Goal: Task Accomplishment & Management: Manage account settings

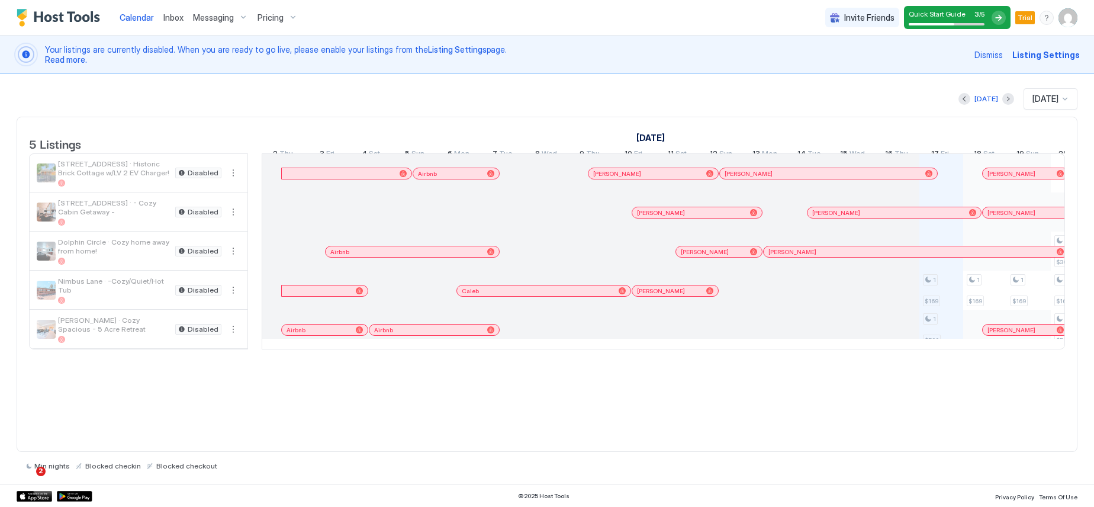
scroll to position [0, 657]
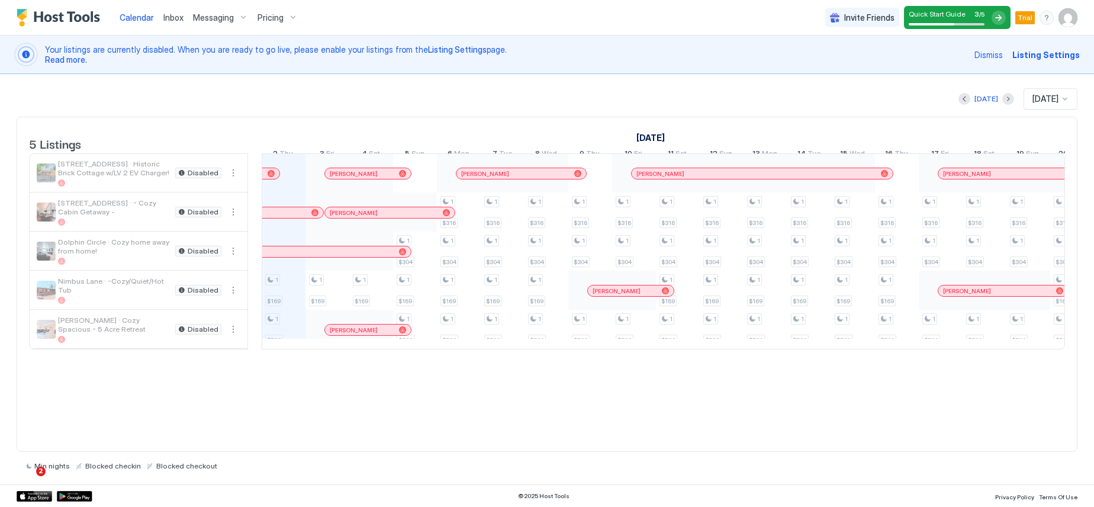
click at [1070, 20] on img "User profile" at bounding box center [1067, 17] width 19 height 19
click at [971, 70] on span "Settings" at bounding box center [961, 66] width 32 height 11
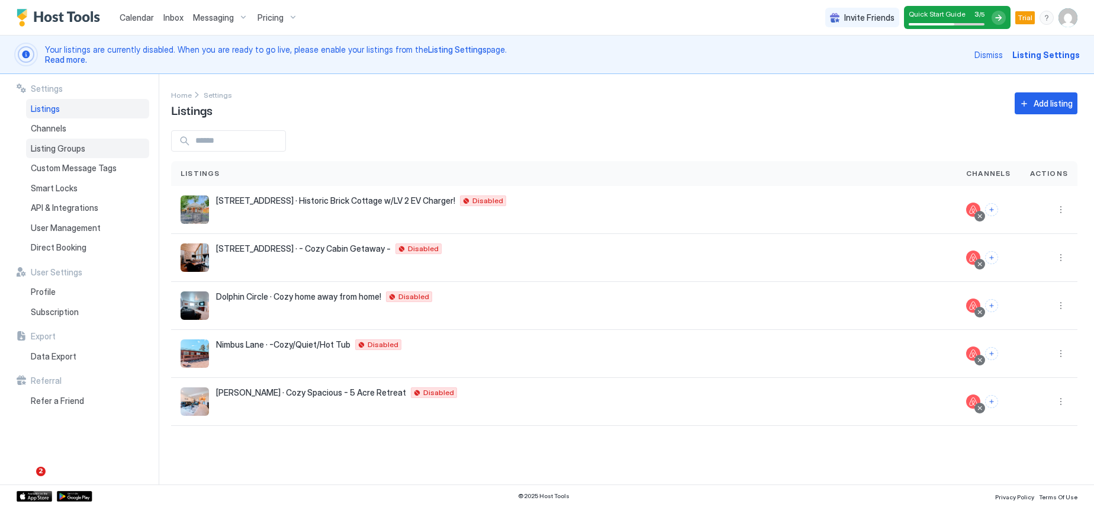
click at [62, 150] on span "Listing Groups" at bounding box center [58, 148] width 54 height 11
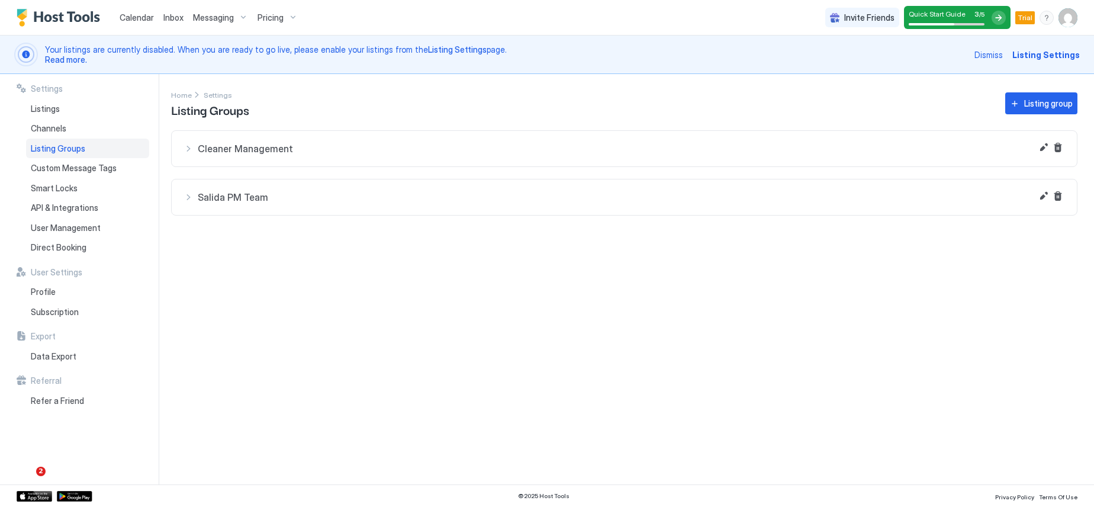
click at [293, 151] on span "Cleaner Management" at bounding box center [631, 149] width 867 height 12
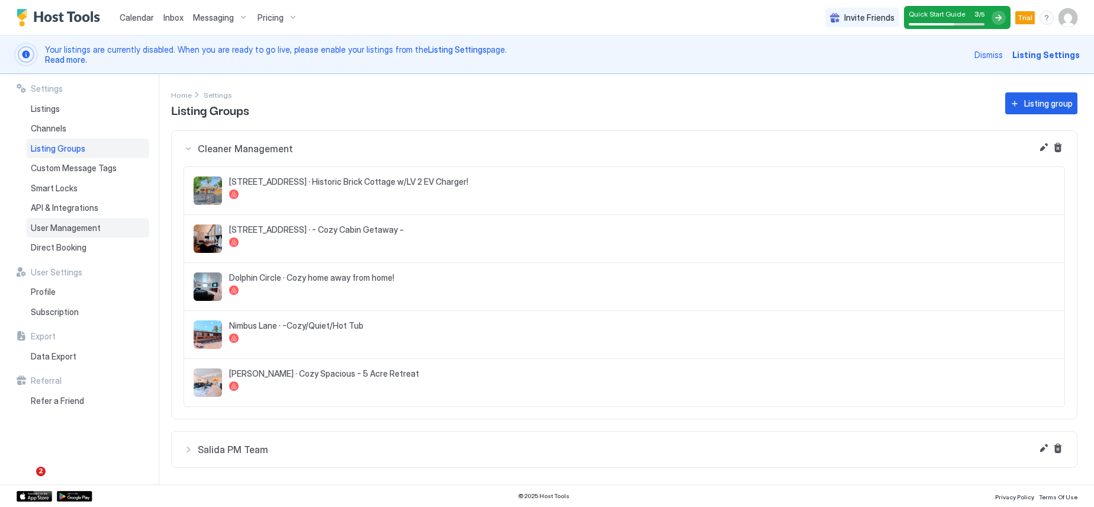
click at [51, 228] on span "User Management" at bounding box center [66, 227] width 70 height 11
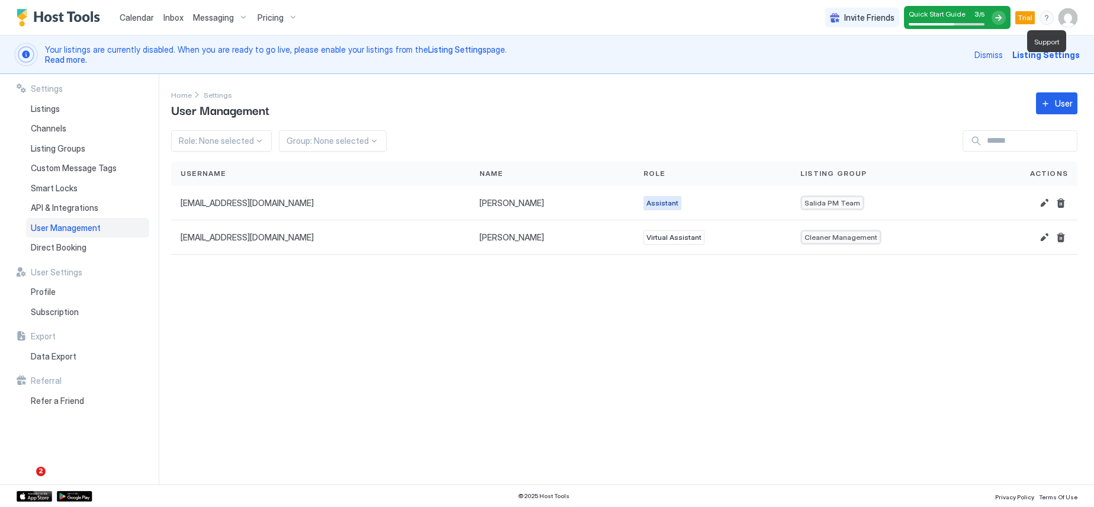
click at [1044, 17] on div "menu" at bounding box center [1046, 18] width 14 height 14
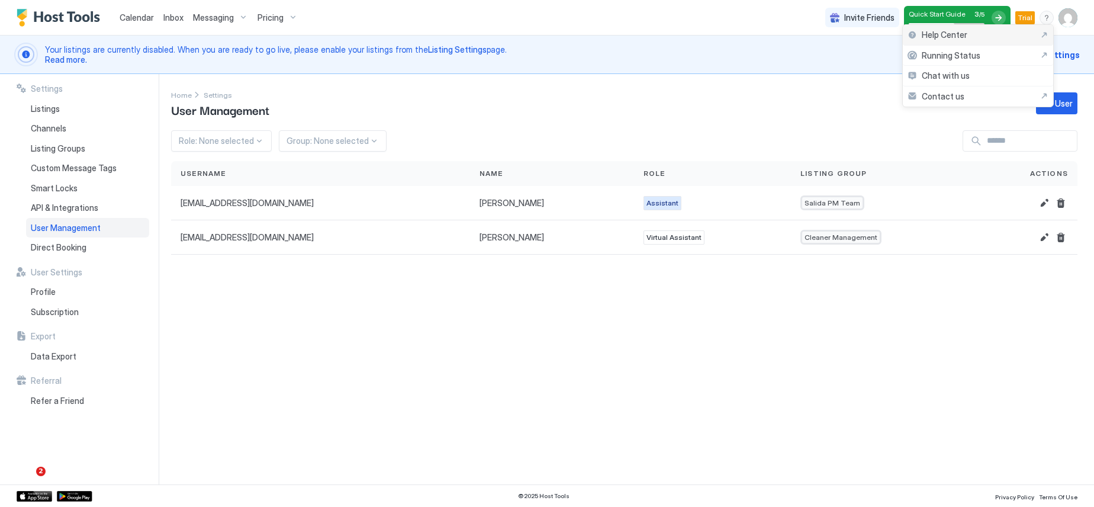
click at [985, 34] on div "Help Center" at bounding box center [977, 35] width 141 height 11
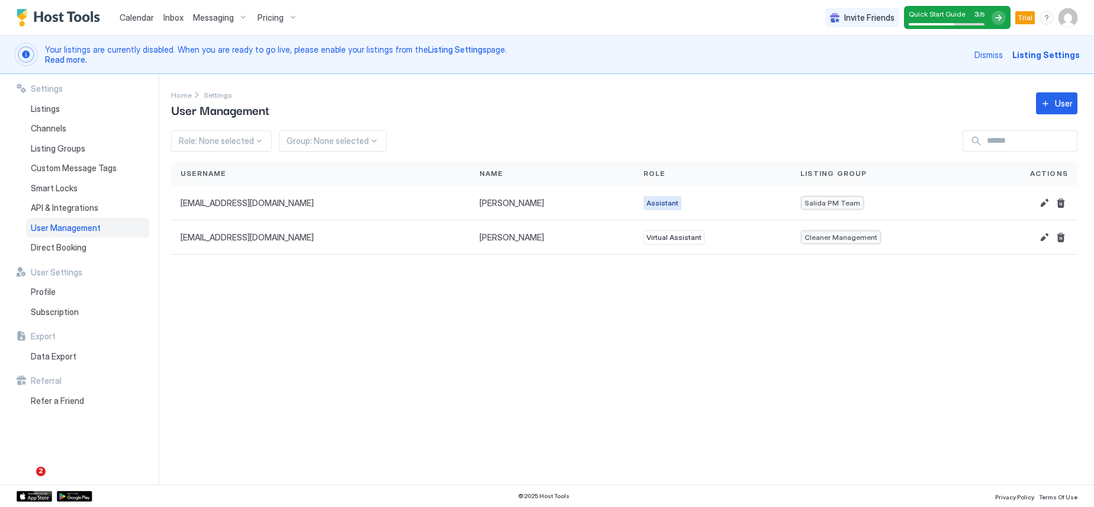
click at [143, 15] on span "Calendar" at bounding box center [137, 17] width 34 height 10
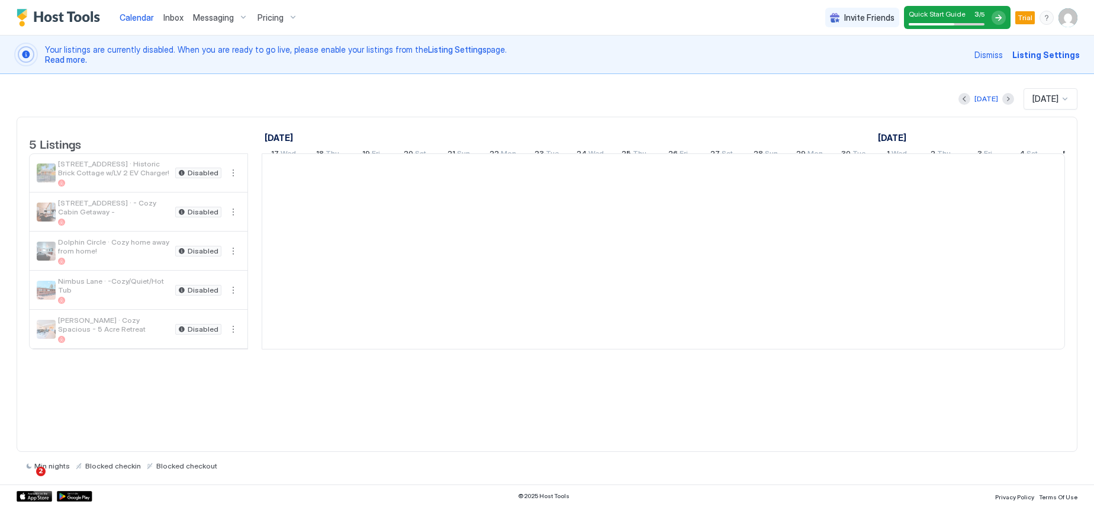
scroll to position [0, 657]
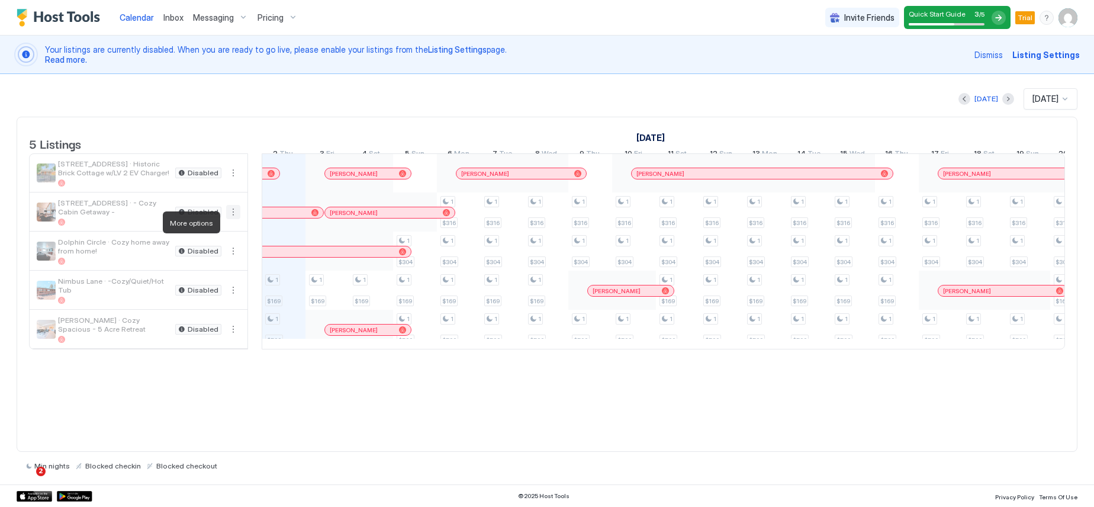
click at [234, 219] on button "More options" at bounding box center [233, 212] width 14 height 14
click at [225, 275] on span "Listing Settings" at bounding box center [212, 276] width 53 height 9
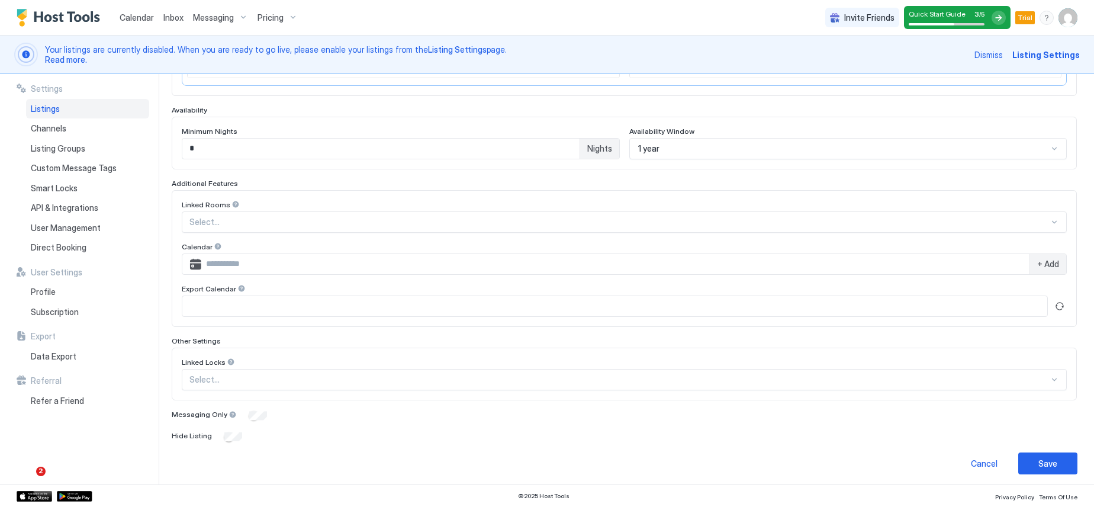
scroll to position [295, 0]
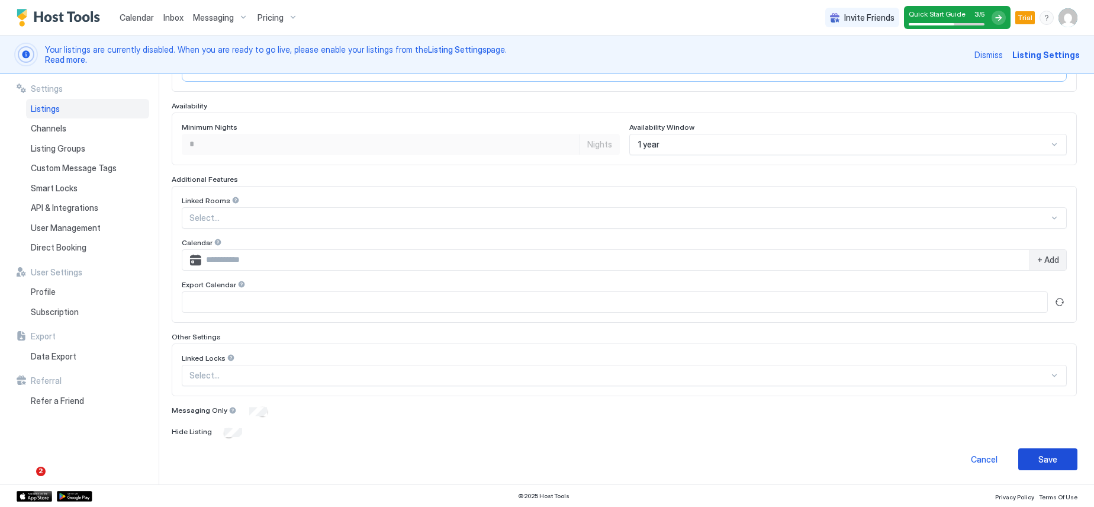
click at [1038, 458] on div "Save" at bounding box center [1047, 459] width 19 height 12
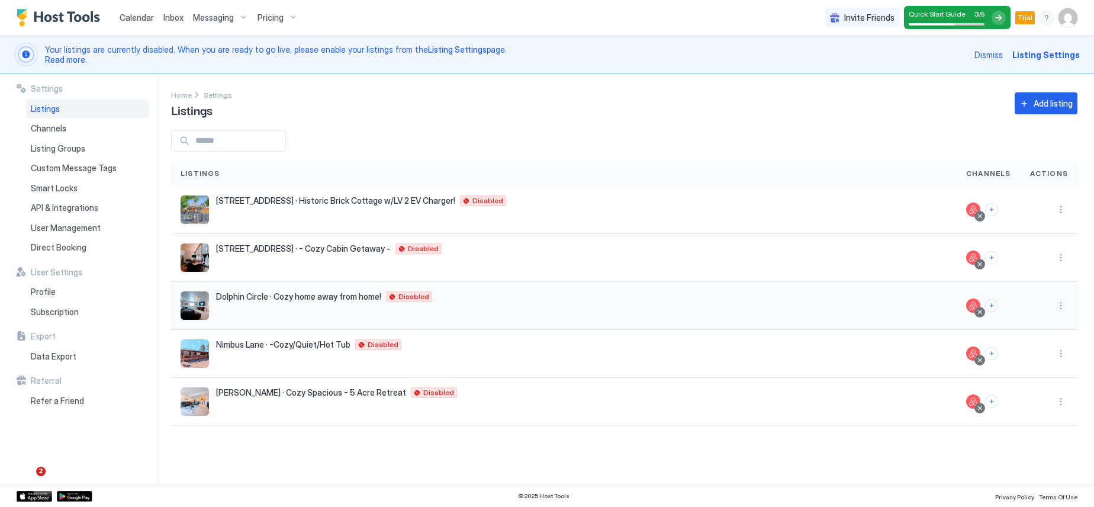
click at [347, 300] on span "Dolphin Circle · Cozy home away from home!" at bounding box center [298, 296] width 165 height 11
click at [1060, 308] on button "More options" at bounding box center [1060, 305] width 14 height 14
click at [1041, 357] on span "Listing Settings" at bounding box center [1033, 360] width 53 height 9
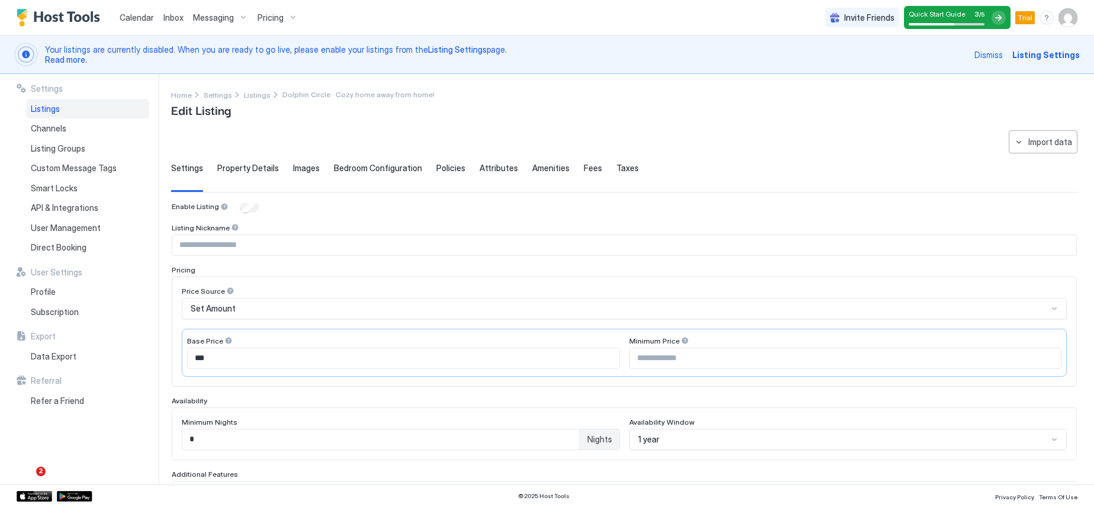
scroll to position [295, 0]
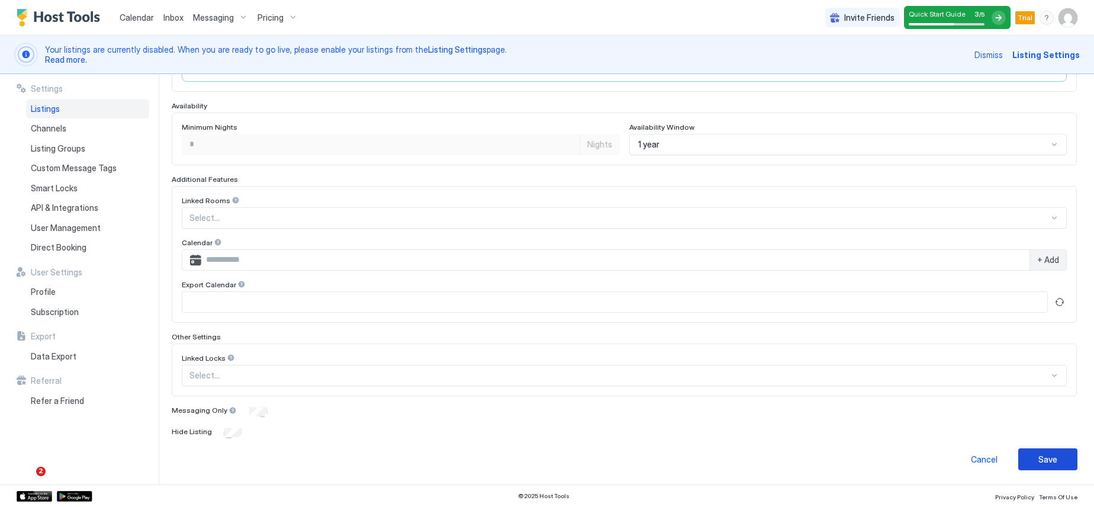
click at [1044, 460] on div "Save" at bounding box center [1047, 459] width 19 height 12
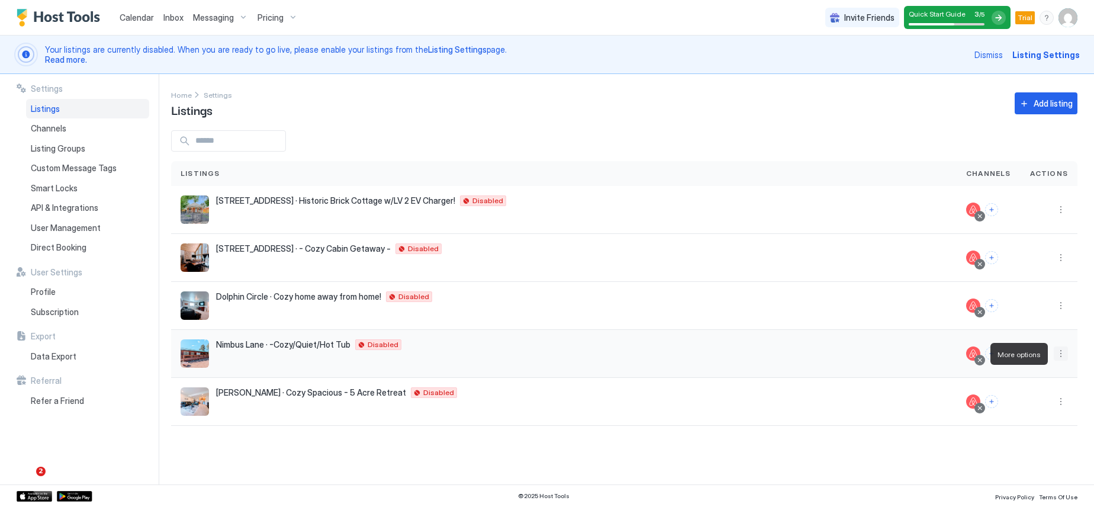
click at [1060, 354] on button "More options" at bounding box center [1060, 353] width 14 height 14
click at [1040, 409] on span "Listing Settings" at bounding box center [1033, 408] width 53 height 9
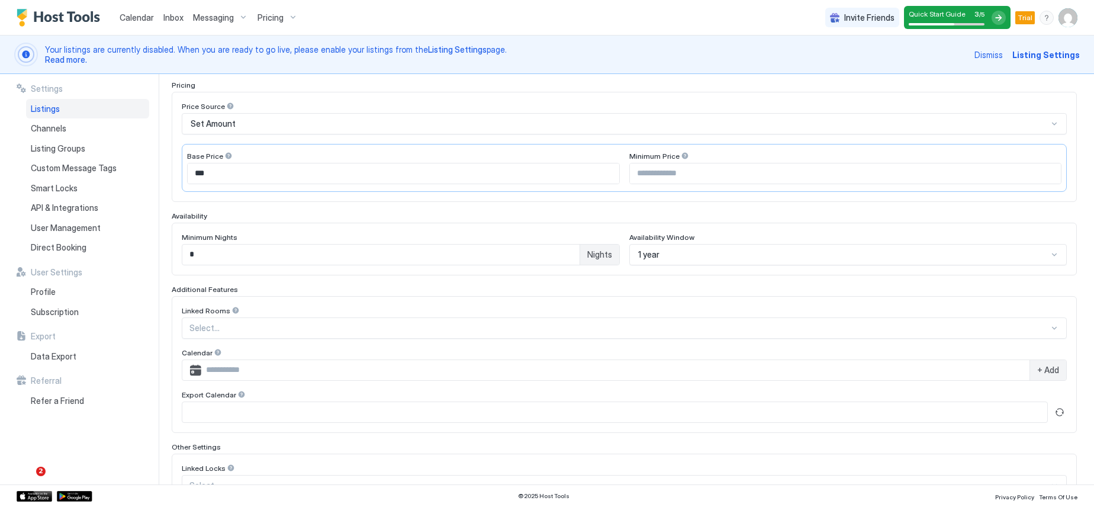
scroll to position [295, 0]
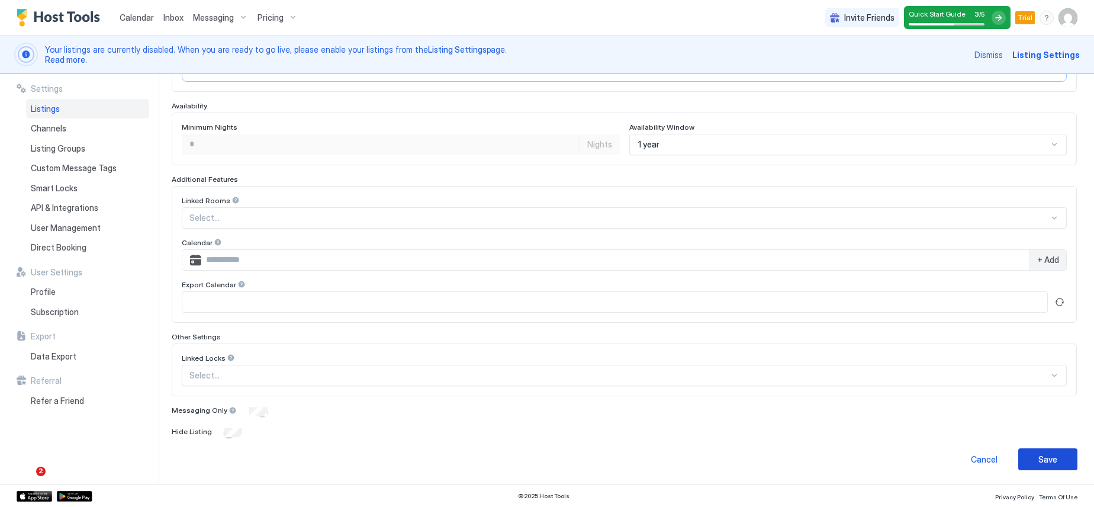
click at [1049, 460] on button "Save" at bounding box center [1047, 459] width 59 height 22
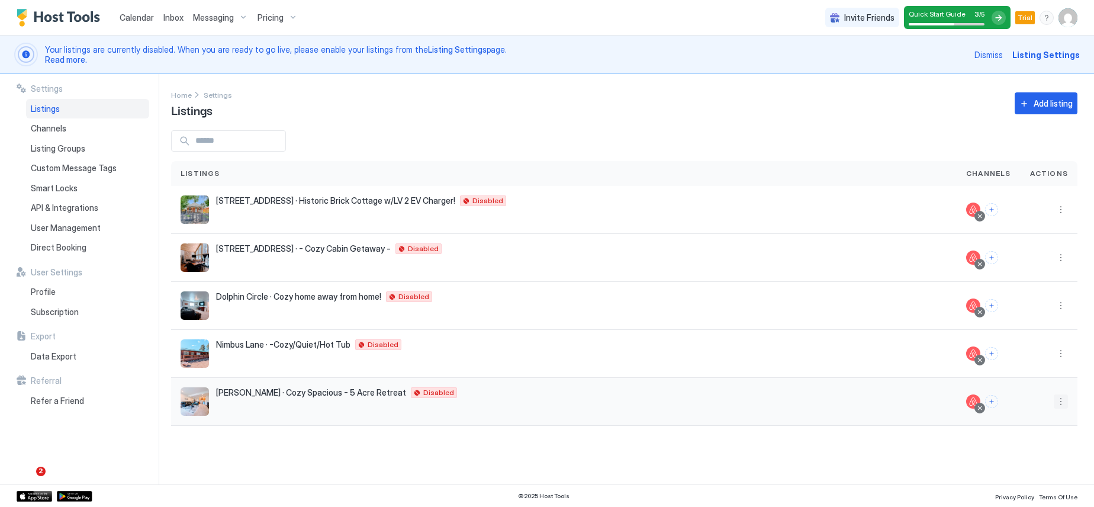
click at [1059, 402] on button "More options" at bounding box center [1060, 401] width 14 height 14
click at [1026, 327] on span "Listing Settings" at bounding box center [1033, 326] width 53 height 9
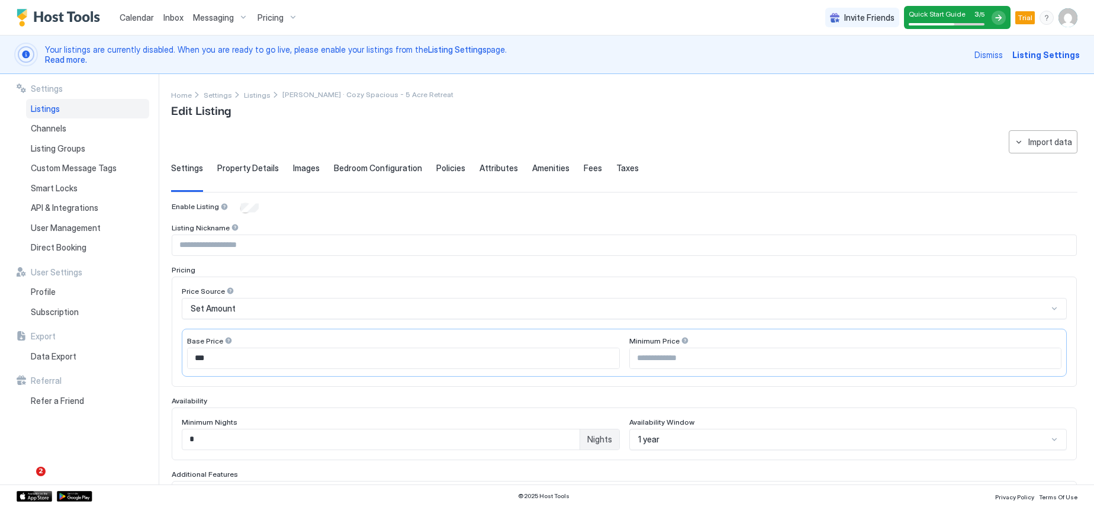
scroll to position [295, 0]
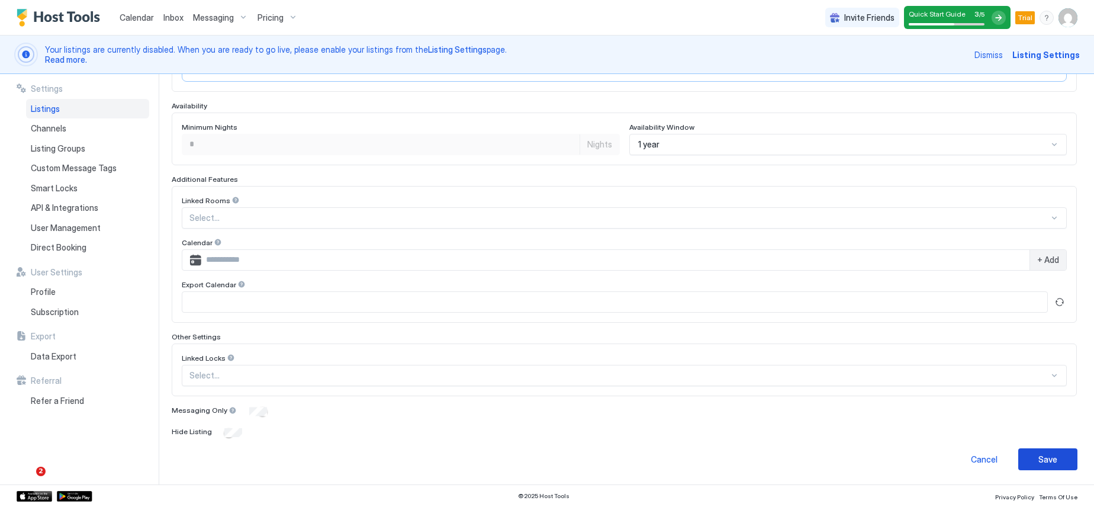
click at [1040, 459] on div "Save" at bounding box center [1047, 459] width 19 height 12
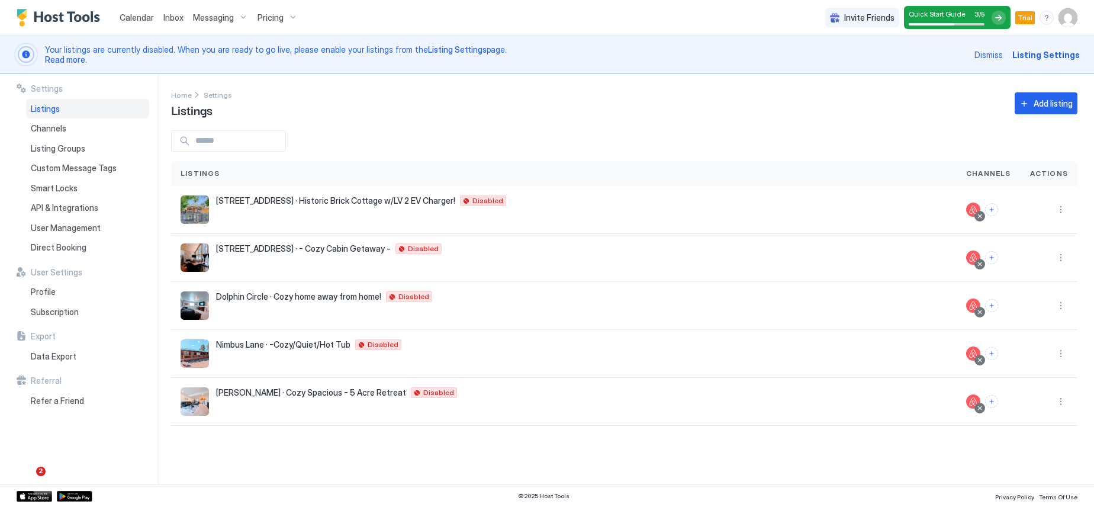
click at [219, 19] on span "Messaging" at bounding box center [213, 17] width 41 height 11
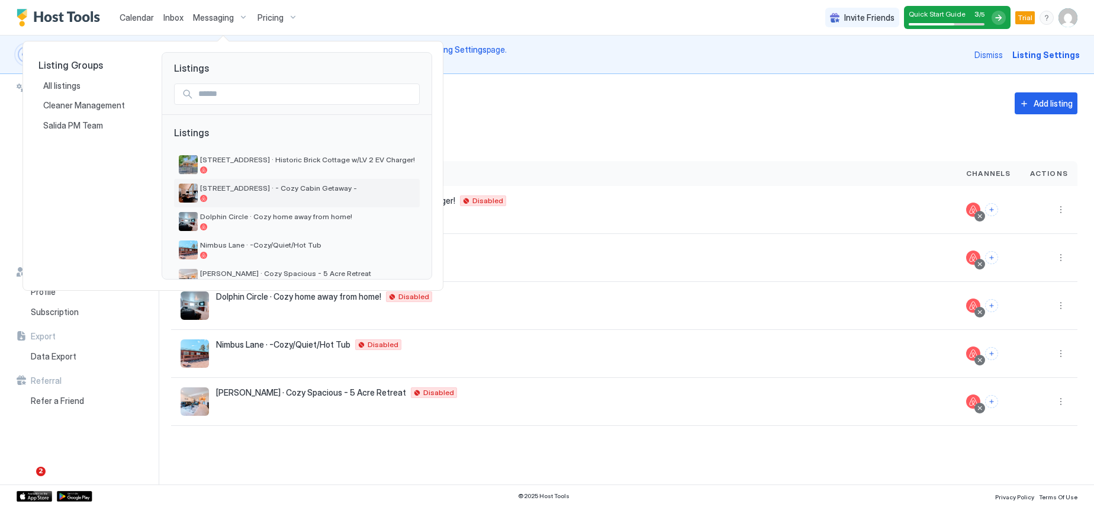
click at [265, 186] on span "28 Joseph Rd · - Cozy Cabin Getaway -" at bounding box center [307, 187] width 215 height 9
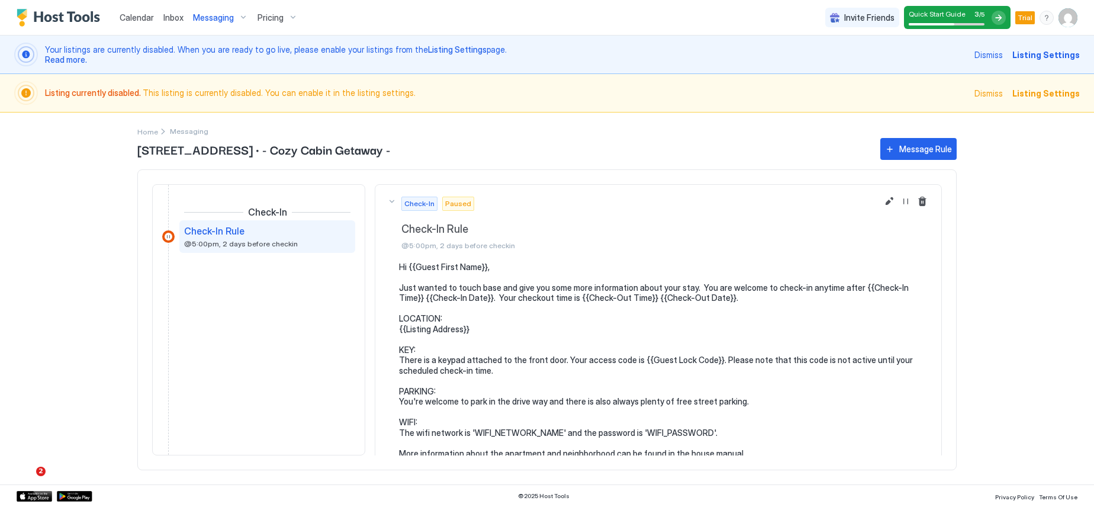
click at [212, 19] on span "Messaging" at bounding box center [213, 17] width 41 height 11
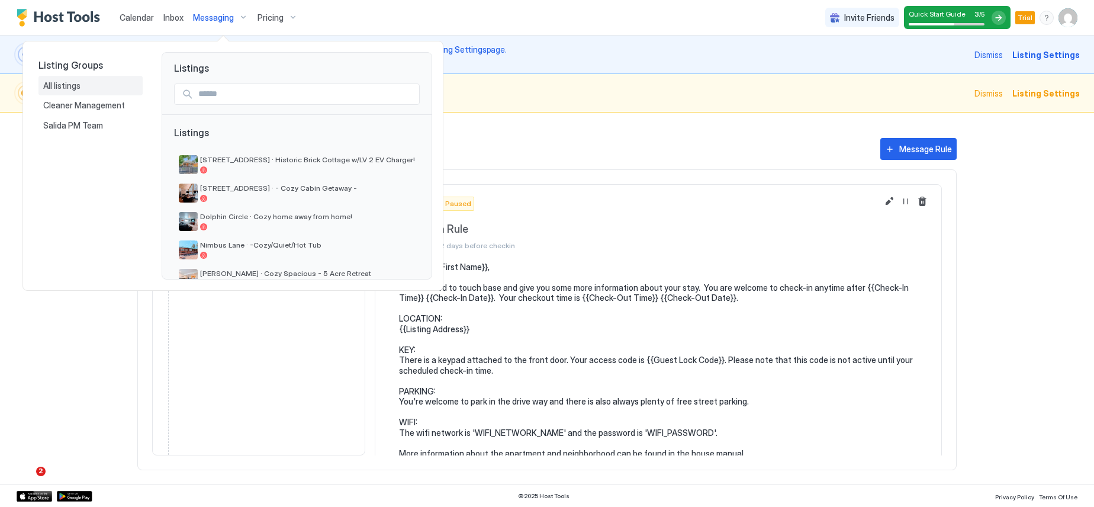
click at [69, 85] on span "All listings" at bounding box center [62, 85] width 39 height 11
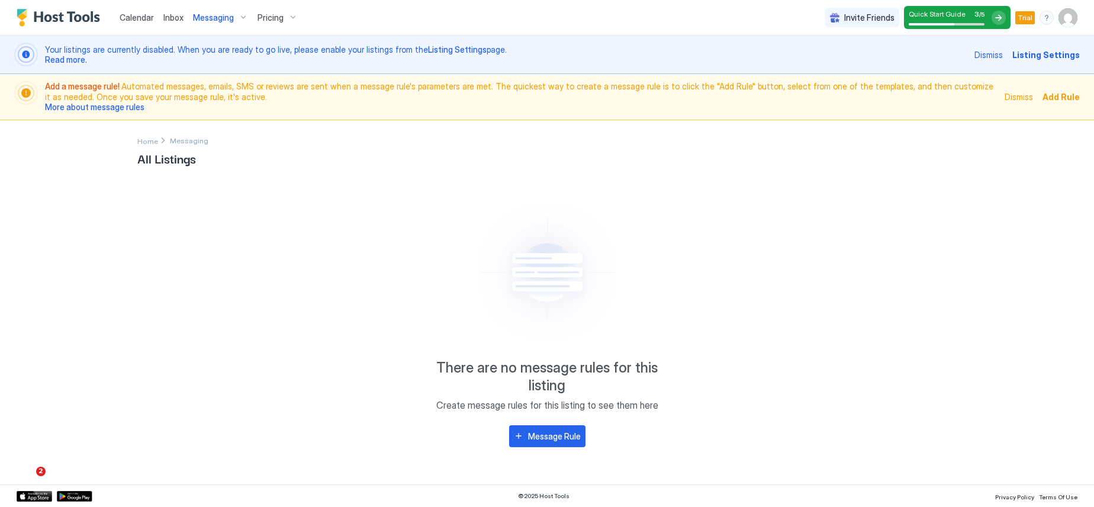
click at [1060, 98] on span "Add Rule" at bounding box center [1060, 97] width 37 height 12
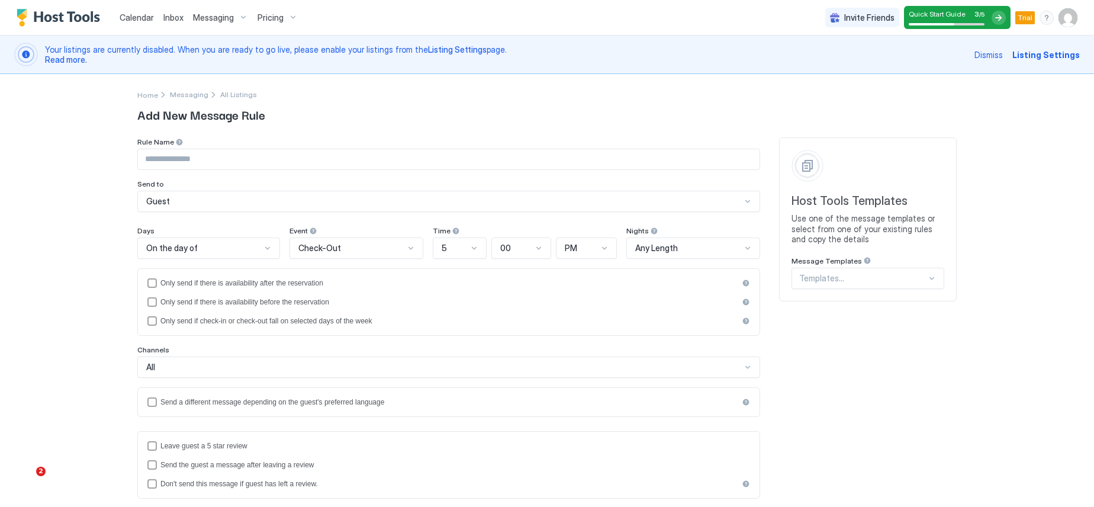
click at [286, 163] on input "Input Field" at bounding box center [448, 159] width 621 height 20
click at [293, 132] on div "**********" at bounding box center [546, 415] width 819 height 683
click at [908, 278] on div at bounding box center [862, 278] width 127 height 11
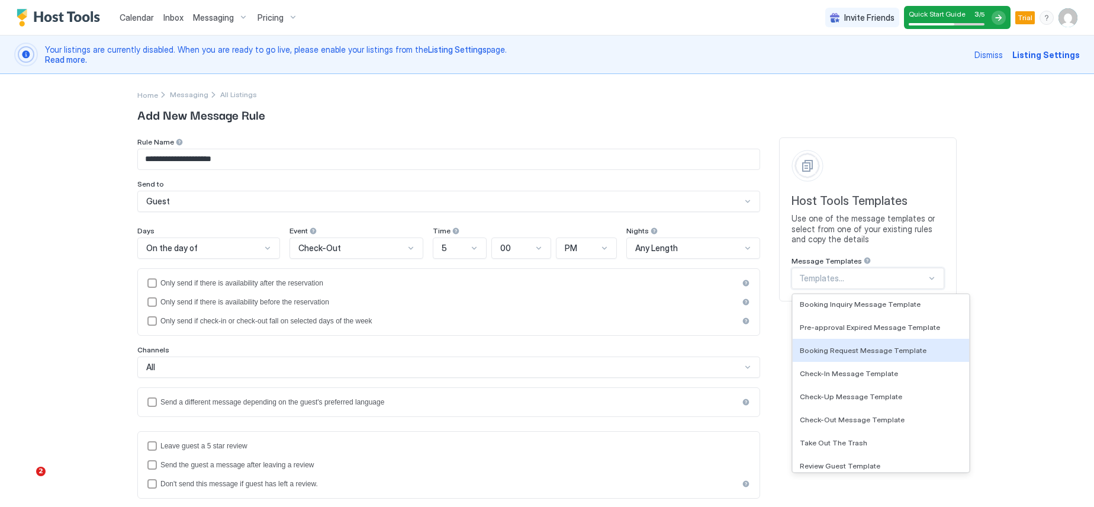
scroll to position [59, 0]
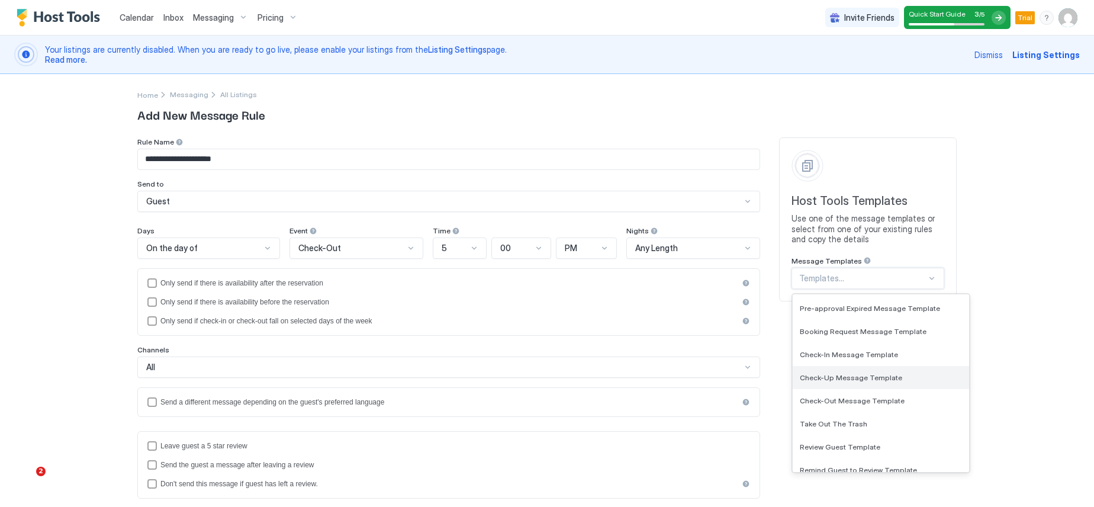
click at [848, 379] on span "Check-Up Message Template" at bounding box center [850, 377] width 102 height 9
type input "**********"
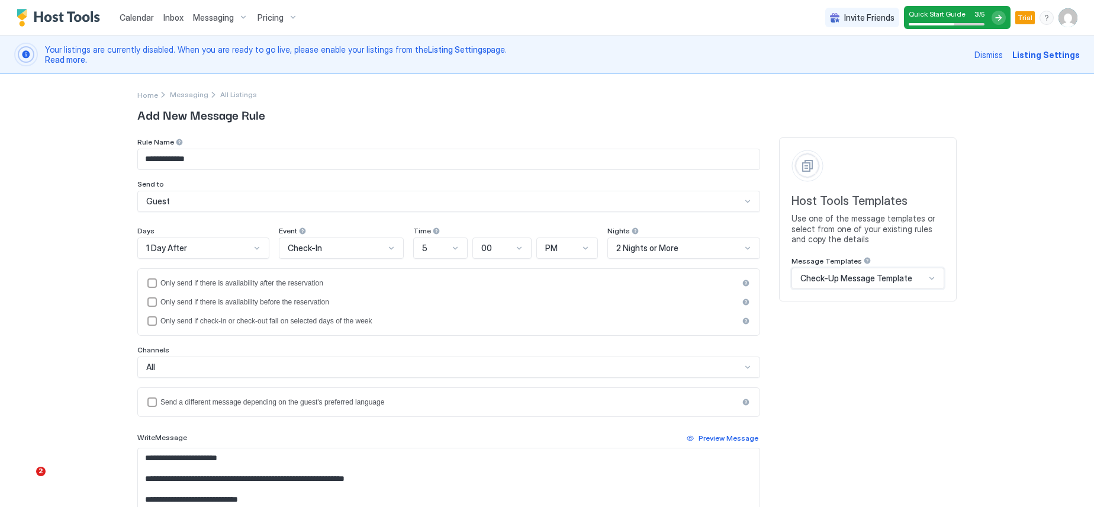
click at [743, 201] on div at bounding box center [747, 200] width 9 height 9
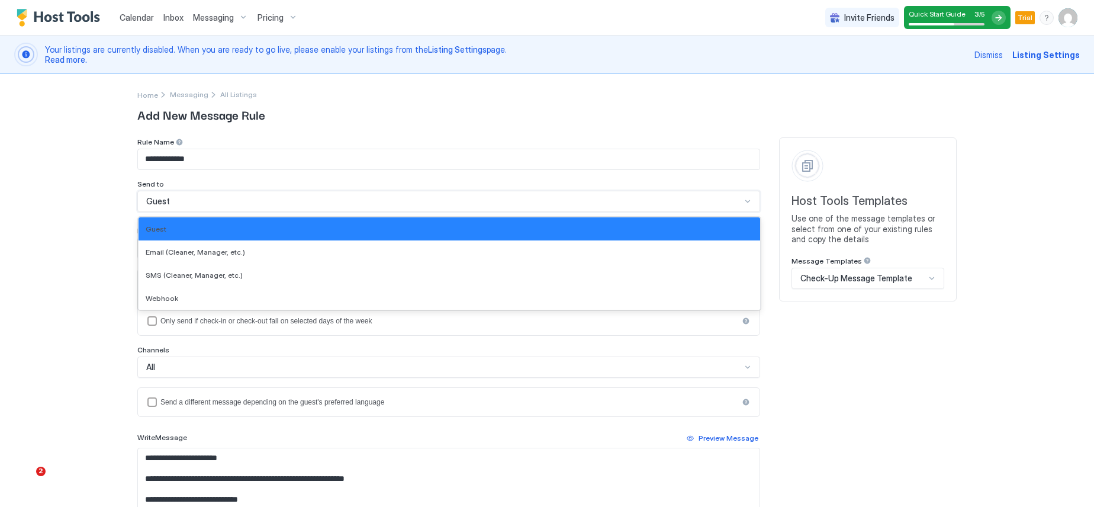
click at [743, 201] on div at bounding box center [747, 200] width 9 height 9
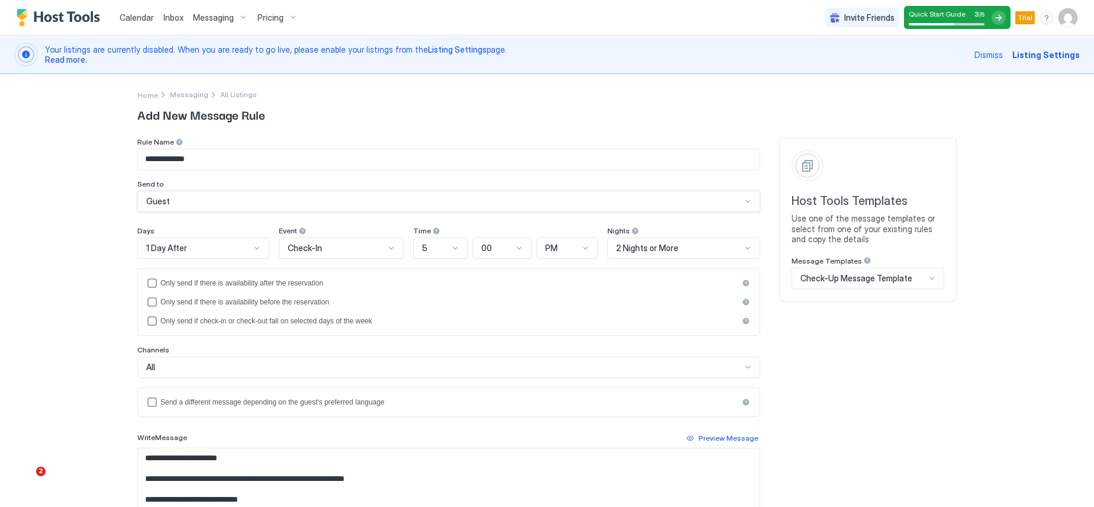
click at [450, 247] on div at bounding box center [454, 247] width 9 height 9
click at [432, 409] on div "11" at bounding box center [440, 406] width 39 height 9
click at [564, 249] on div "PM" at bounding box center [561, 248] width 33 height 11
click at [556, 278] on div "AM" at bounding box center [567, 275] width 46 height 9
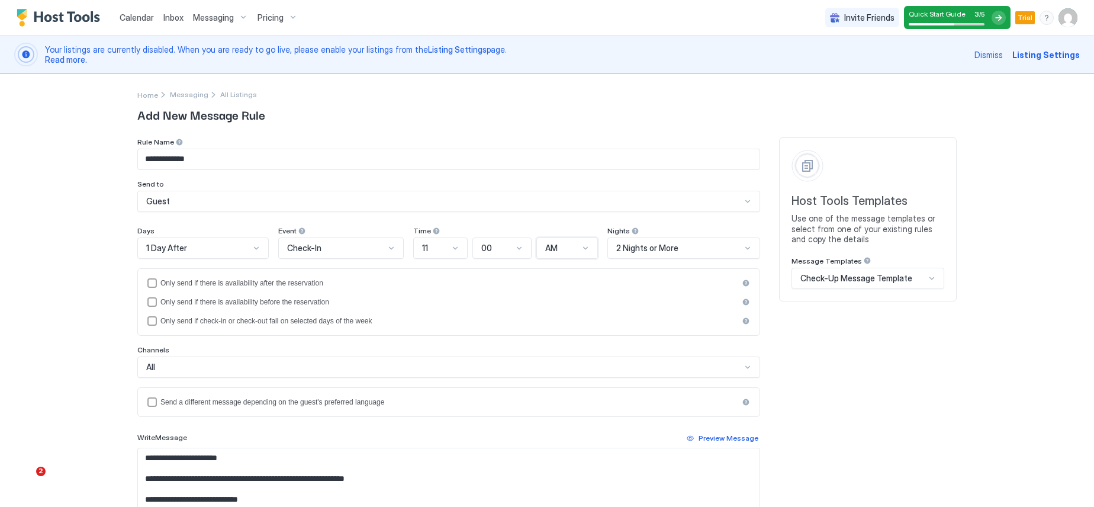
click at [743, 247] on div at bounding box center [747, 247] width 9 height 9
click at [763, 272] on div "**********" at bounding box center [546, 399] width 819 height 524
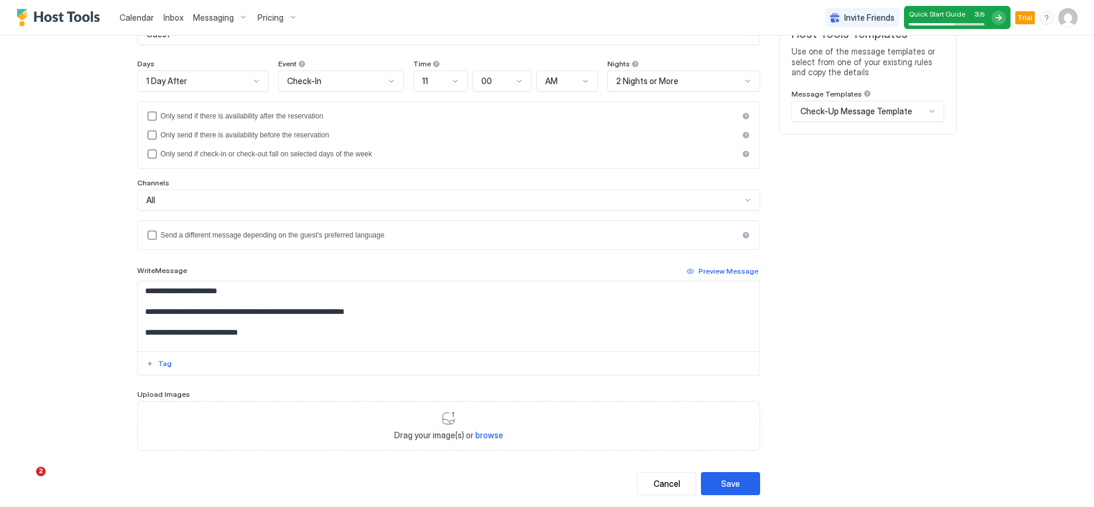
scroll to position [178, 0]
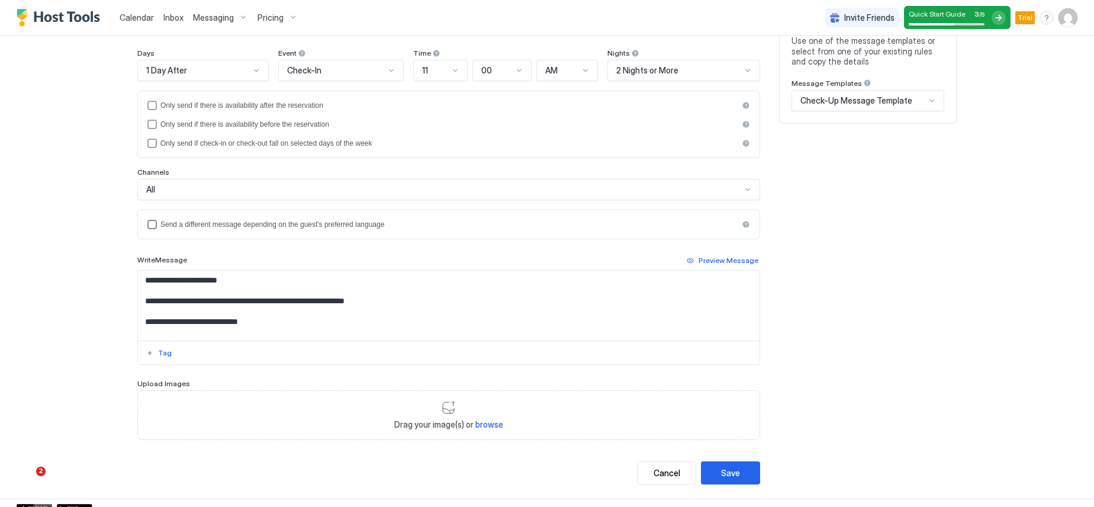
click at [147, 224] on div "languagesEnabled" at bounding box center [151, 224] width 9 height 9
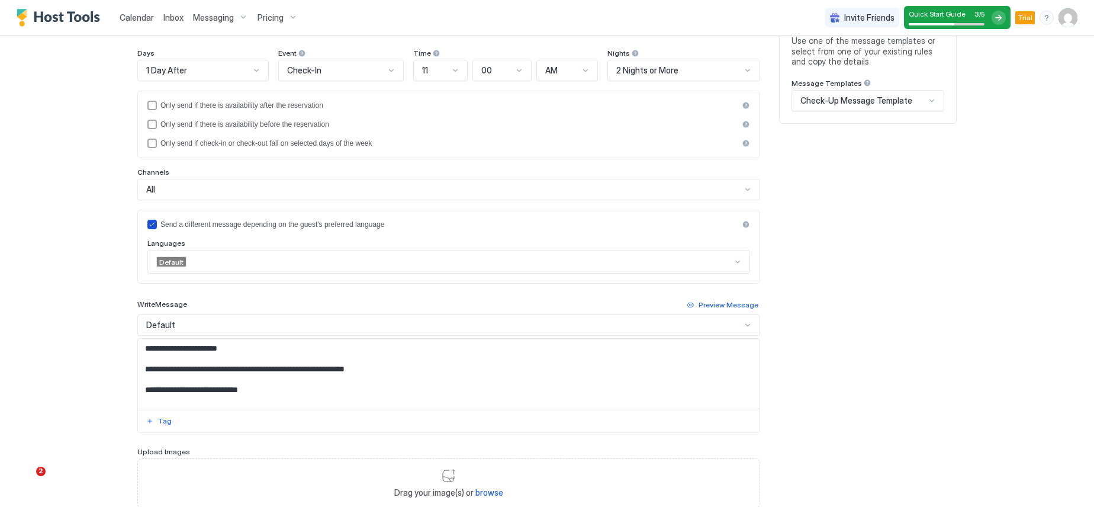
click at [149, 226] on icon "languagesEnabled" at bounding box center [152, 224] width 7 height 7
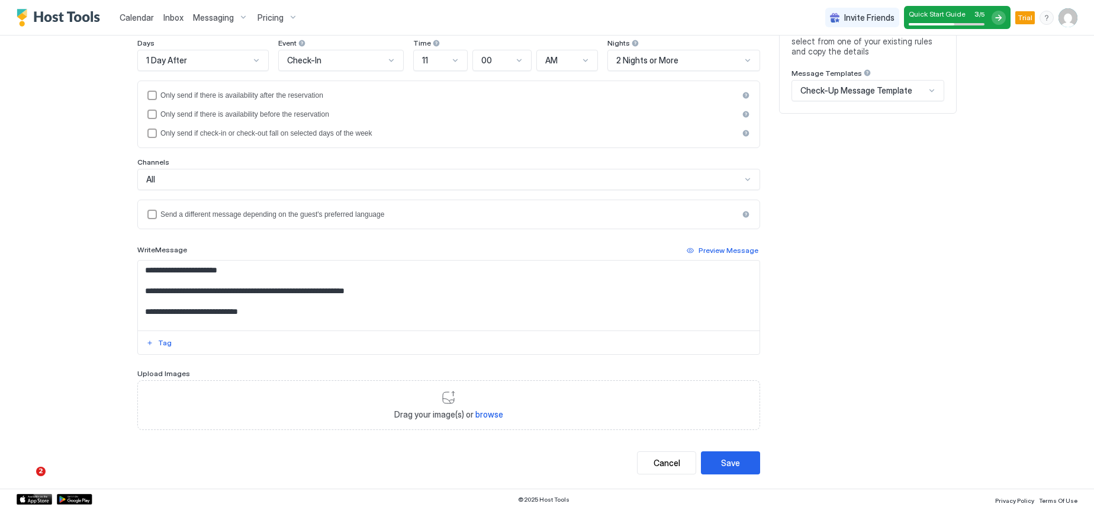
scroll to position [191, 0]
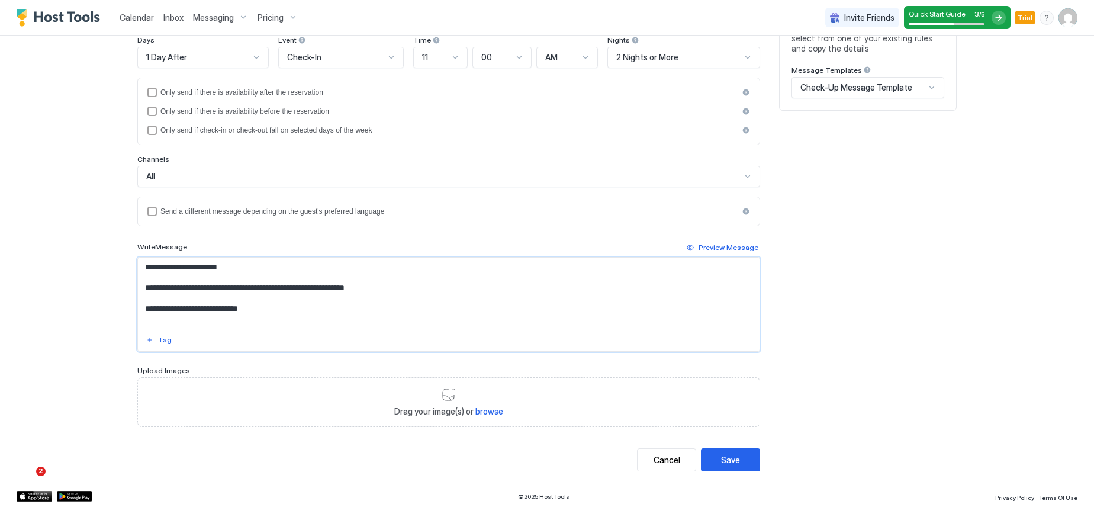
click at [265, 313] on textarea "**********" at bounding box center [448, 292] width 621 height 70
click at [158, 337] on div "Tag" at bounding box center [165, 339] width 14 height 11
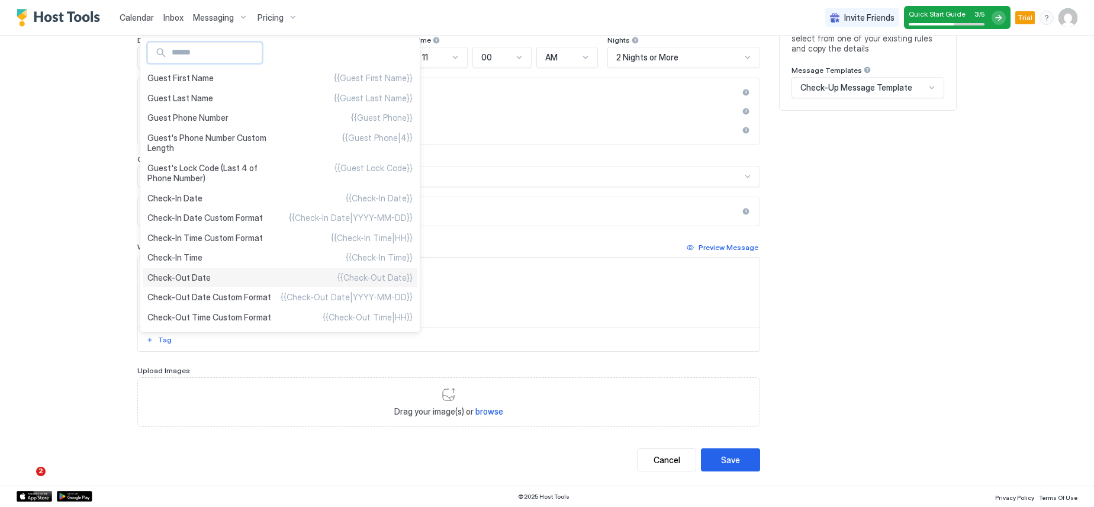
click at [160, 276] on span "Check-Out Date" at bounding box center [178, 277] width 63 height 11
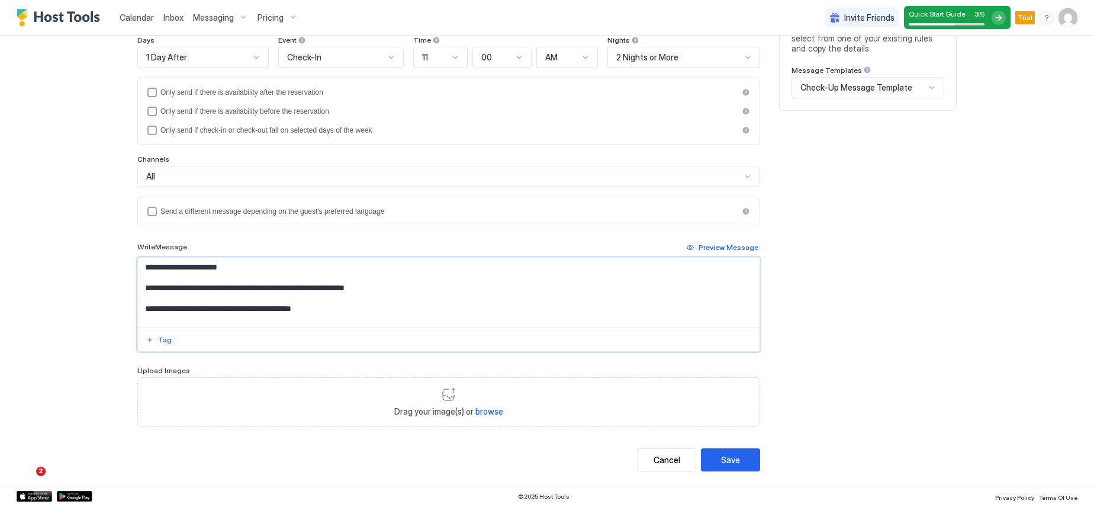
click at [252, 312] on textarea "**********" at bounding box center [448, 292] width 621 height 70
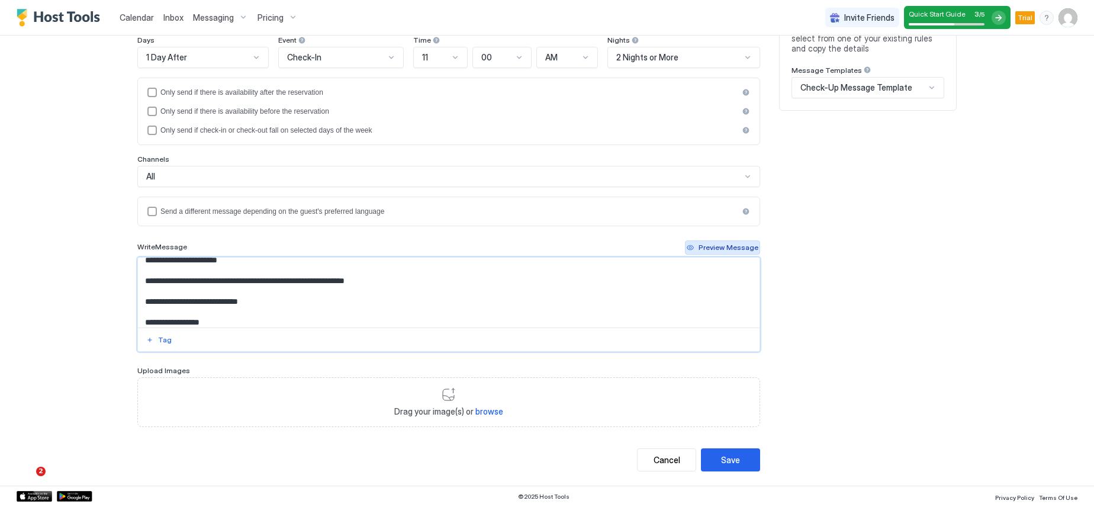
click at [719, 247] on div "Preview Message" at bounding box center [728, 247] width 60 height 11
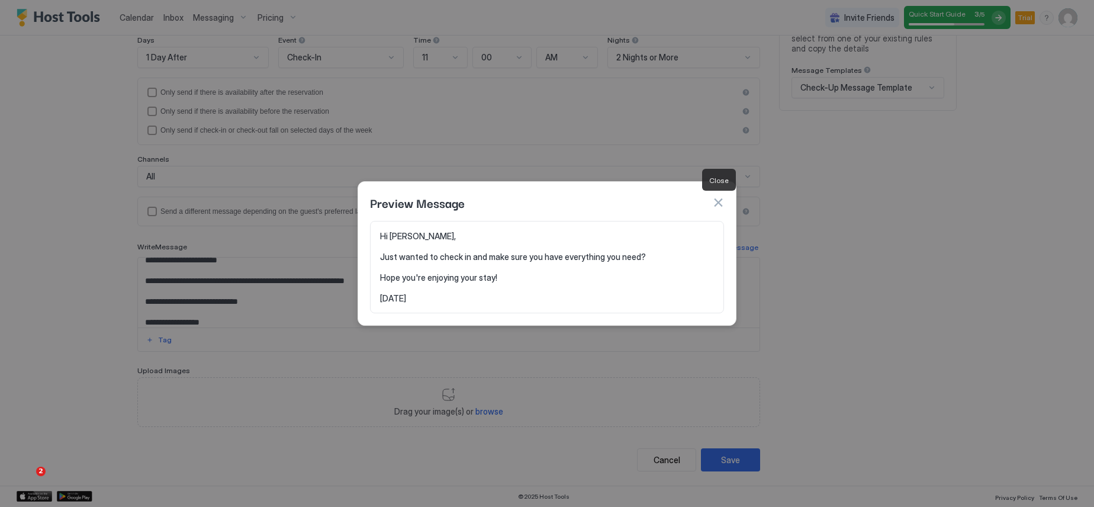
click at [716, 202] on button "button" at bounding box center [718, 202] width 12 height 12
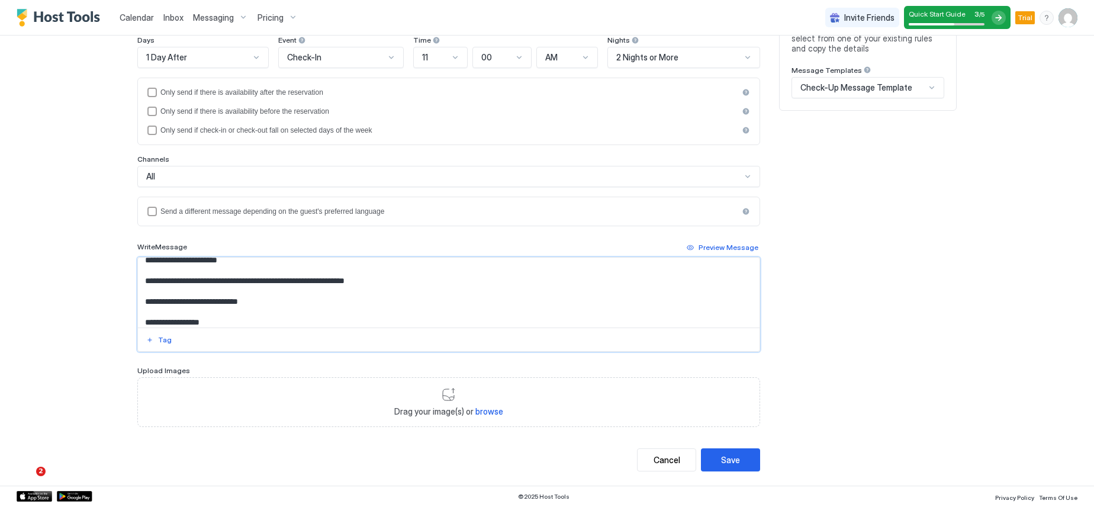
scroll to position [12, 0]
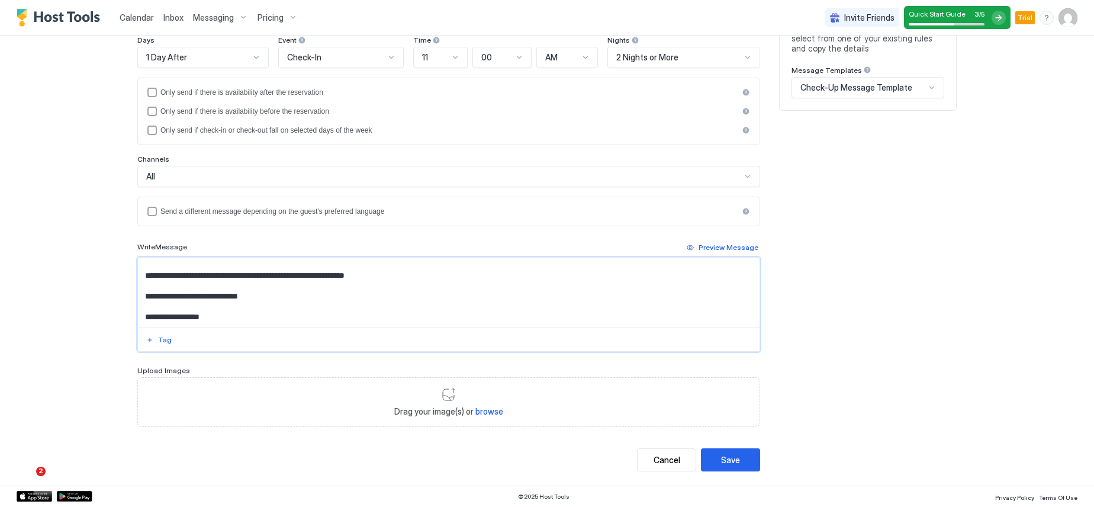
drag, startPoint x: 218, startPoint y: 320, endPoint x: 137, endPoint y: 317, distance: 81.7
click at [138, 317] on textarea "**********" at bounding box center [448, 292] width 621 height 70
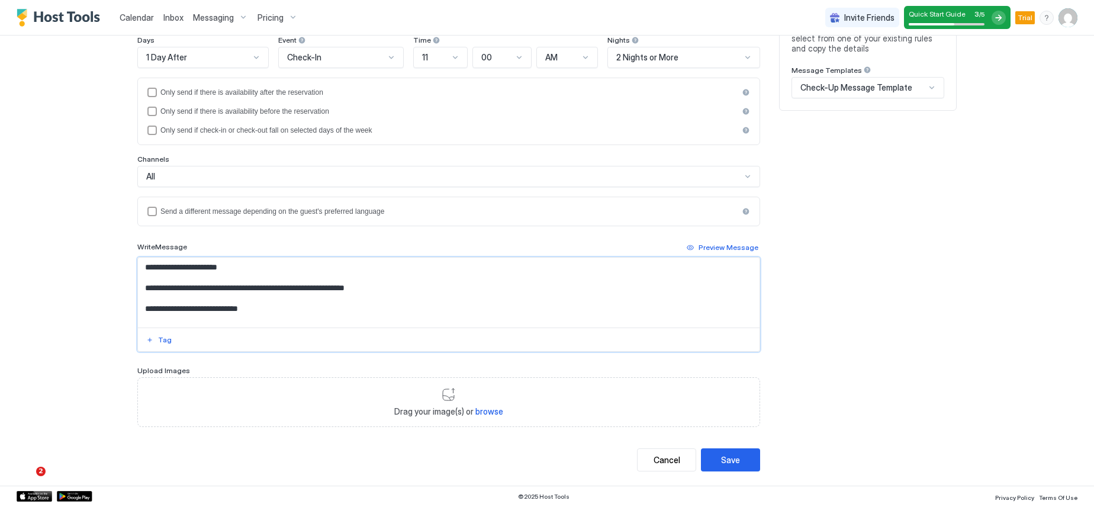
scroll to position [0, 0]
type textarea "**********"
click at [721, 465] on div "Save" at bounding box center [730, 459] width 19 height 12
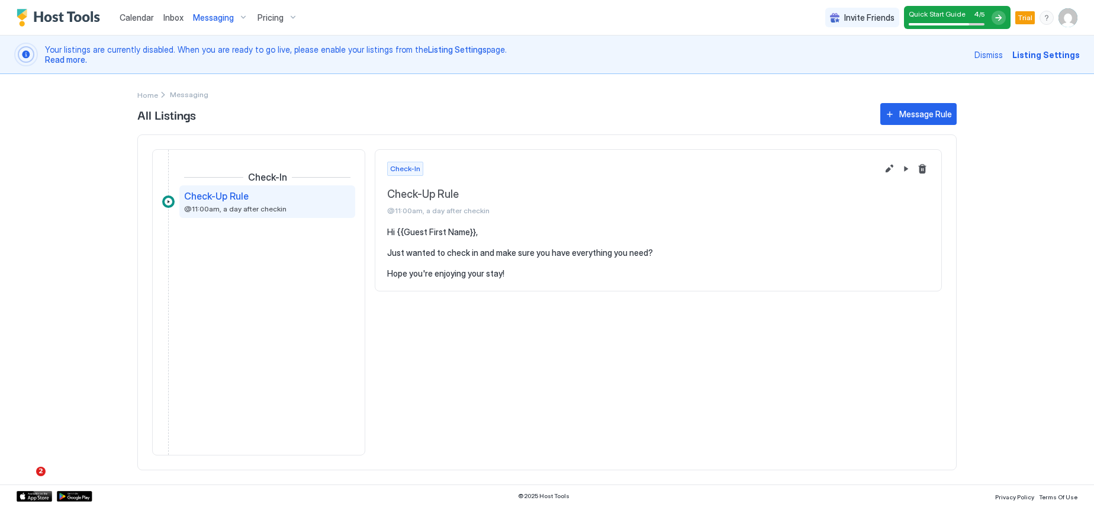
click at [205, 17] on span "Messaging" at bounding box center [213, 17] width 41 height 11
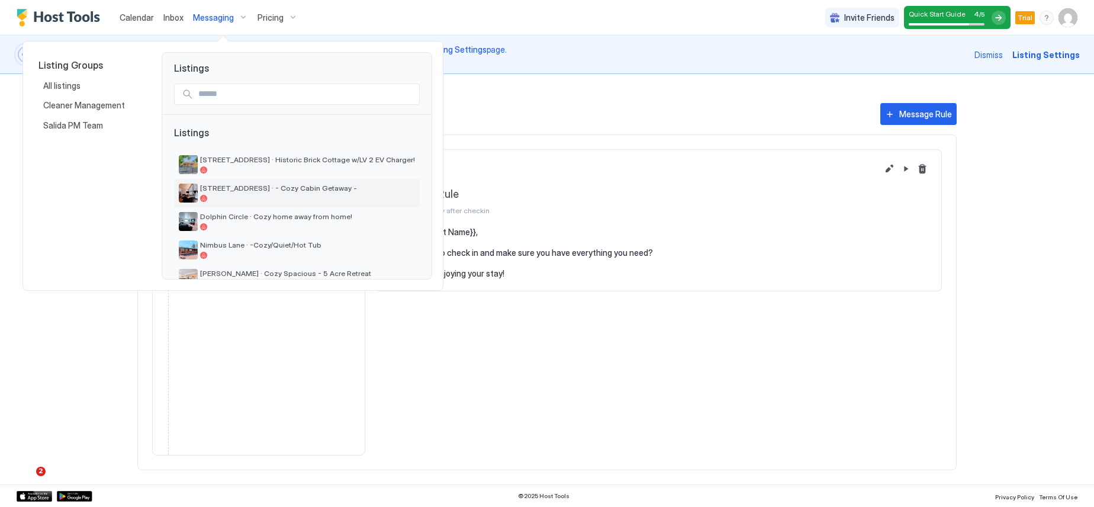
click at [267, 189] on span "28 Joseph Rd · - Cozy Cabin Getaway -" at bounding box center [307, 187] width 215 height 9
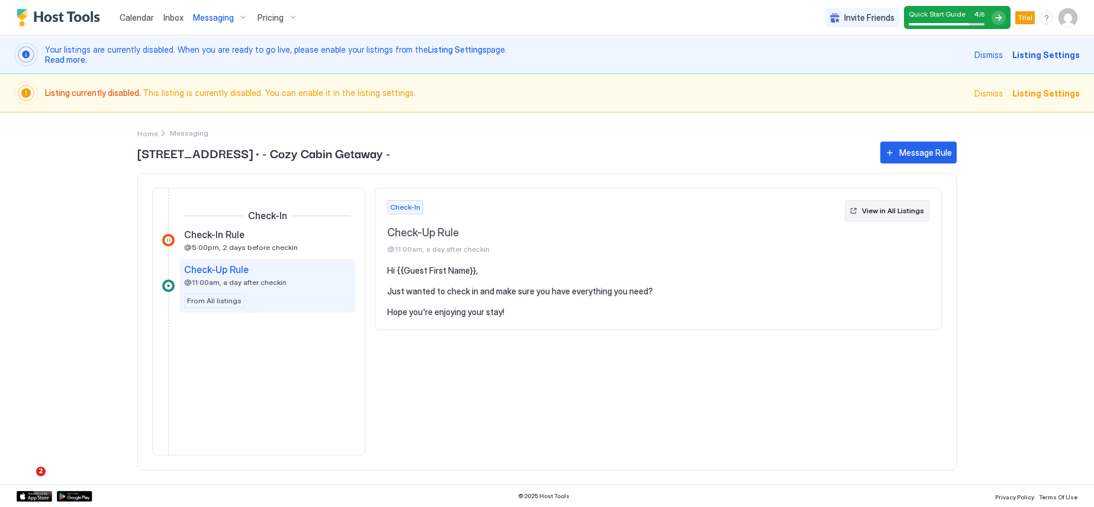
click at [883, 211] on div "View in All Listings" at bounding box center [893, 210] width 62 height 11
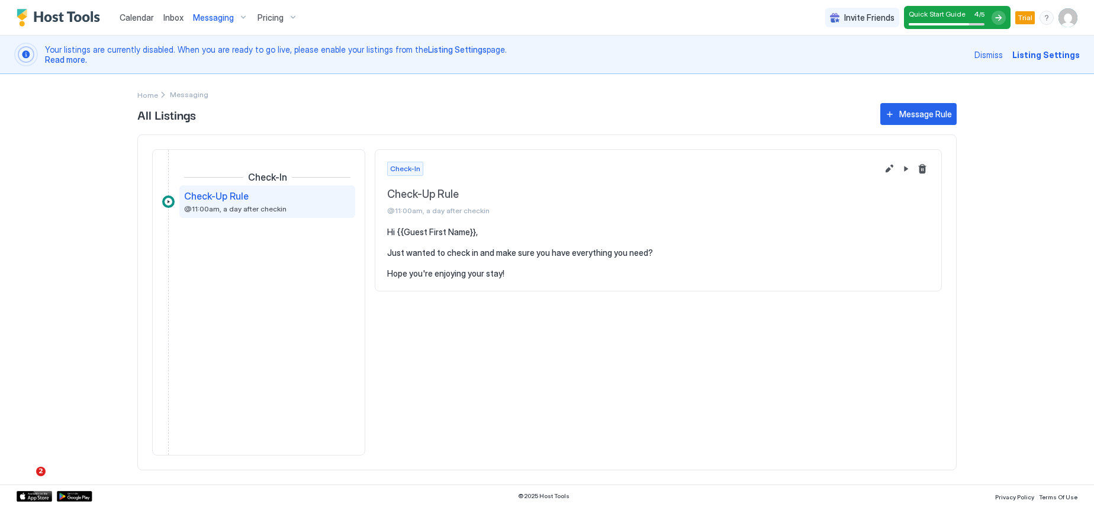
click at [216, 20] on span "Messaging" at bounding box center [213, 17] width 41 height 11
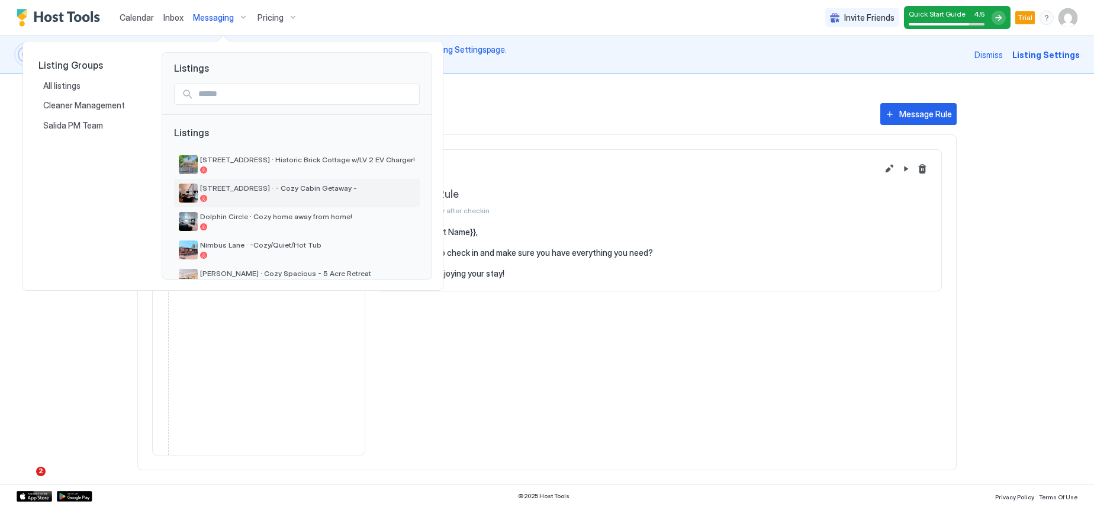
click at [249, 193] on div "28 Joseph Rd · - Cozy Cabin Getaway -" at bounding box center [307, 192] width 215 height 18
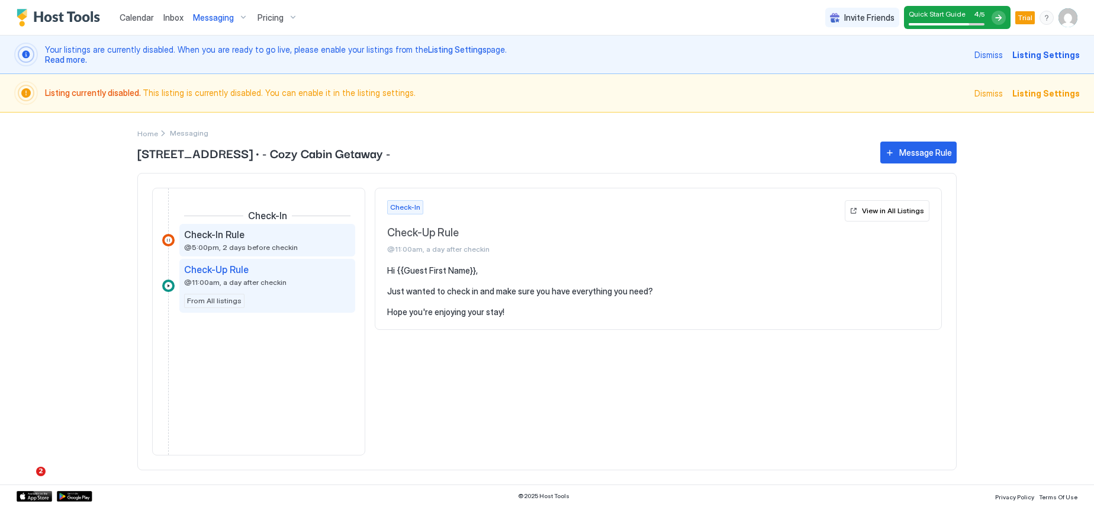
click at [217, 237] on span "Check-In Rule" at bounding box center [214, 234] width 60 height 12
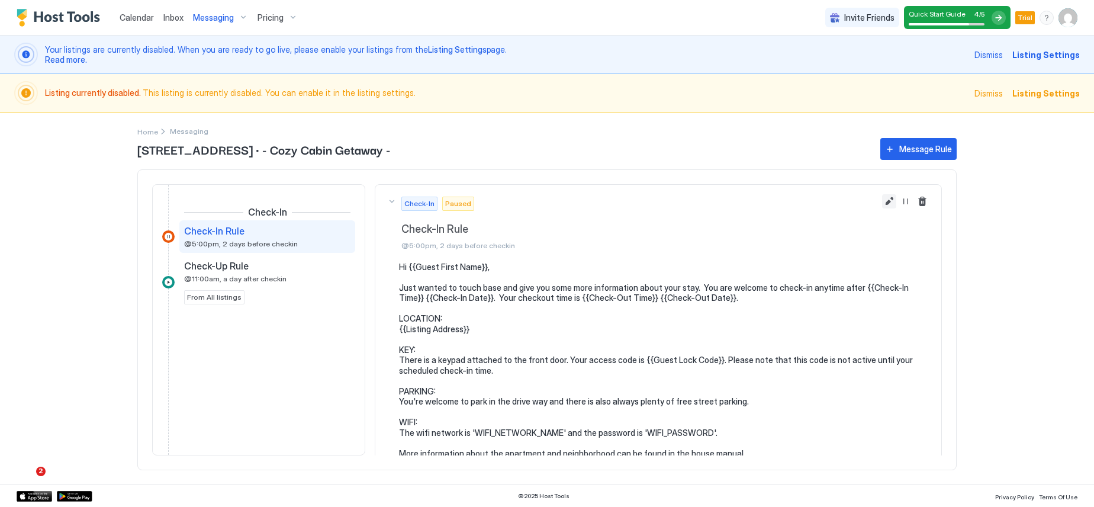
click at [882, 200] on button "Edit message rule" at bounding box center [889, 201] width 14 height 14
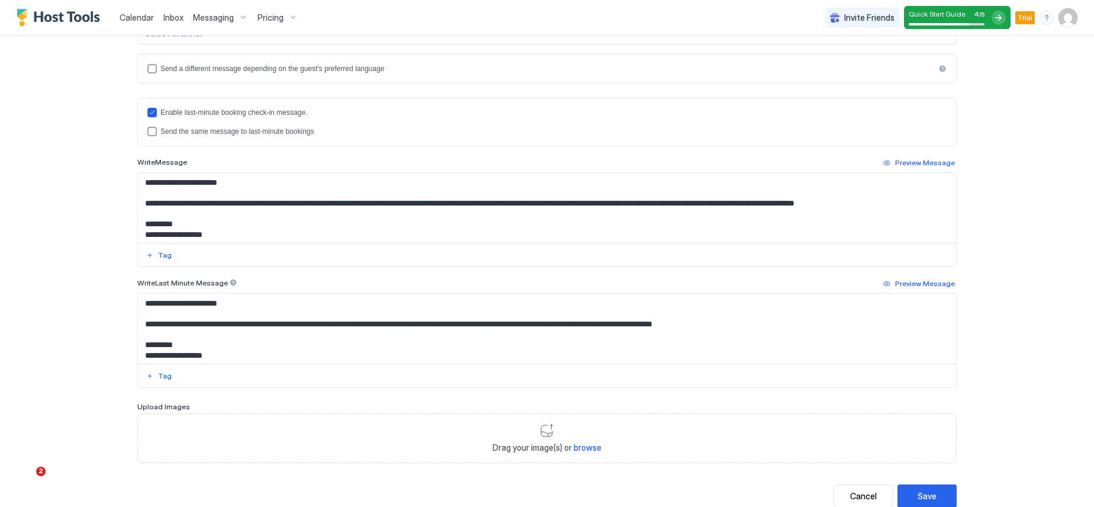
scroll to position [369, 0]
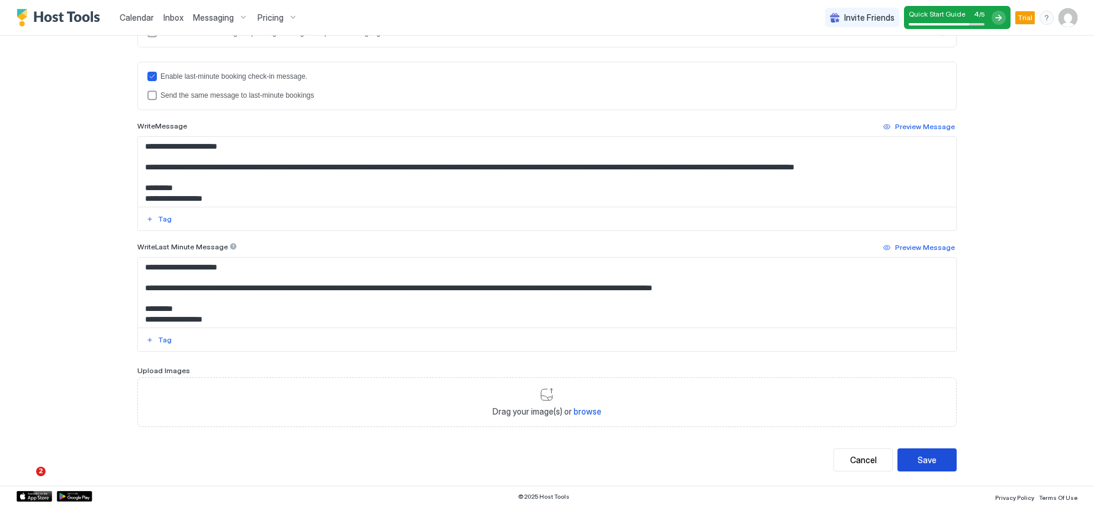
click at [907, 465] on button "Save" at bounding box center [926, 459] width 59 height 23
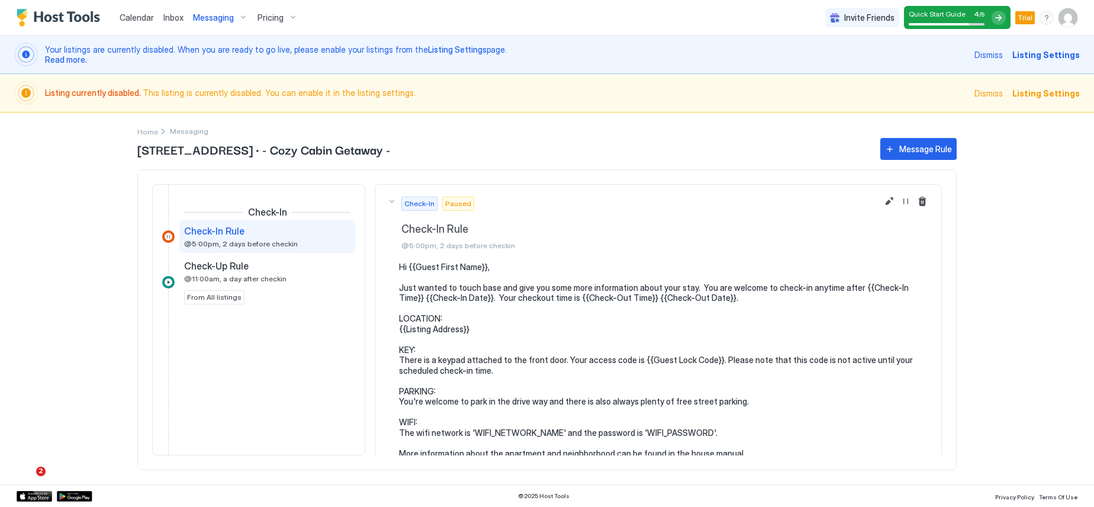
click at [219, 15] on span "Messaging" at bounding box center [213, 17] width 41 height 11
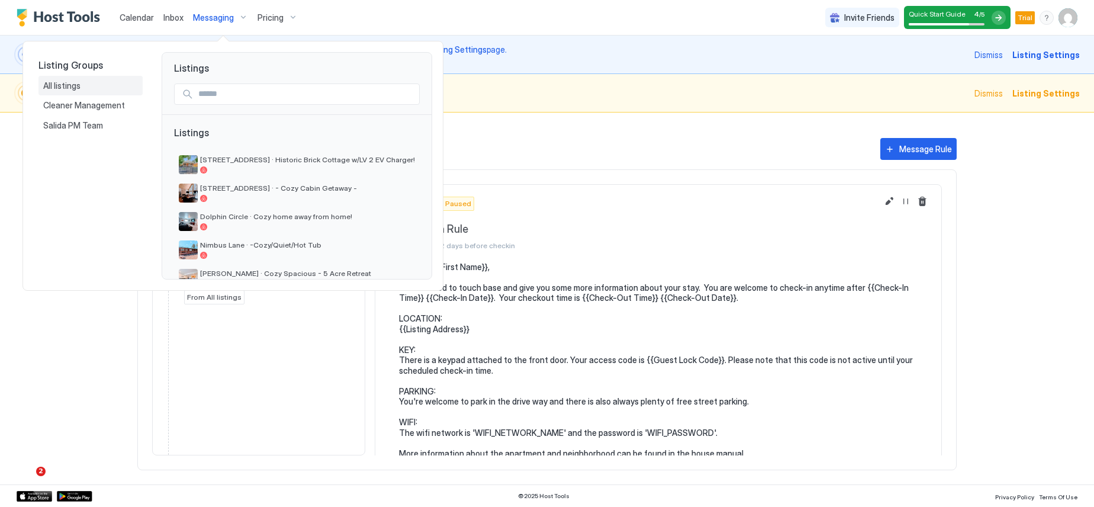
click at [69, 88] on span "All listings" at bounding box center [62, 85] width 39 height 11
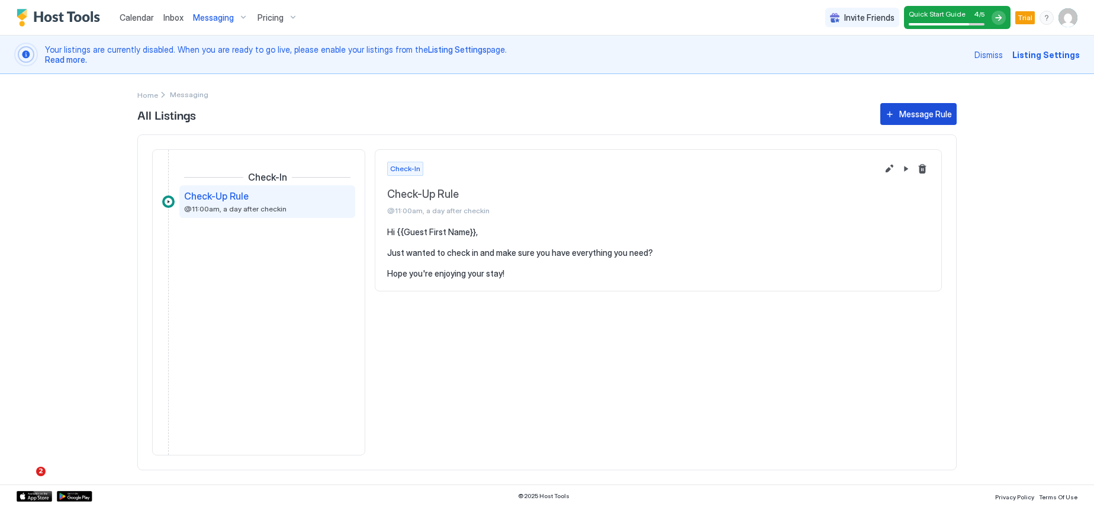
click at [911, 110] on div "Message Rule" at bounding box center [925, 114] width 53 height 12
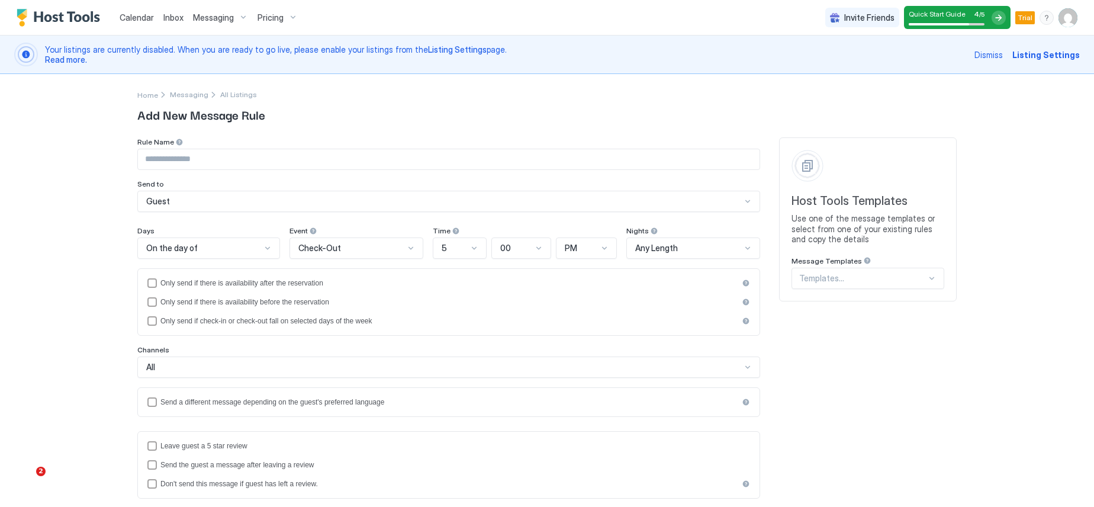
click at [838, 278] on div at bounding box center [862, 278] width 127 height 11
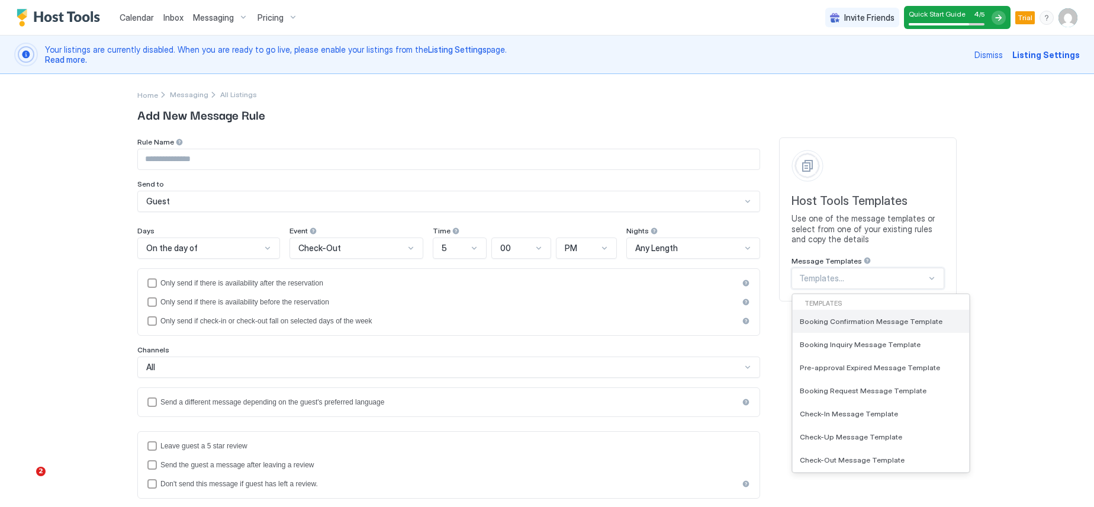
click at [844, 320] on span "Booking Confirmation Message Template" at bounding box center [870, 321] width 143 height 9
type input "**********"
type textarea "**********"
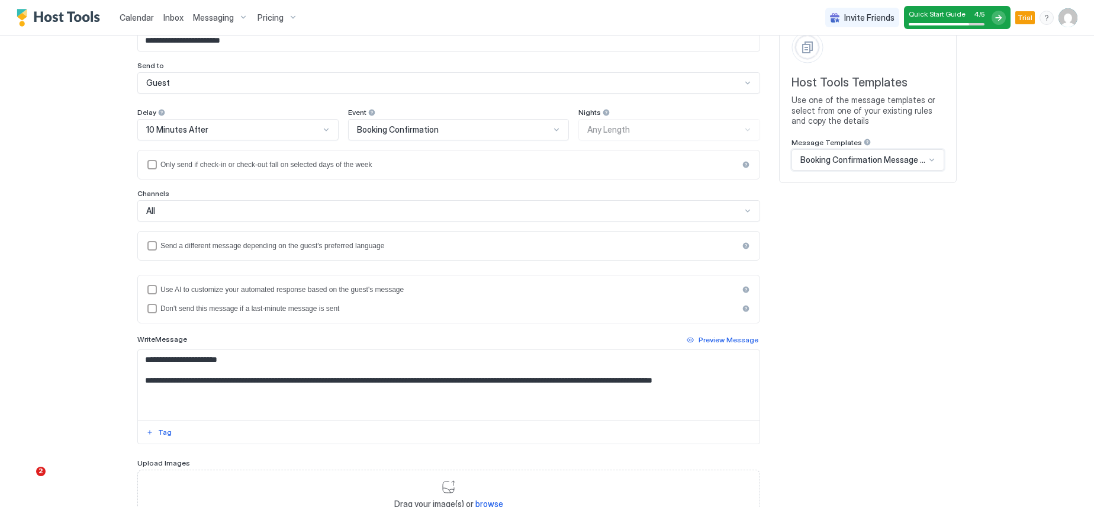
scroll to position [178, 0]
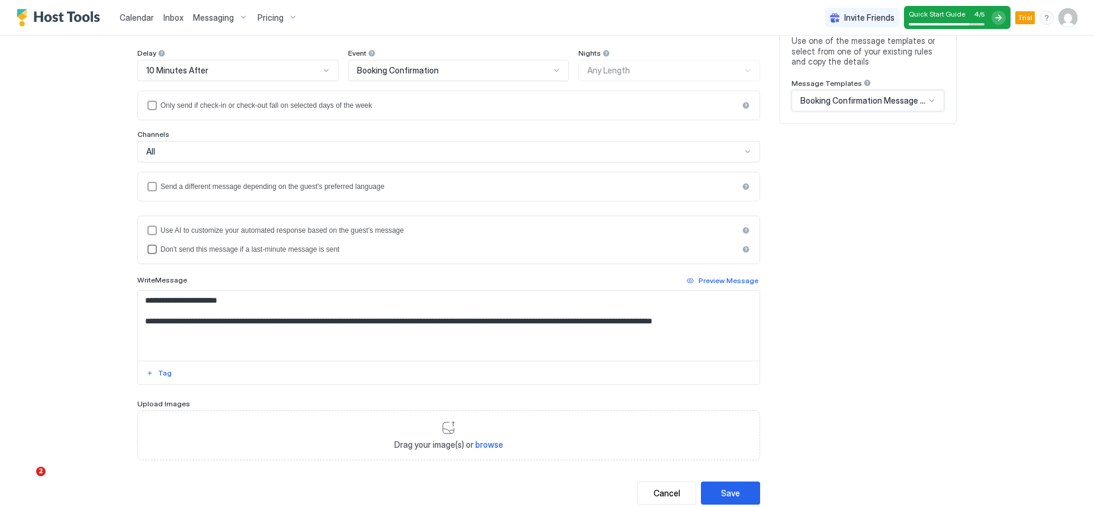
click at [149, 249] on div "disableIfLastMinute" at bounding box center [151, 248] width 9 height 9
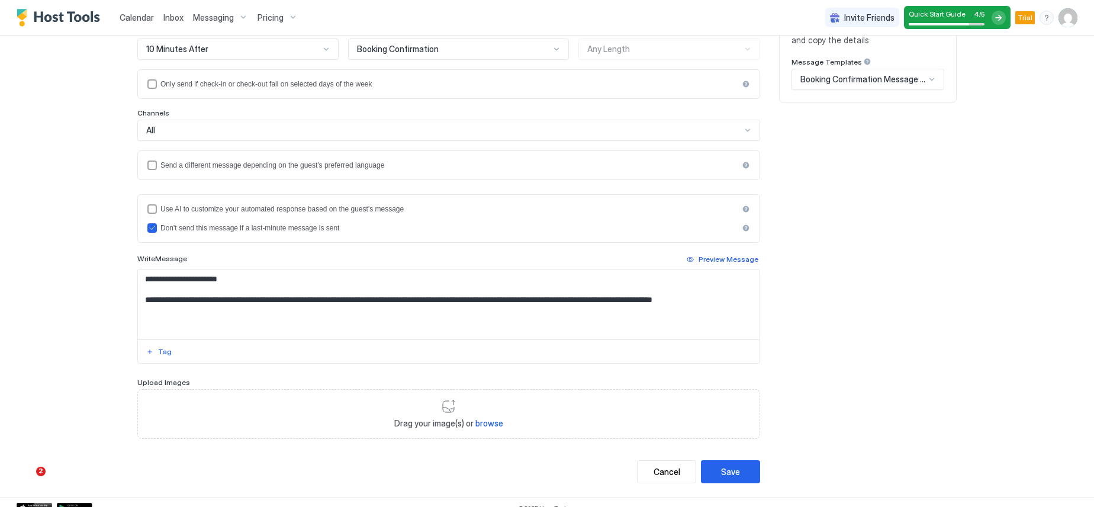
scroll to position [211, 0]
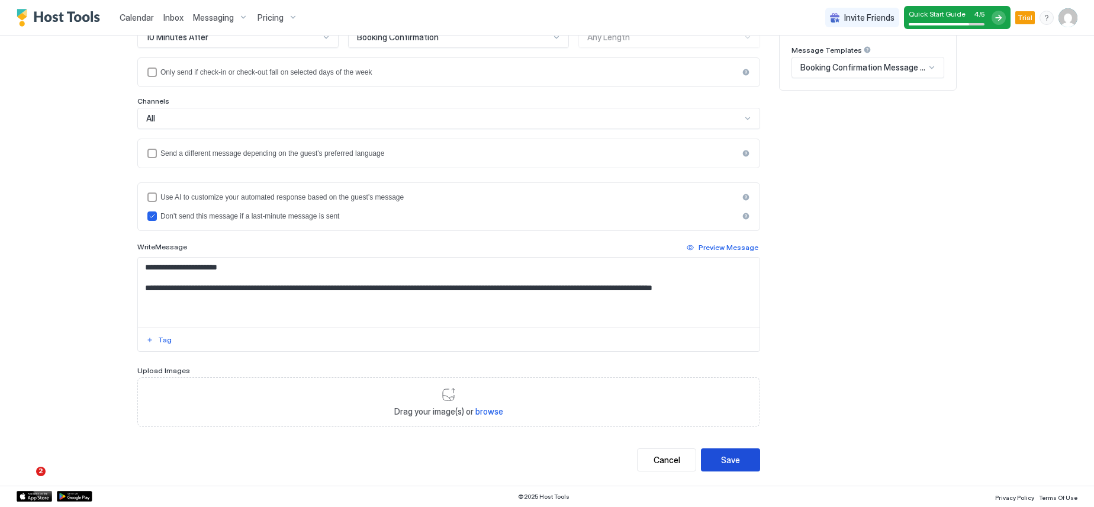
click at [740, 461] on button "Save" at bounding box center [730, 459] width 59 height 23
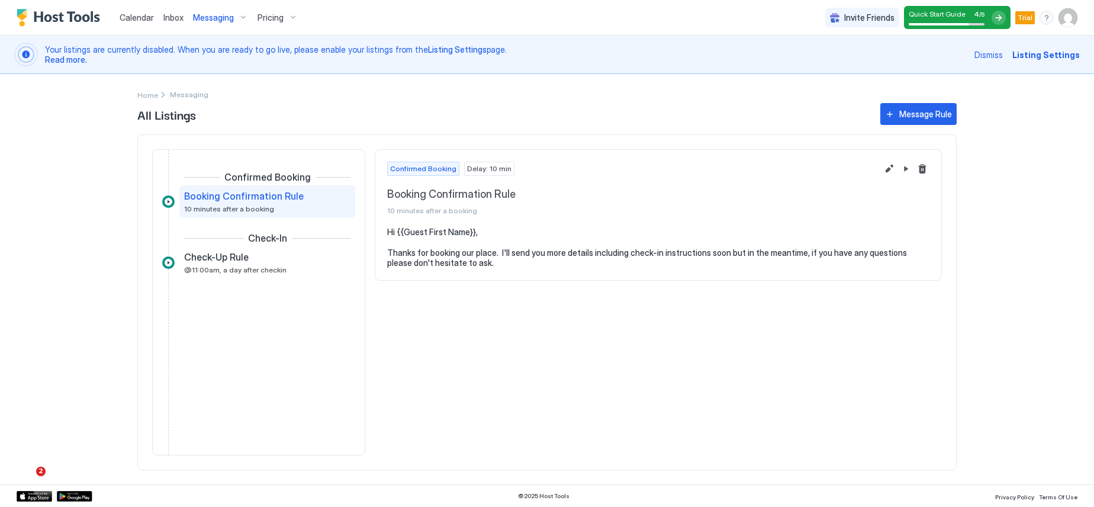
click at [134, 18] on span "Calendar" at bounding box center [137, 17] width 34 height 10
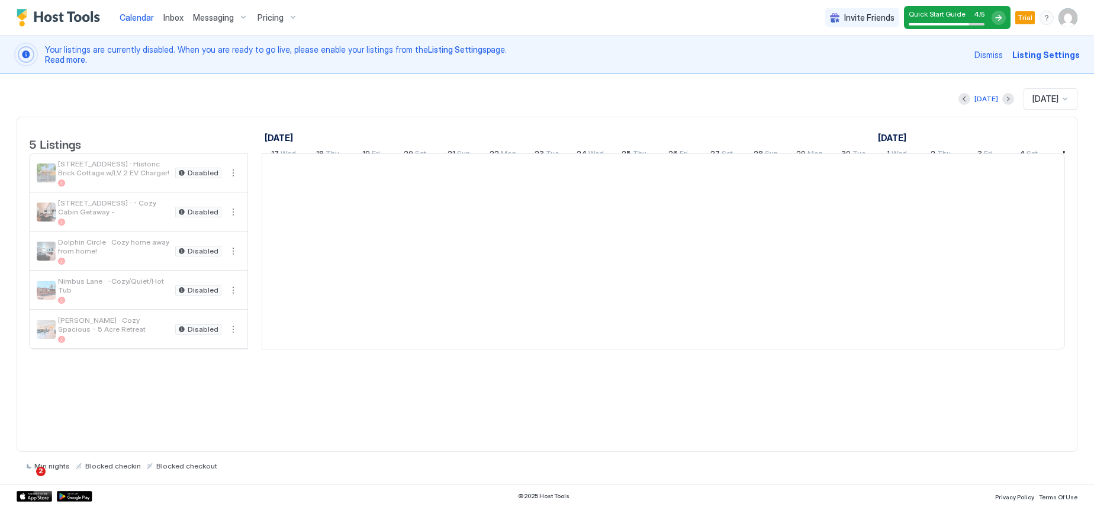
scroll to position [0, 657]
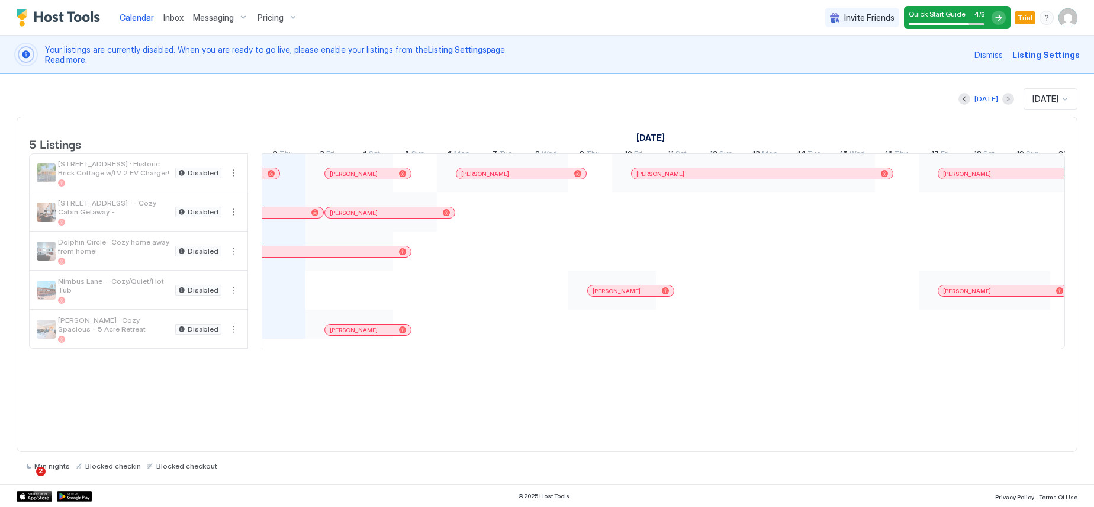
click at [272, 20] on span "Pricing" at bounding box center [270, 17] width 26 height 11
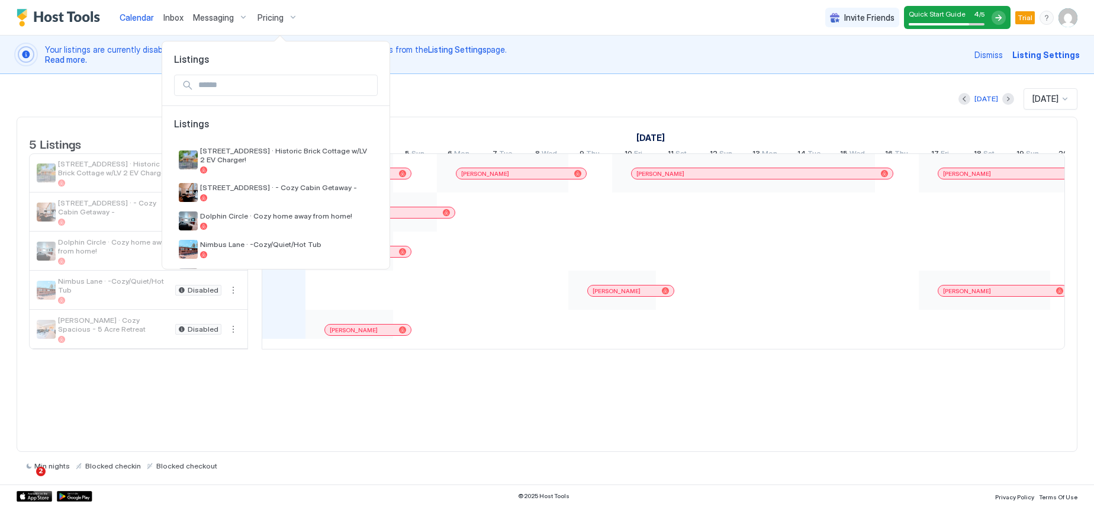
click at [487, 92] on div at bounding box center [547, 253] width 1094 height 507
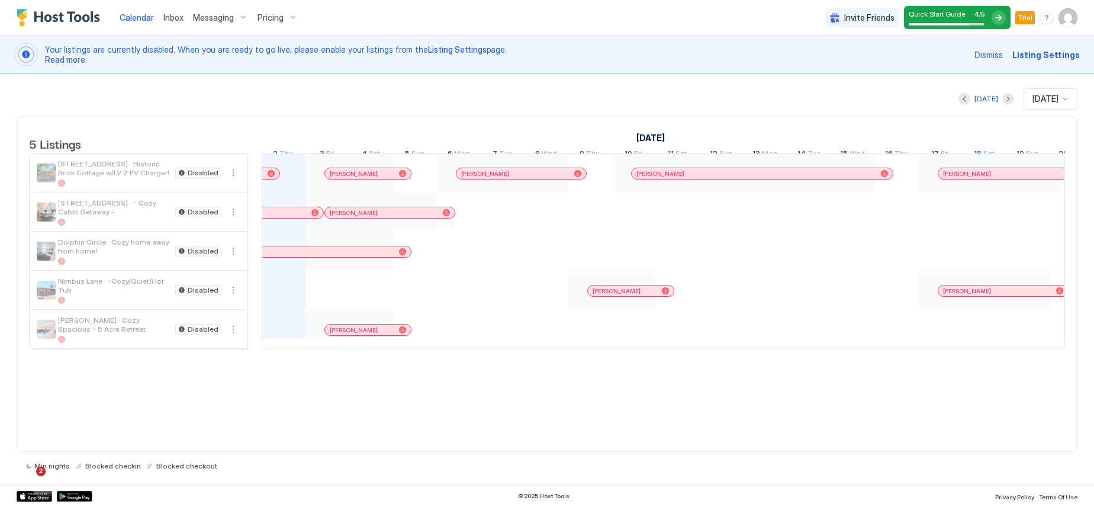
click at [1069, 14] on img "User profile" at bounding box center [1067, 17] width 19 height 19
click at [965, 67] on span "Settings" at bounding box center [961, 66] width 32 height 11
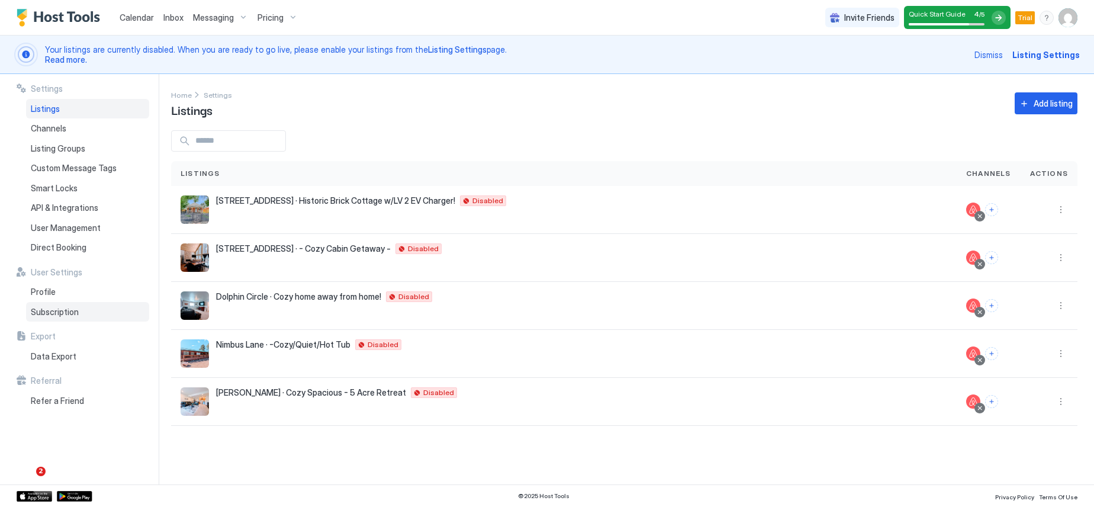
click at [59, 317] on div "Subscription" at bounding box center [87, 312] width 123 height 20
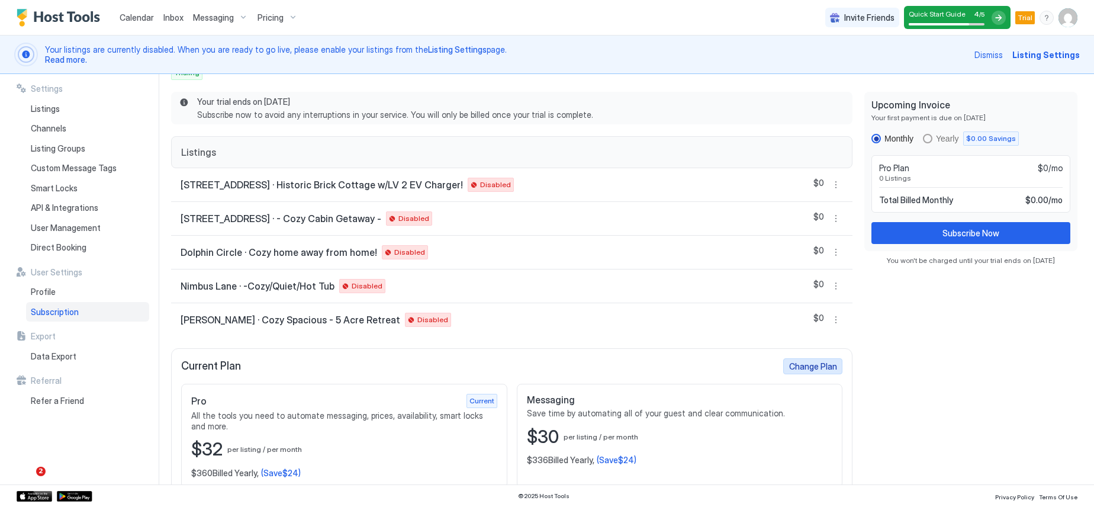
scroll to position [98, 0]
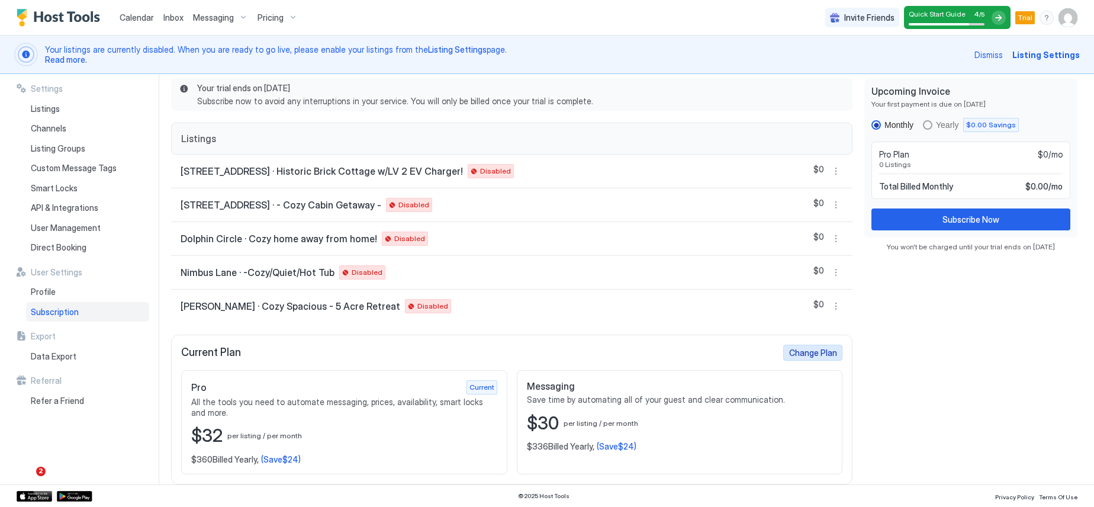
click at [789, 353] on div "Change Plan" at bounding box center [813, 352] width 48 height 12
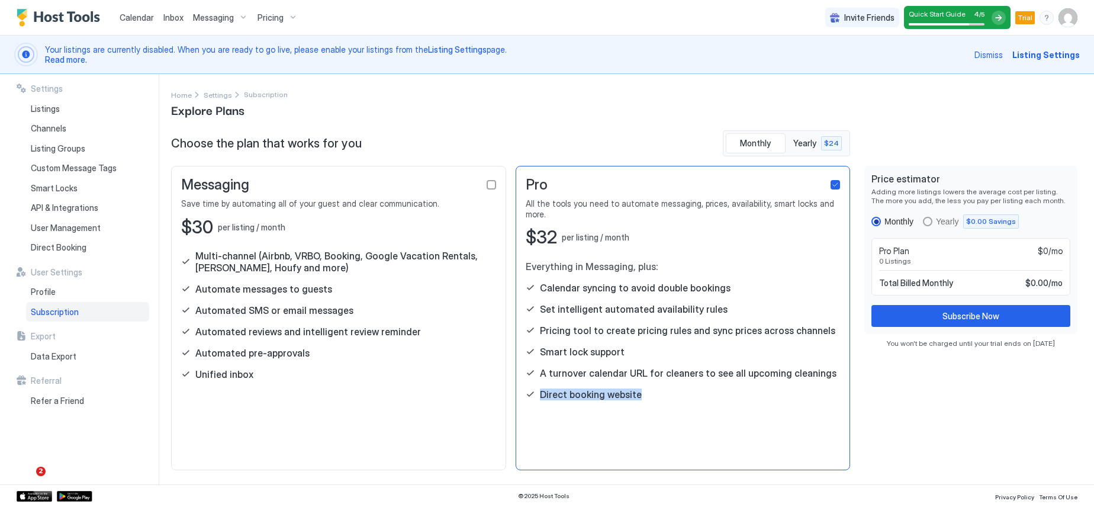
drag, startPoint x: 649, startPoint y: 386, endPoint x: 536, endPoint y: 385, distance: 113.6
click at [536, 388] on div "Direct booking website" at bounding box center [682, 394] width 315 height 12
click at [615, 426] on div "Pro All the tools you need to automate messaging, prices, availability, smart l…" at bounding box center [682, 318] width 335 height 304
click at [50, 246] on span "Direct Booking" at bounding box center [59, 247] width 56 height 11
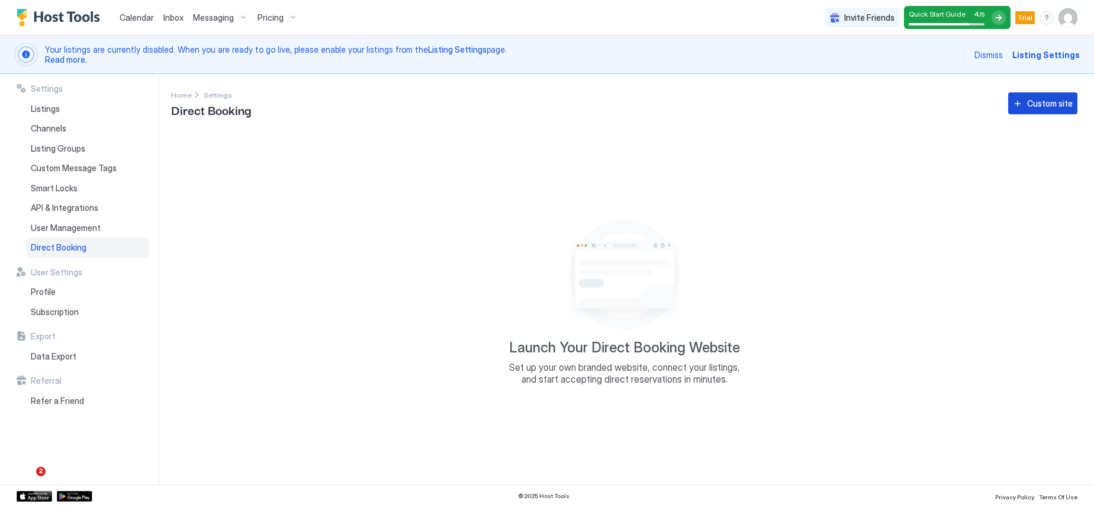
click at [1027, 102] on button "Custom site" at bounding box center [1042, 103] width 69 height 22
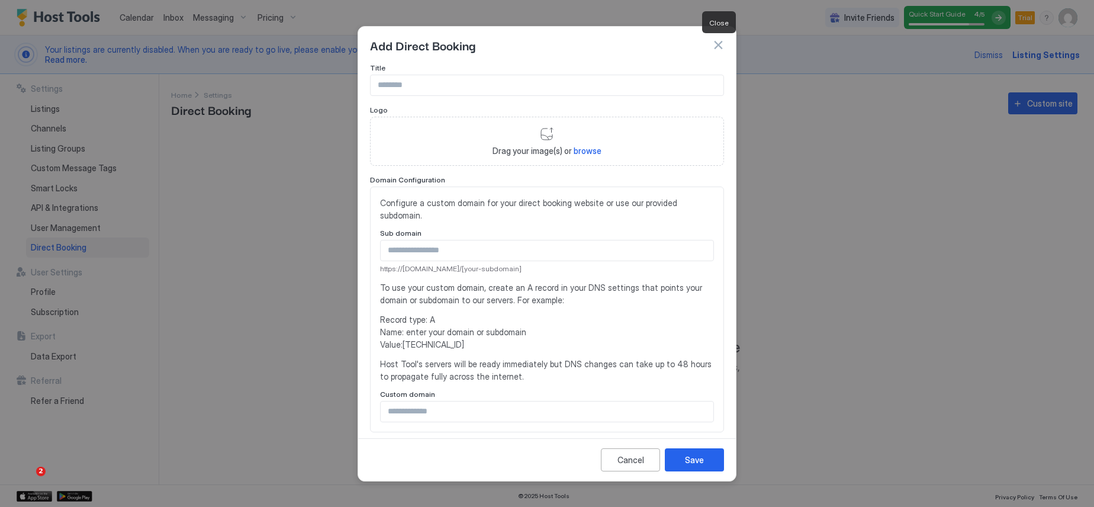
click at [717, 45] on button "button" at bounding box center [718, 45] width 12 height 12
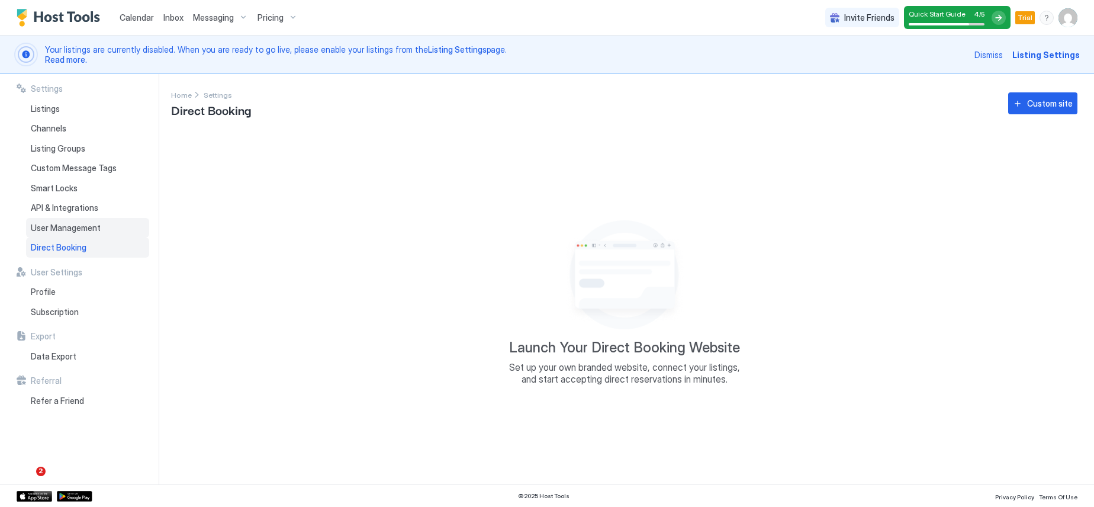
click at [75, 224] on span "User Management" at bounding box center [66, 227] width 70 height 11
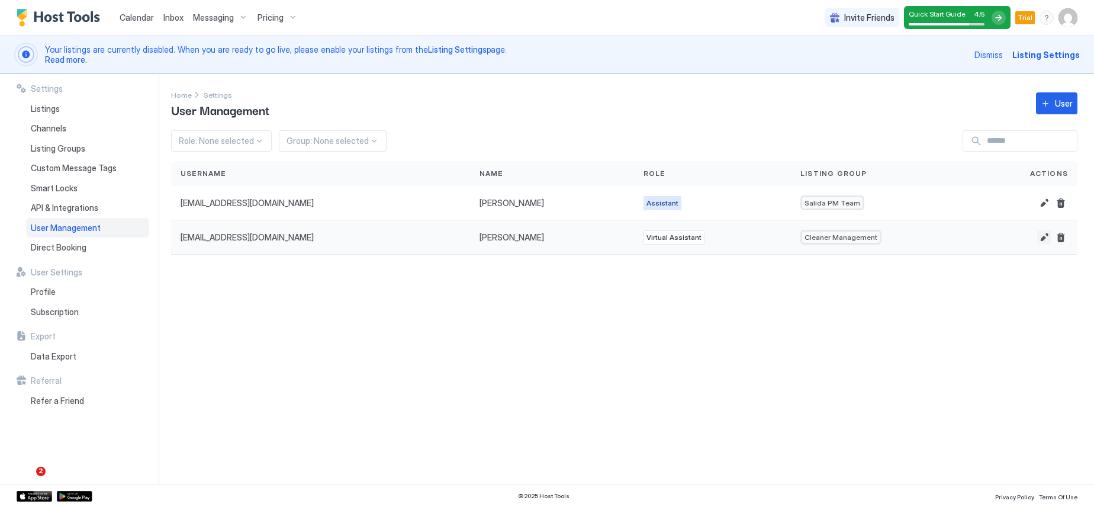
click at [1043, 239] on button "Edit" at bounding box center [1044, 237] width 14 height 14
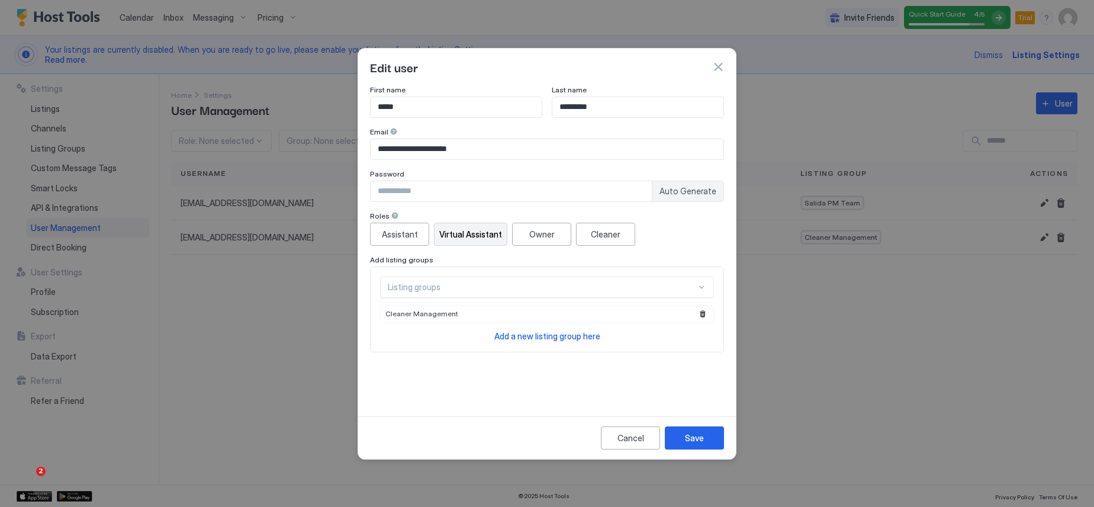
click at [720, 67] on button "button" at bounding box center [718, 67] width 12 height 12
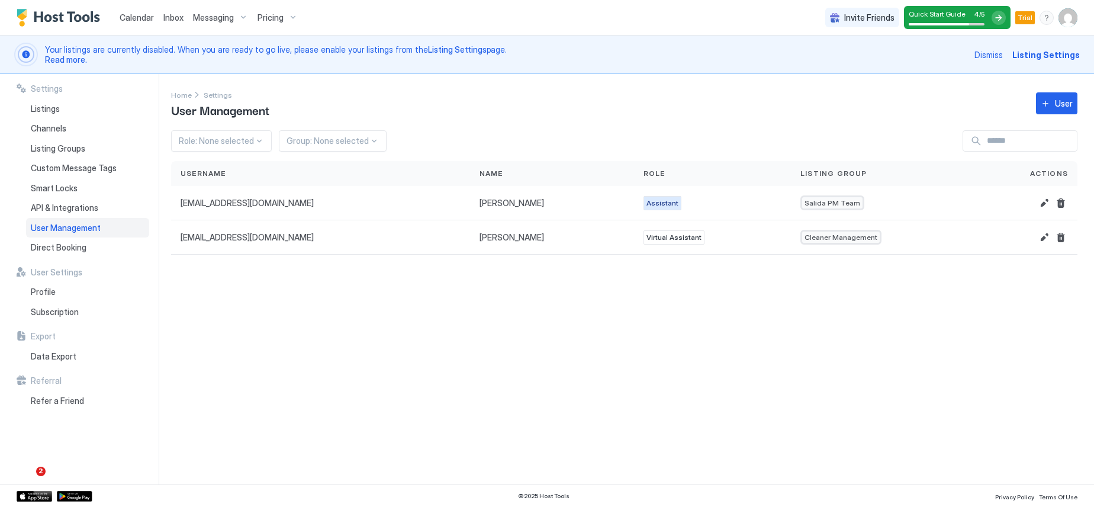
click at [144, 20] on span "Calendar" at bounding box center [137, 17] width 34 height 10
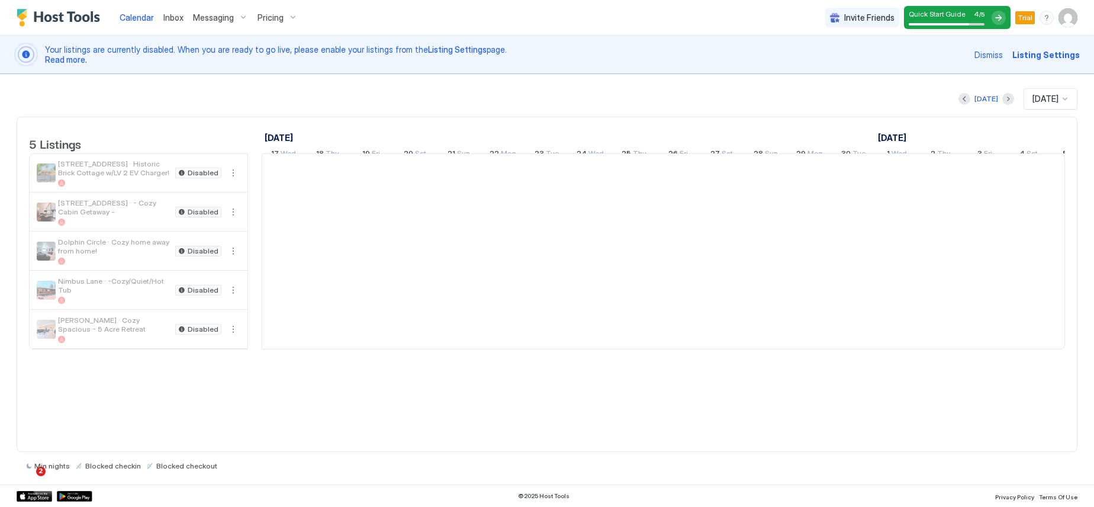
scroll to position [0, 657]
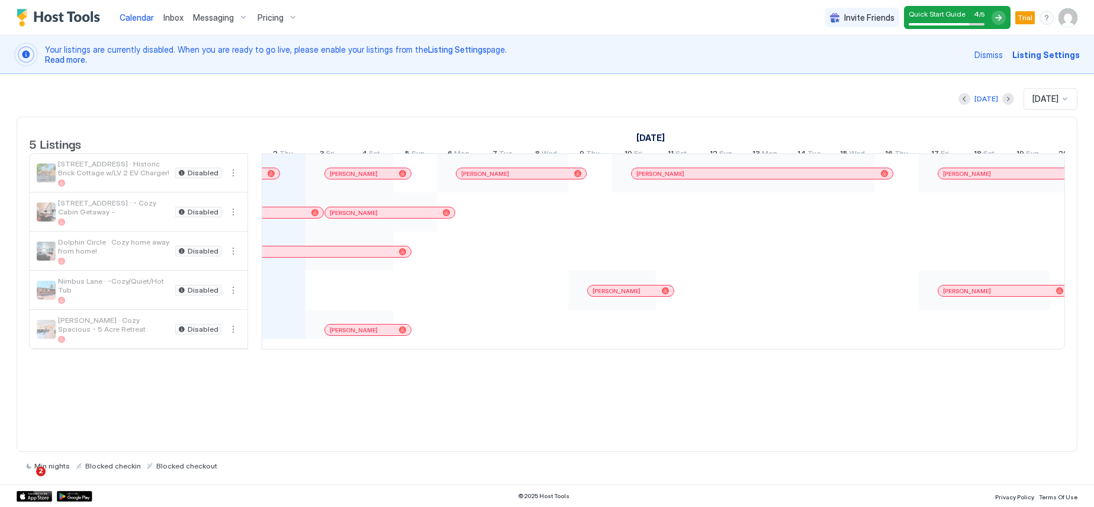
click at [1072, 18] on img "User profile" at bounding box center [1067, 17] width 19 height 19
click at [982, 62] on div "Settings" at bounding box center [1001, 66] width 150 height 21
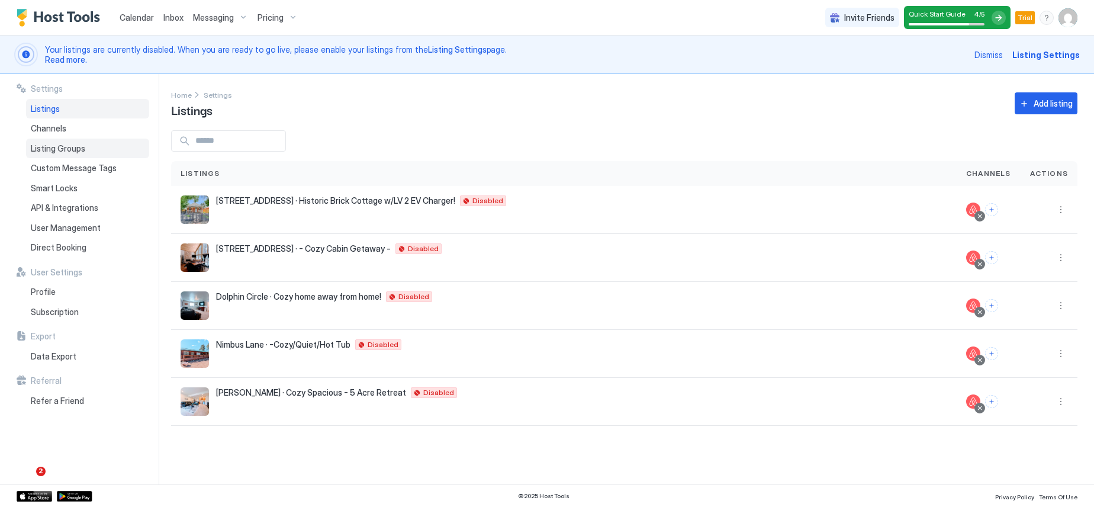
click at [82, 151] on span "Listing Groups" at bounding box center [58, 148] width 54 height 11
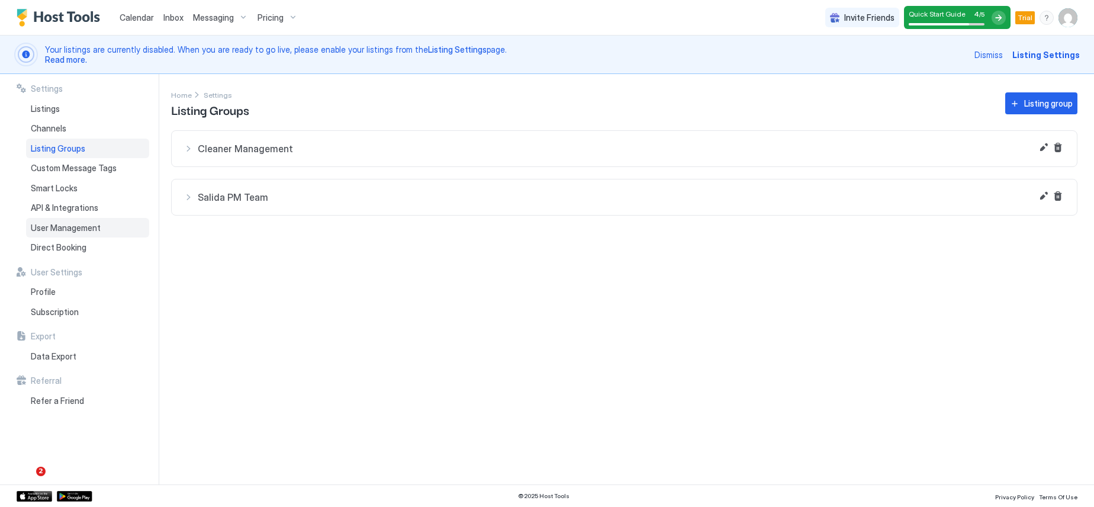
click at [82, 227] on span "User Management" at bounding box center [66, 227] width 70 height 11
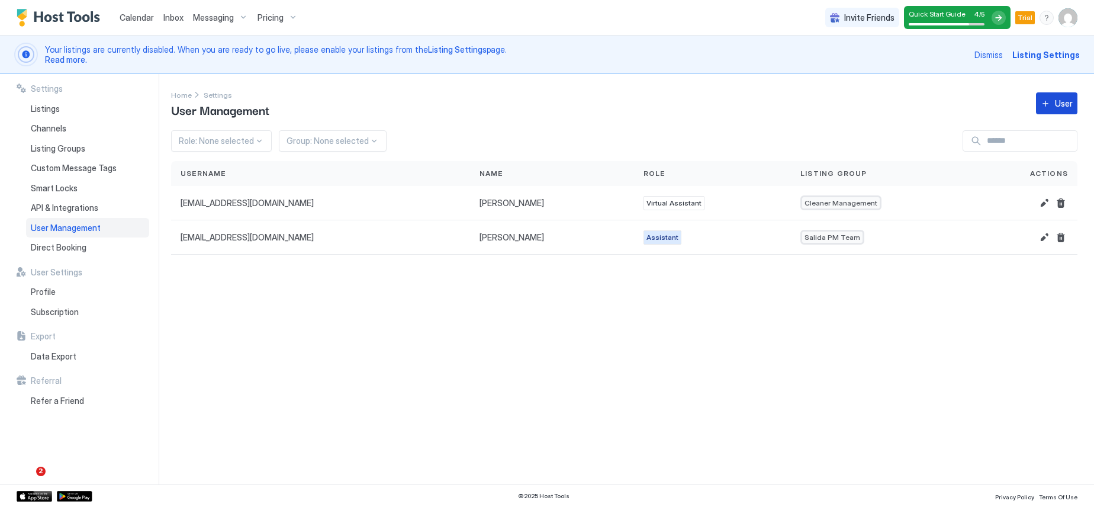
click at [1051, 105] on button "User" at bounding box center [1056, 103] width 41 height 22
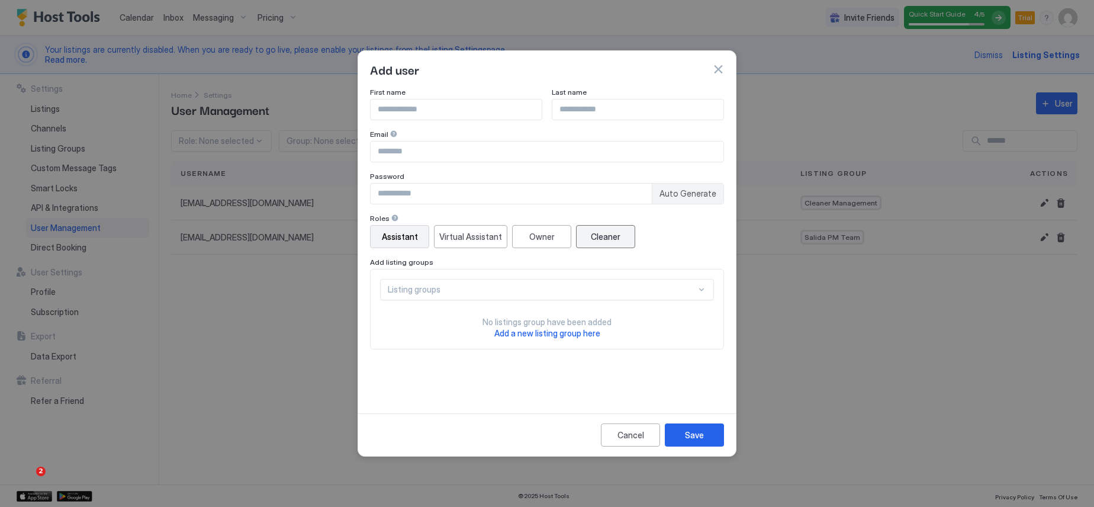
click at [607, 235] on div "Cleaner" at bounding box center [606, 236] width 30 height 12
click at [434, 113] on input "Input Field" at bounding box center [455, 109] width 171 height 20
type input "****"
click at [590, 112] on input "Input Field" at bounding box center [637, 109] width 171 height 20
type input "****"
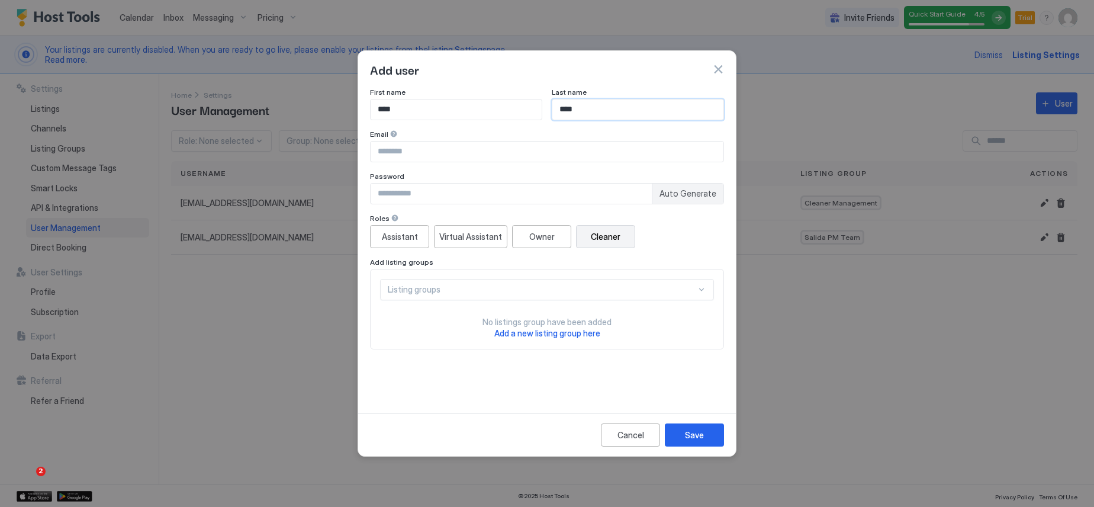
click at [449, 156] on input "Input Field" at bounding box center [546, 151] width 353 height 20
type input "**********"
click at [470, 193] on input "Input Field" at bounding box center [510, 193] width 281 height 20
type input "*******"
click at [454, 288] on div "Listing groups" at bounding box center [542, 289] width 308 height 11
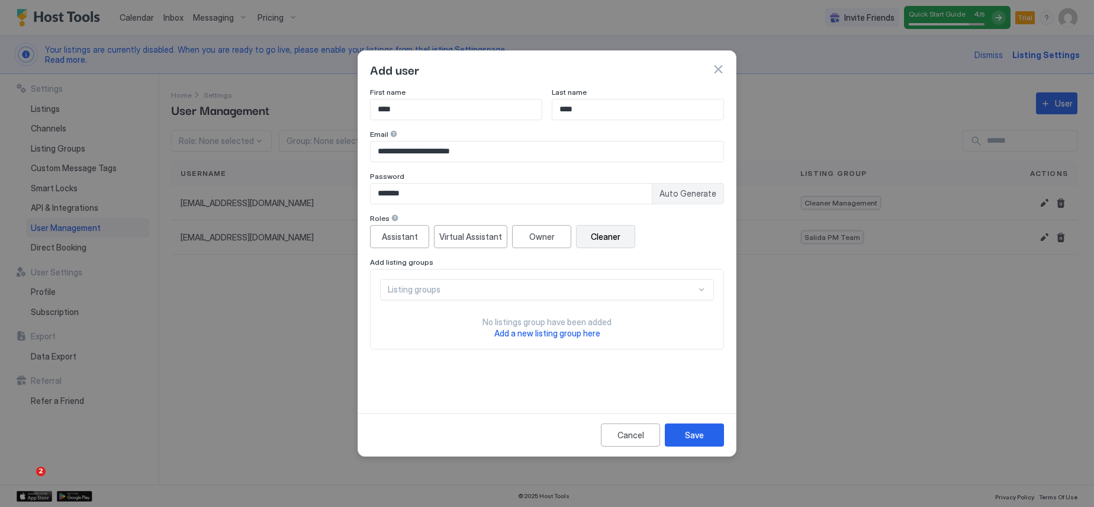
click at [457, 401] on div "**********" at bounding box center [547, 248] width 378 height 321
click at [631, 430] on div "Cancel" at bounding box center [630, 434] width 27 height 12
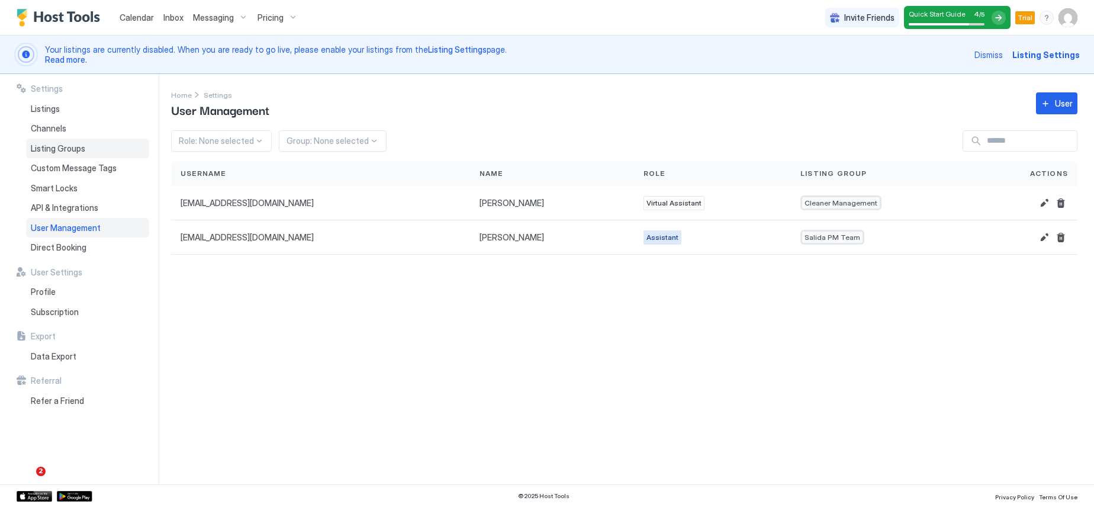
click at [71, 151] on span "Listing Groups" at bounding box center [58, 148] width 54 height 11
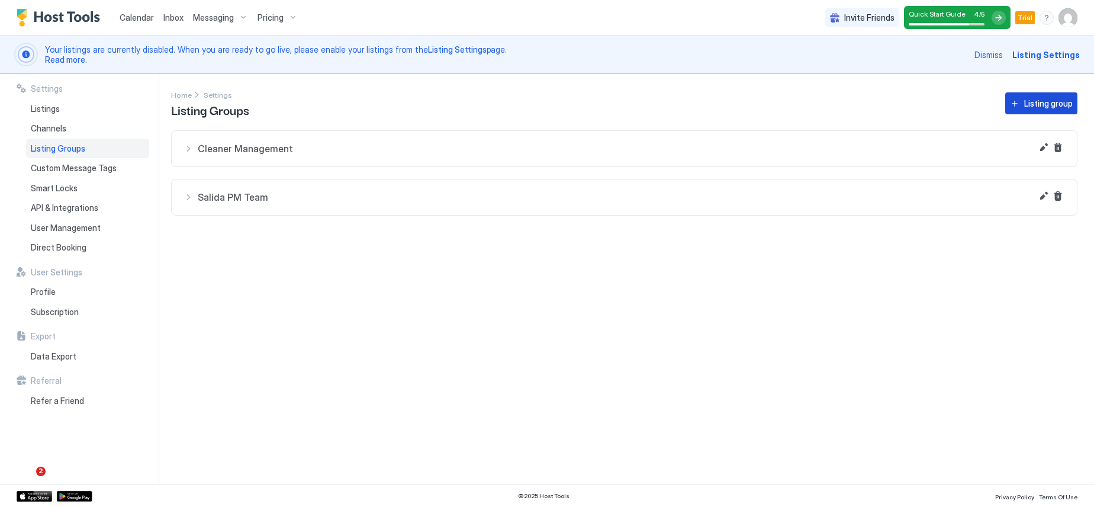
click at [1028, 108] on div "Listing group" at bounding box center [1048, 103] width 49 height 12
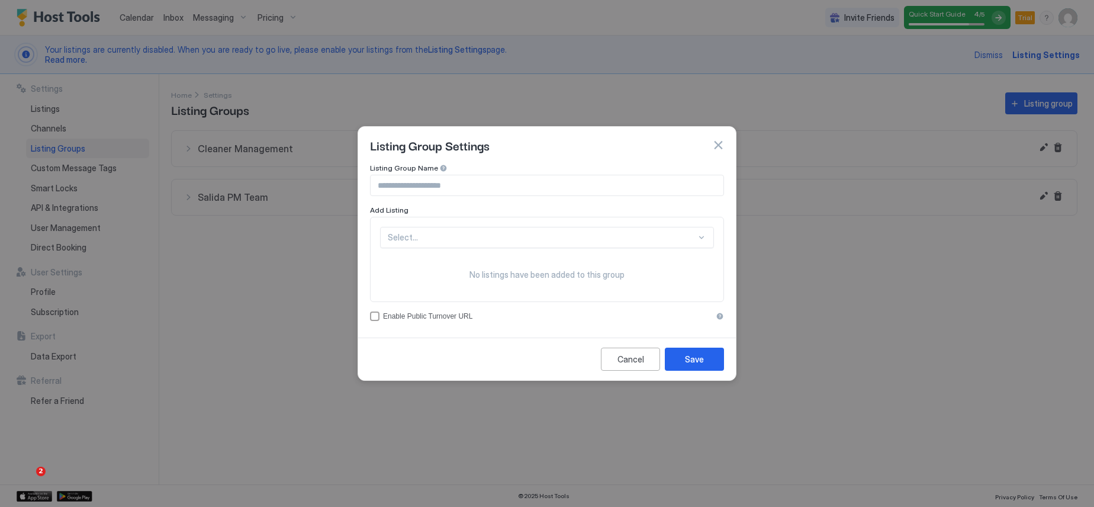
click at [466, 189] on input "Input Field" at bounding box center [546, 185] width 353 height 20
type input "*"
click at [454, 188] on input "**********" at bounding box center [546, 185] width 353 height 20
type input "**********"
click at [451, 207] on div "Add Listing" at bounding box center [547, 209] width 354 height 9
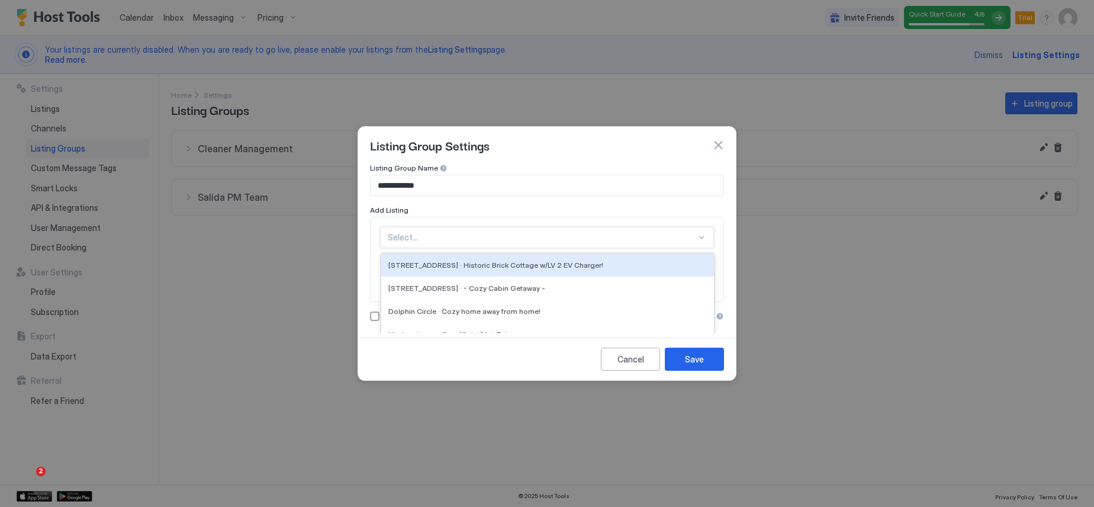
click at [445, 236] on div "5 results available. Use Up and Down to choose options, press Enter to select t…" at bounding box center [547, 237] width 334 height 21
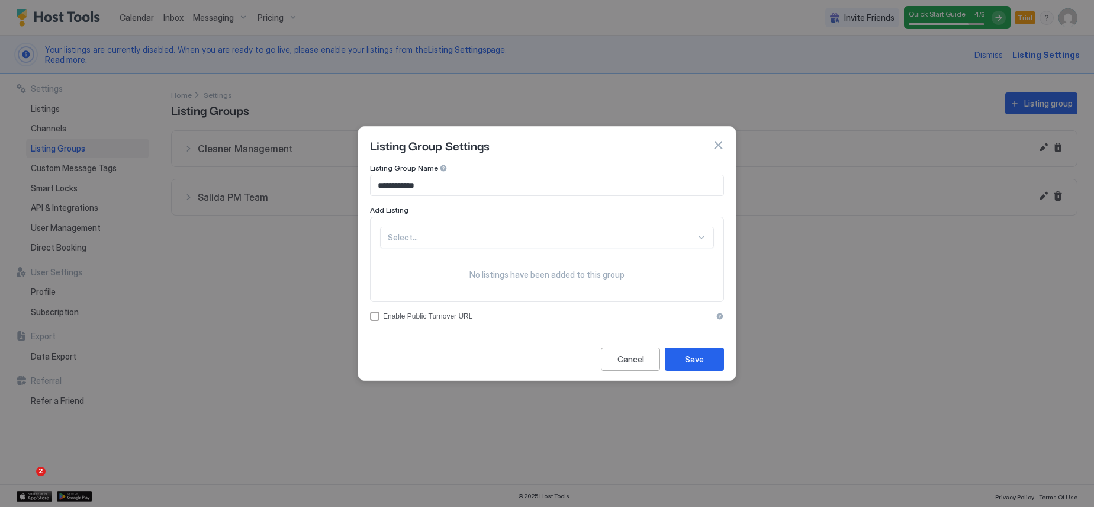
click at [477, 178] on div "**********" at bounding box center [547, 241] width 354 height 157
click at [470, 230] on div "Select..." at bounding box center [547, 237] width 334 height 21
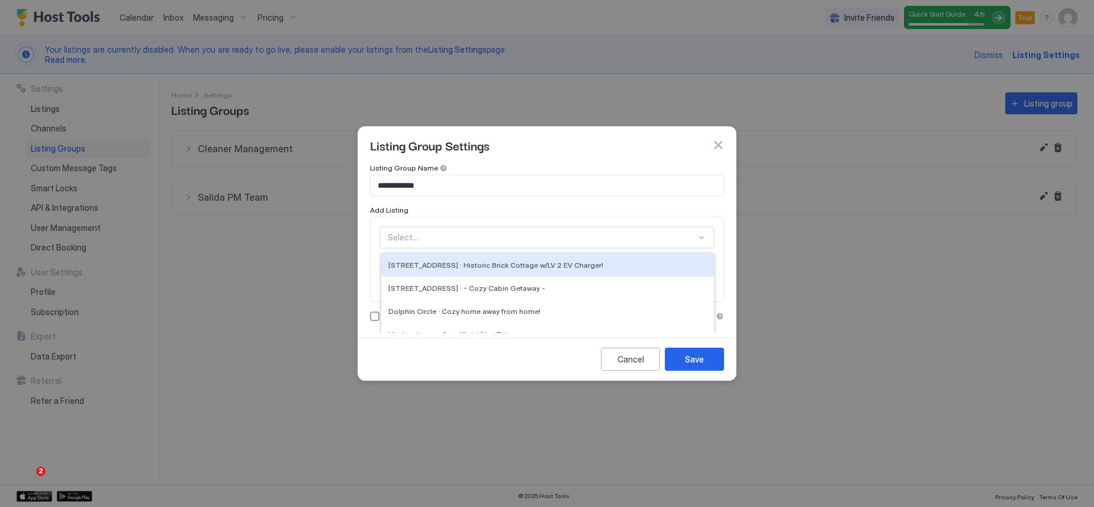
scroll to position [34, 0]
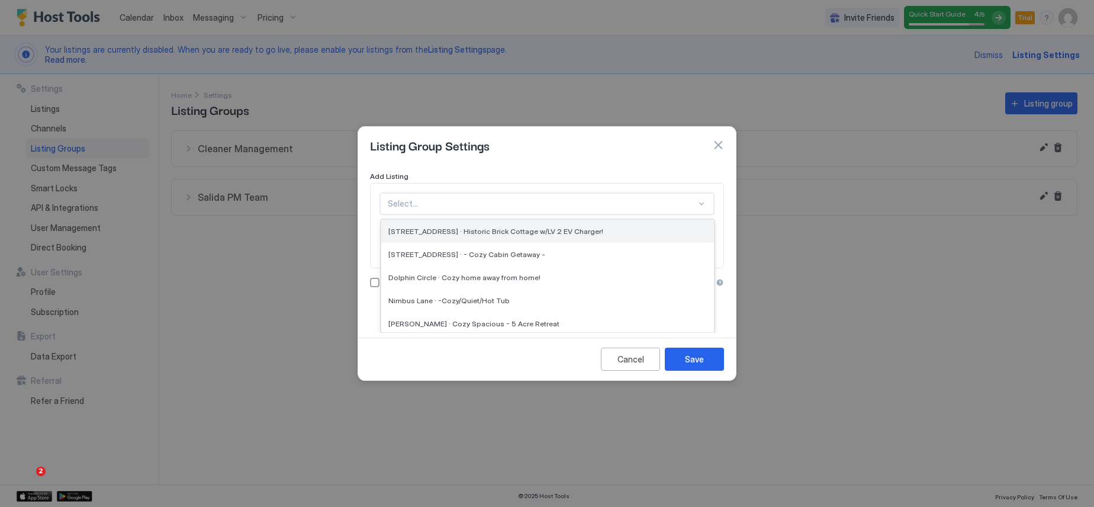
click at [470, 234] on span "219 S 15th St · Historic Brick Cottage w/LV 2 EV Charger!" at bounding box center [495, 231] width 215 height 9
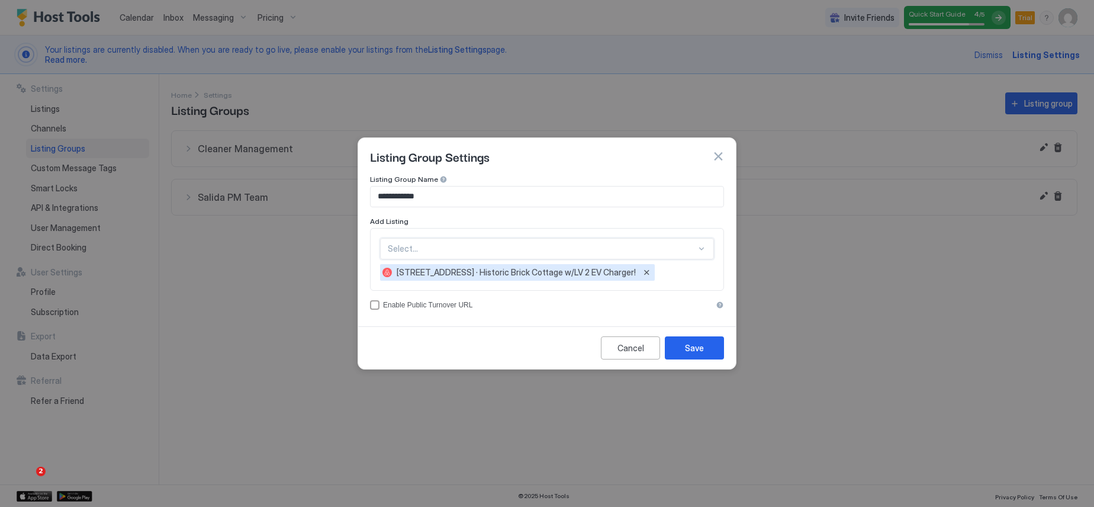
scroll to position [0, 0]
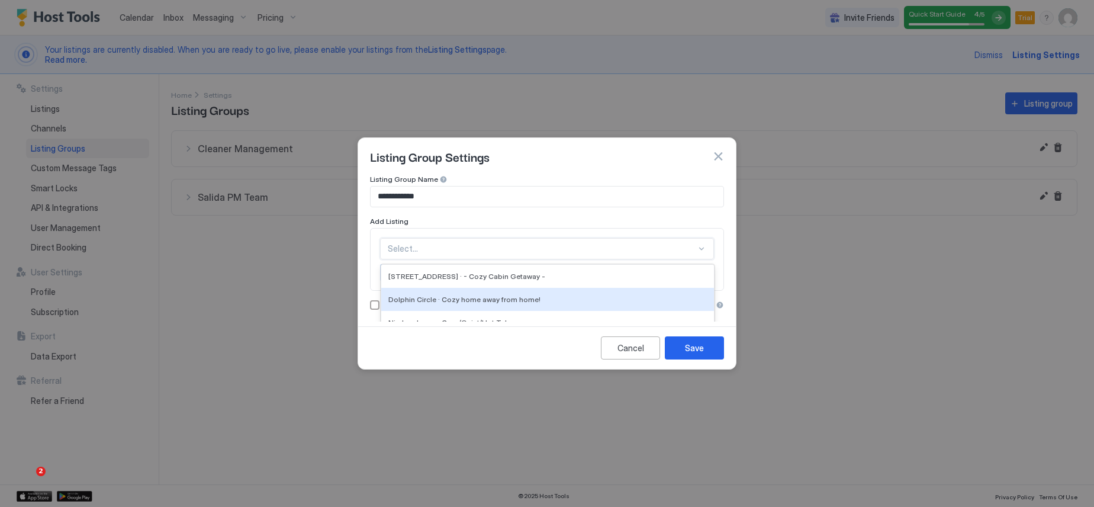
click at [481, 253] on div "option 219 S 15th St · Historic Brick Cottage w/LV 2 EV Charger!, selected. 4 r…" at bounding box center [547, 248] width 334 height 21
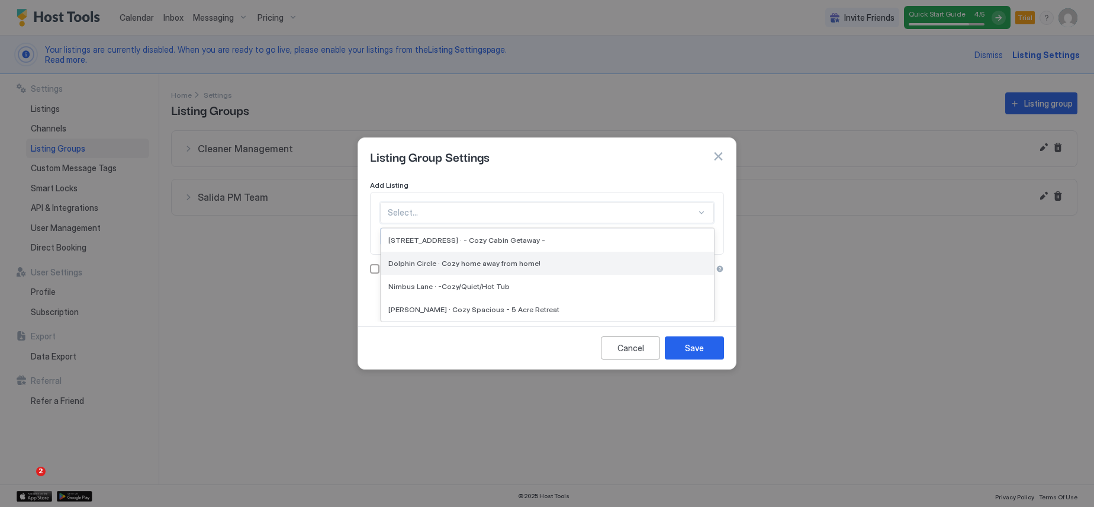
click at [469, 260] on span "Dolphin Circle · Cozy home away from home!" at bounding box center [464, 263] width 152 height 9
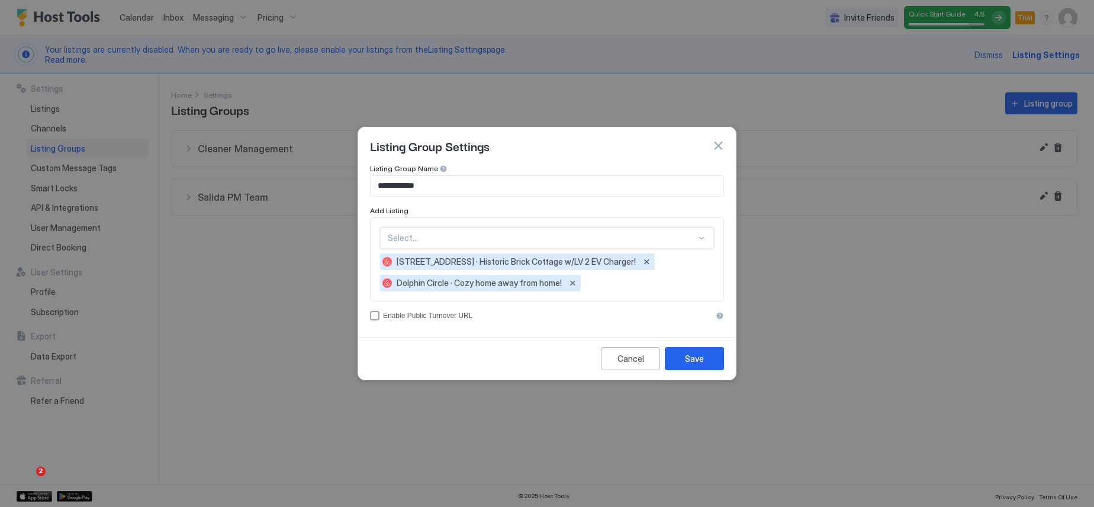
click at [481, 237] on div at bounding box center [542, 238] width 308 height 11
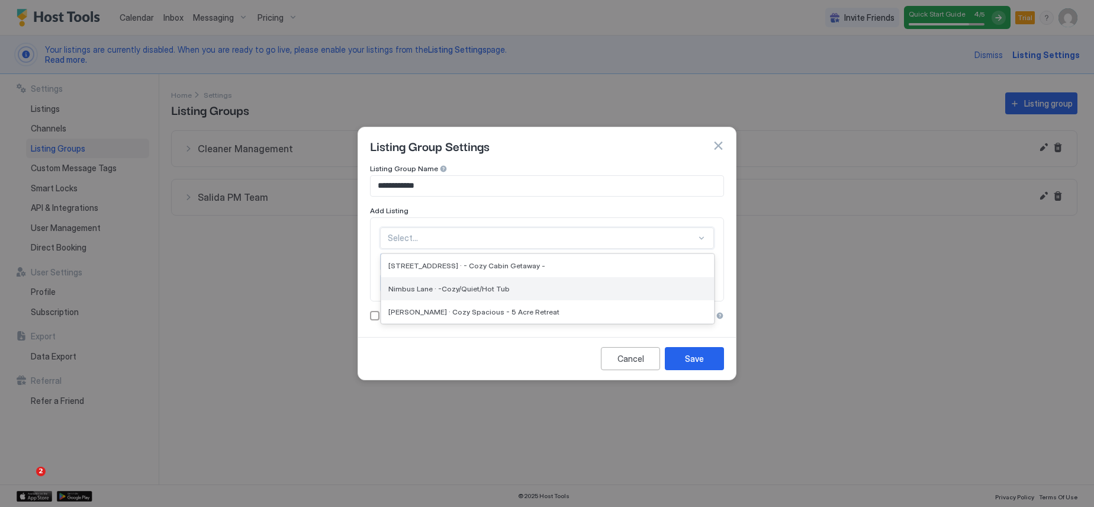
click at [476, 286] on span "Nimbus Lane · -Cozy/Quiet/Hot Tub" at bounding box center [448, 288] width 121 height 9
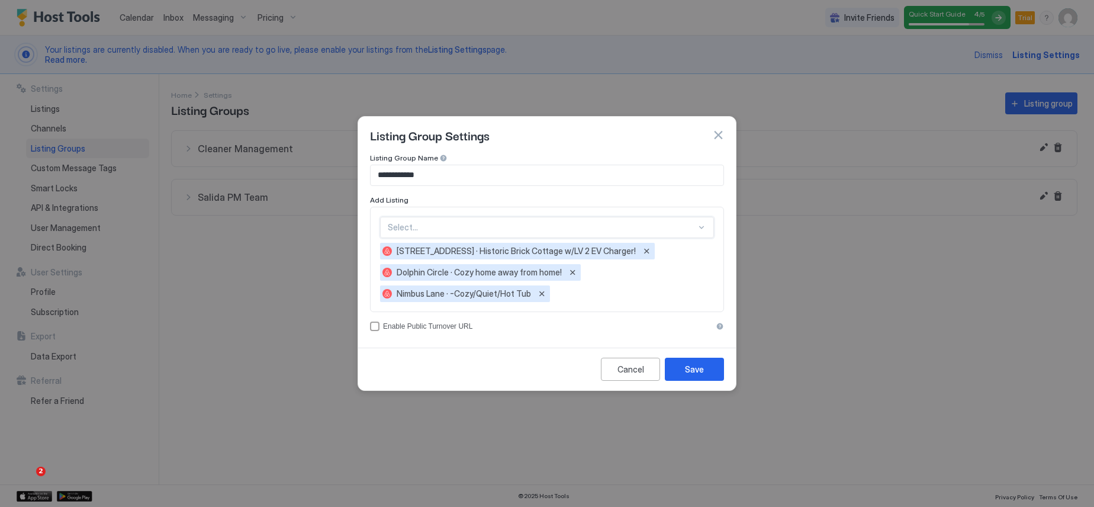
click at [470, 225] on div at bounding box center [542, 227] width 308 height 11
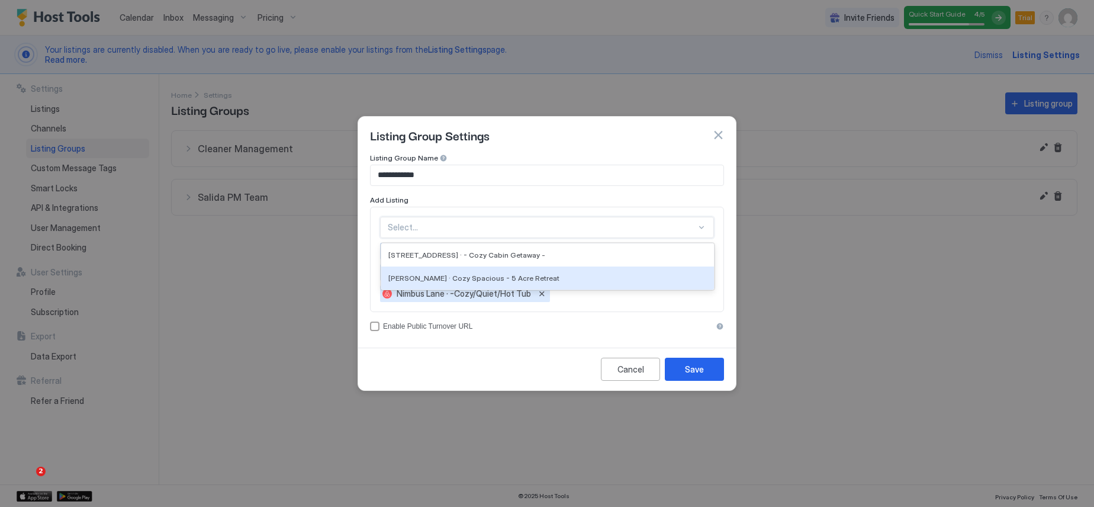
click at [477, 279] on span "Vollmer · Cozy Spacious - 5 Acre Retreat" at bounding box center [473, 277] width 171 height 9
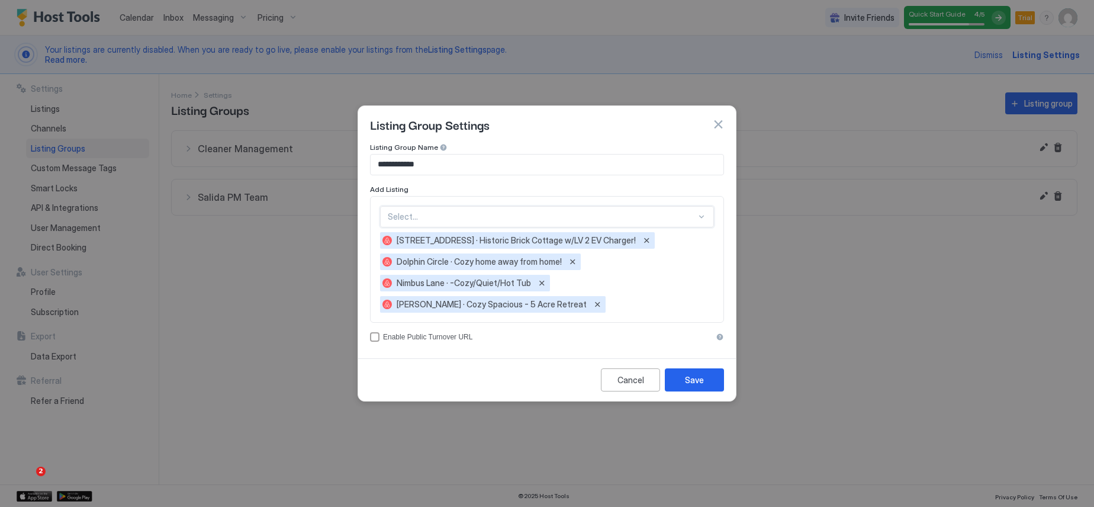
click at [477, 230] on div "option Vollmer · Cozy Spacious - 5 Acre Retreat, selected. Select... 219 S 15th…" at bounding box center [547, 259] width 334 height 107
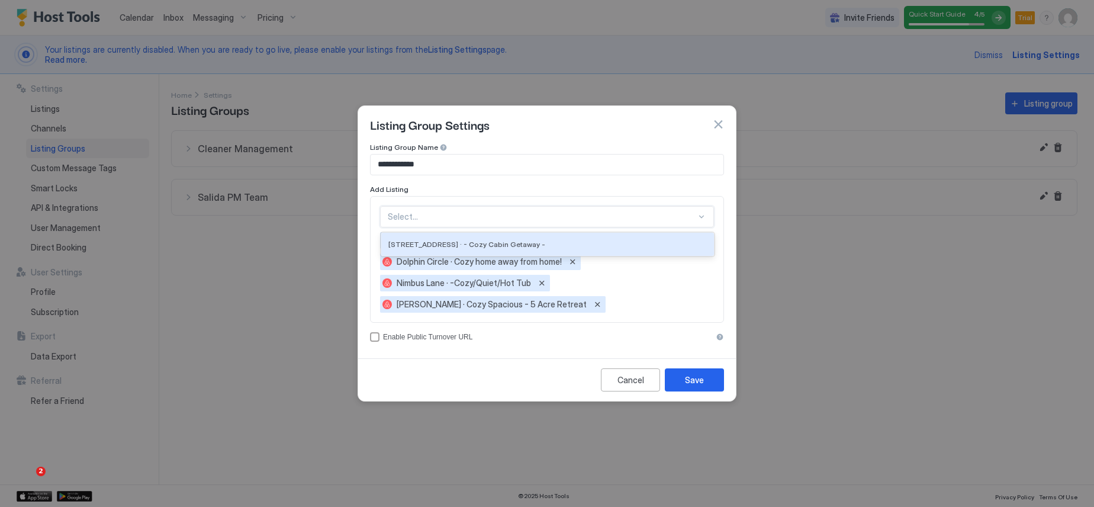
click at [473, 213] on div at bounding box center [542, 216] width 308 height 11
click at [459, 240] on span "28 Joseph Rd · - Cozy Cabin Getaway -" at bounding box center [466, 244] width 157 height 9
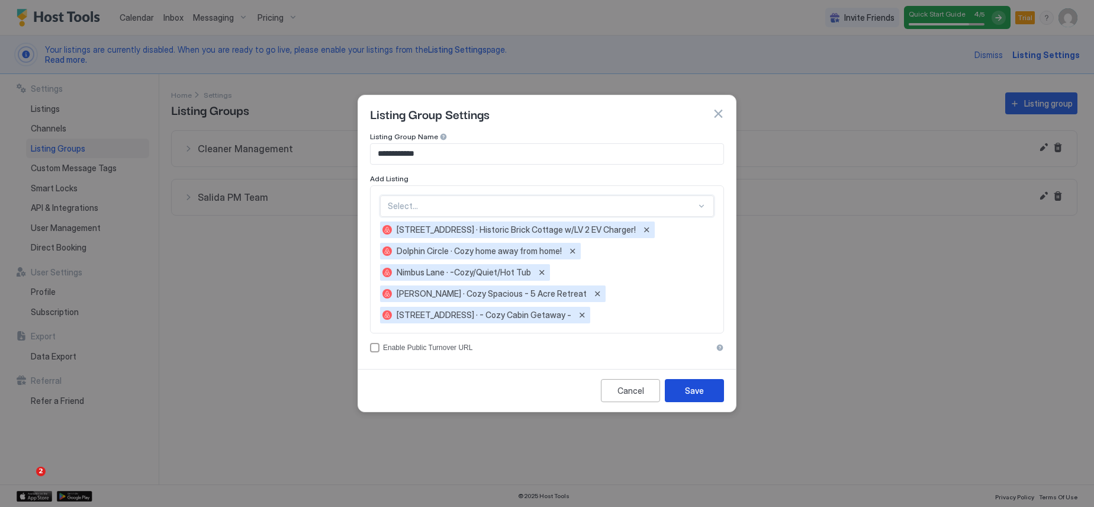
click at [692, 391] on div "Save" at bounding box center [694, 390] width 19 height 12
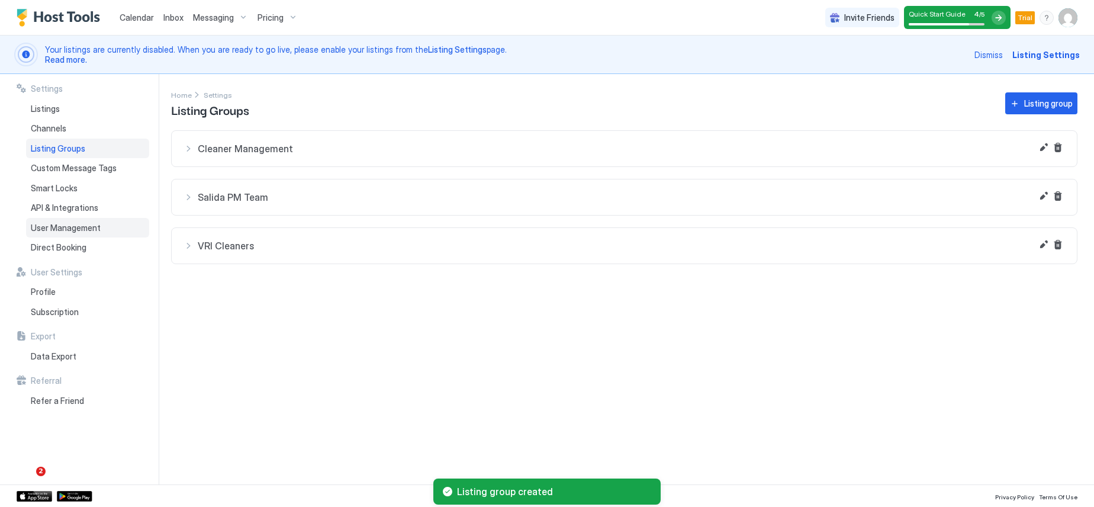
click at [65, 225] on span "User Management" at bounding box center [66, 227] width 70 height 11
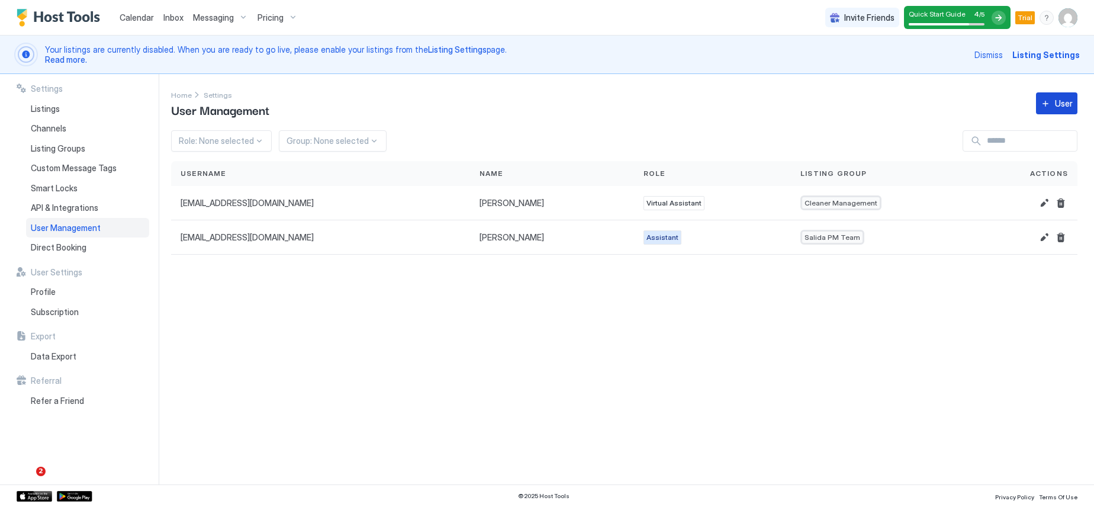
click at [1061, 111] on button "User" at bounding box center [1056, 103] width 41 height 22
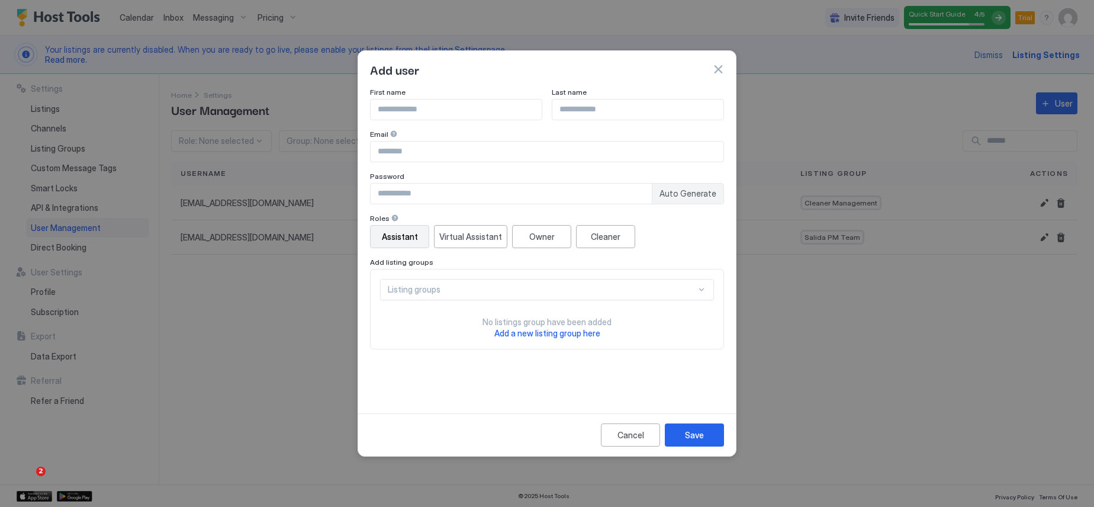
click at [436, 111] on input "Input Field" at bounding box center [455, 109] width 171 height 20
type input "****"
click at [609, 112] on input "Input Field" at bounding box center [637, 109] width 171 height 20
type input "****"
click at [490, 153] on input "Input Field" at bounding box center [546, 151] width 353 height 20
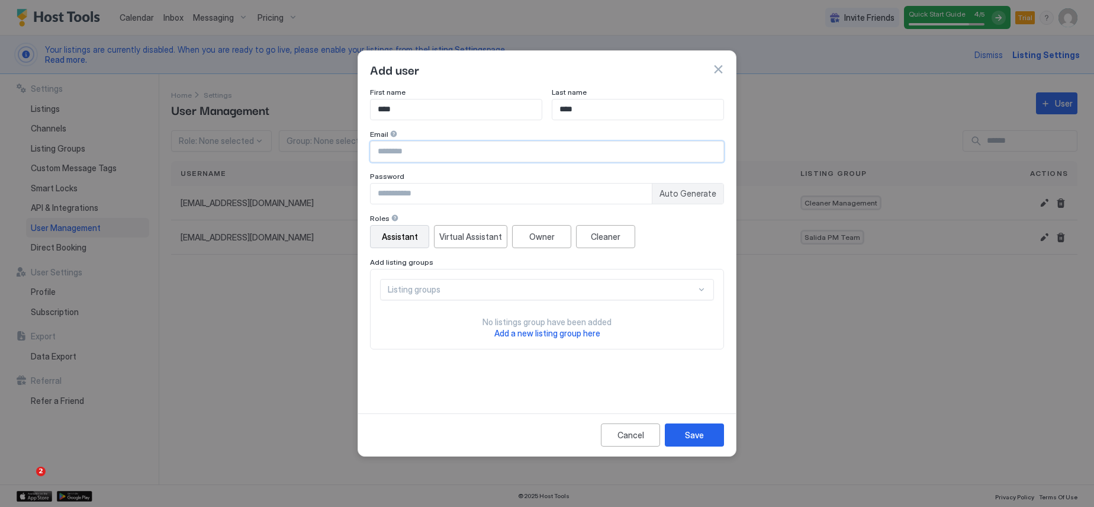
type input "**********"
click at [459, 190] on input "Input Field" at bounding box center [510, 193] width 281 height 20
click at [617, 236] on div "Cleaner" at bounding box center [606, 236] width 30 height 12
click at [557, 286] on div "Listing groups" at bounding box center [542, 289] width 308 height 11
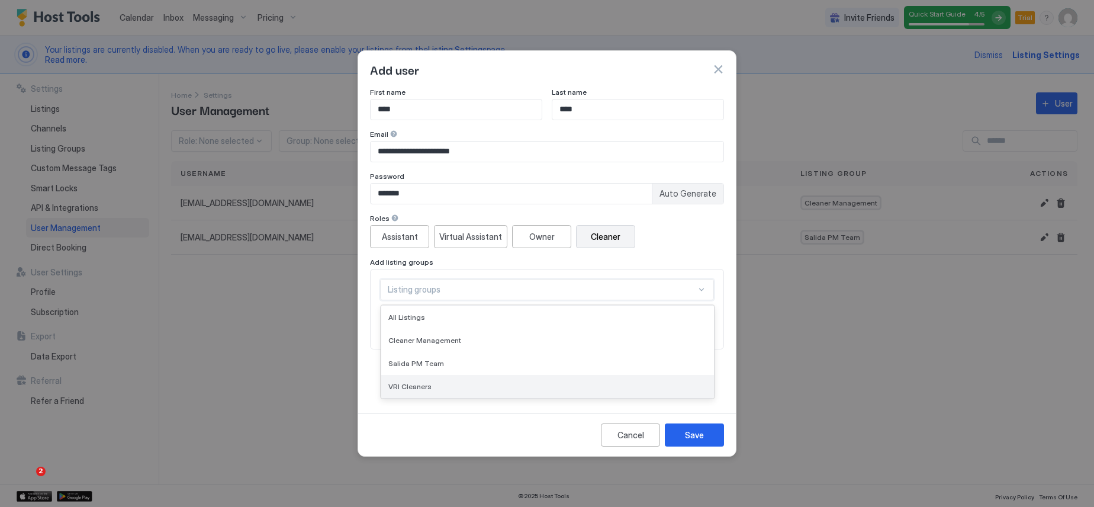
click at [418, 388] on span "VRI Cleaners" at bounding box center [409, 386] width 43 height 9
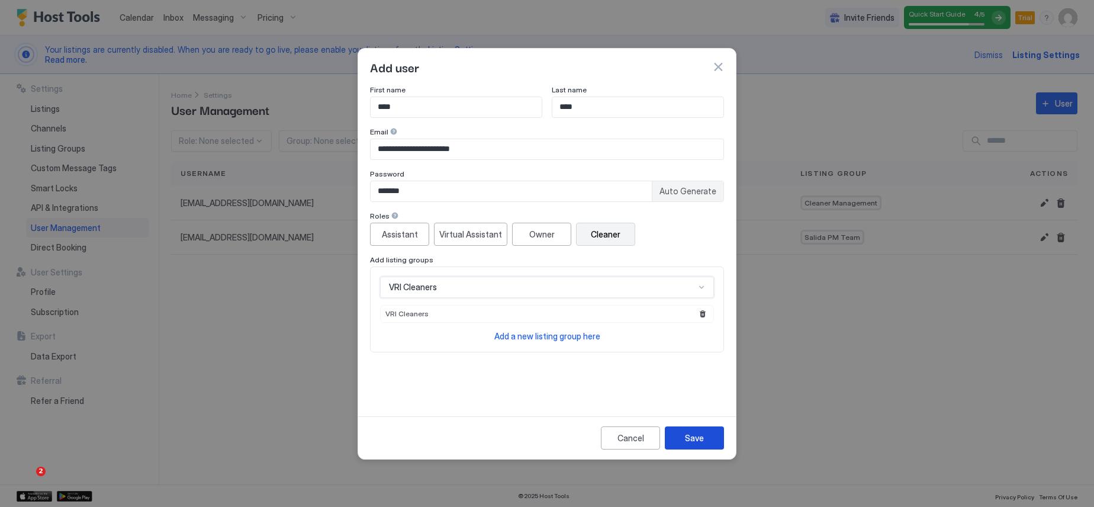
click at [691, 435] on div "Save" at bounding box center [694, 437] width 19 height 12
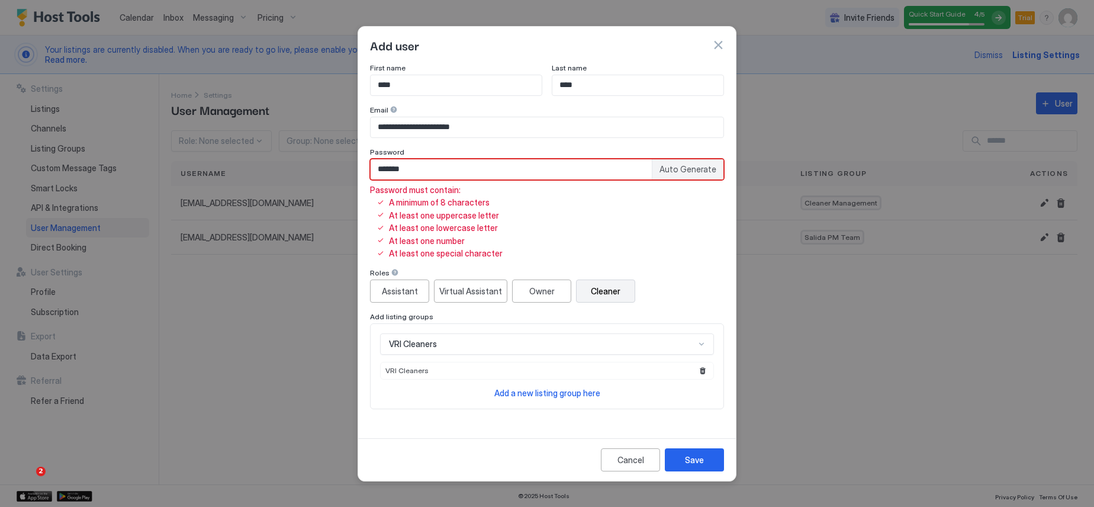
click at [441, 172] on input "*******" at bounding box center [510, 169] width 281 height 20
click at [391, 168] on input "*******" at bounding box center [510, 169] width 281 height 20
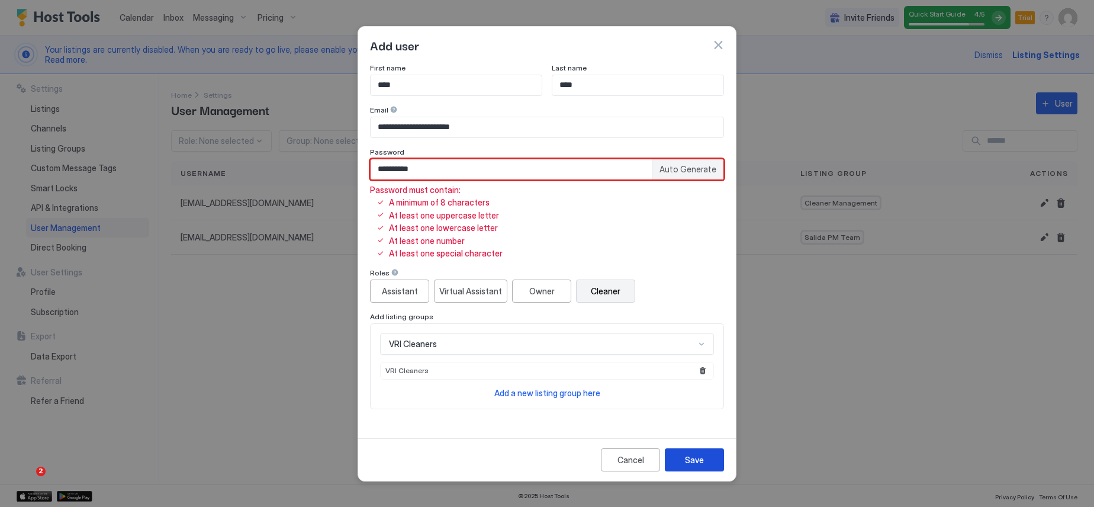
click at [680, 460] on button "Save" at bounding box center [694, 459] width 59 height 23
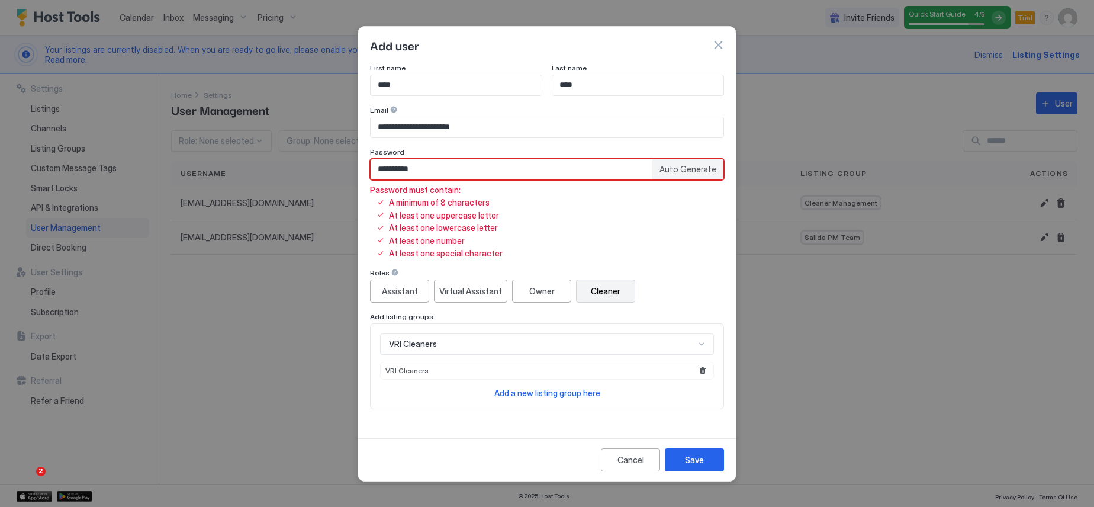
click at [622, 234] on div "Password must contain: A minimum of 8 characters At least one uppercase letter …" at bounding box center [547, 222] width 354 height 74
click at [620, 212] on div "Password must contain: A minimum of 8 characters At least one uppercase letter …" at bounding box center [547, 222] width 354 height 74
click at [538, 171] on input "**********" at bounding box center [510, 169] width 281 height 20
click at [689, 464] on div "Save" at bounding box center [694, 459] width 19 height 12
click at [590, 193] on div "Password must contain: A minimum of 8 characters At least one uppercase letter …" at bounding box center [547, 222] width 354 height 74
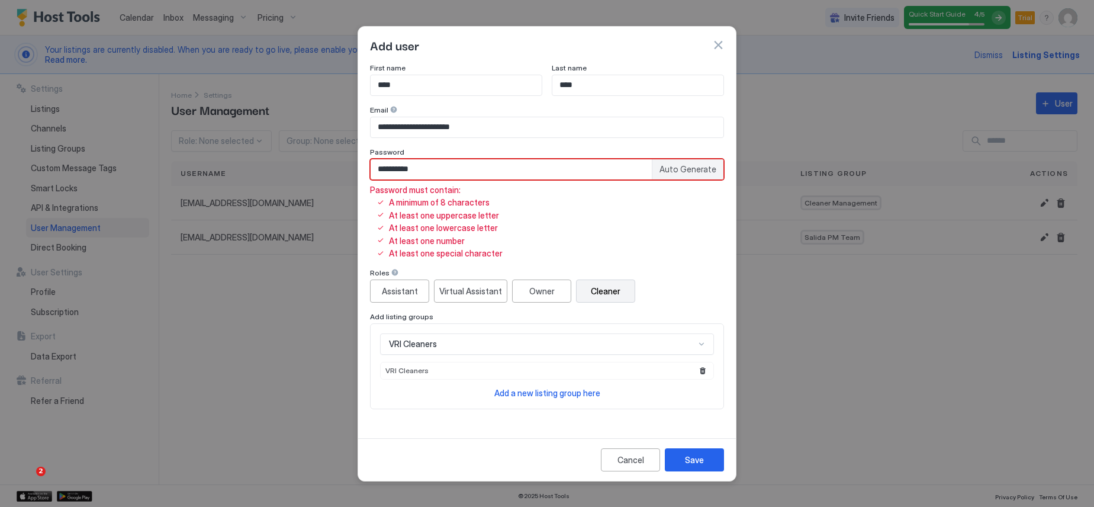
click at [575, 93] on input "****" at bounding box center [637, 85] width 171 height 20
drag, startPoint x: 576, startPoint y: 124, endPoint x: 572, endPoint y: 109, distance: 15.8
click at [576, 122] on input "**********" at bounding box center [546, 127] width 353 height 20
click at [563, 96] on div "**********" at bounding box center [547, 160] width 354 height 195
click at [404, 167] on input "**********" at bounding box center [510, 169] width 281 height 20
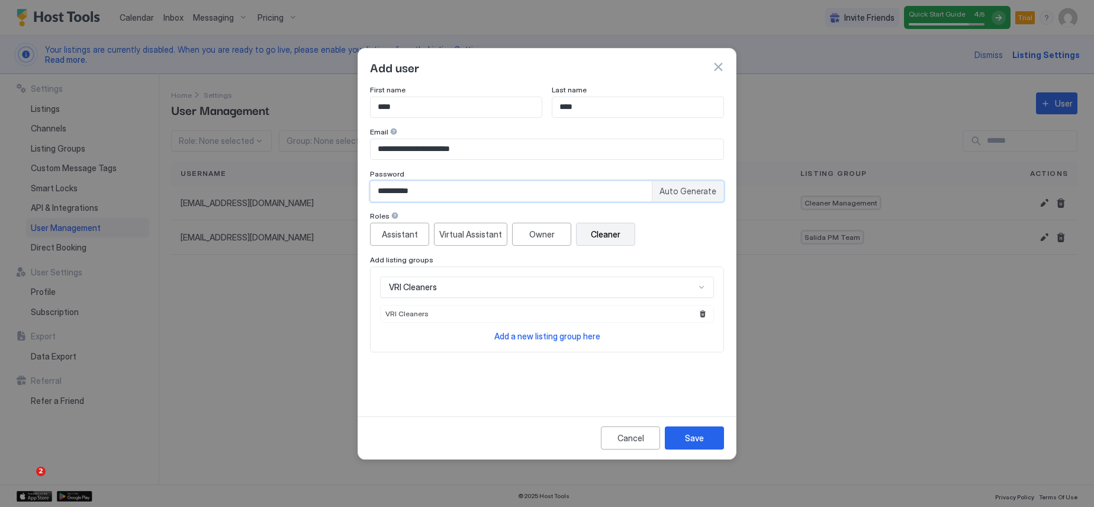
click at [391, 189] on input "**********" at bounding box center [510, 191] width 281 height 20
click at [398, 193] on input "**********" at bounding box center [510, 191] width 281 height 20
click at [385, 194] on input "**********" at bounding box center [510, 191] width 281 height 20
click at [386, 194] on input "**********" at bounding box center [510, 191] width 281 height 20
type input "**********"
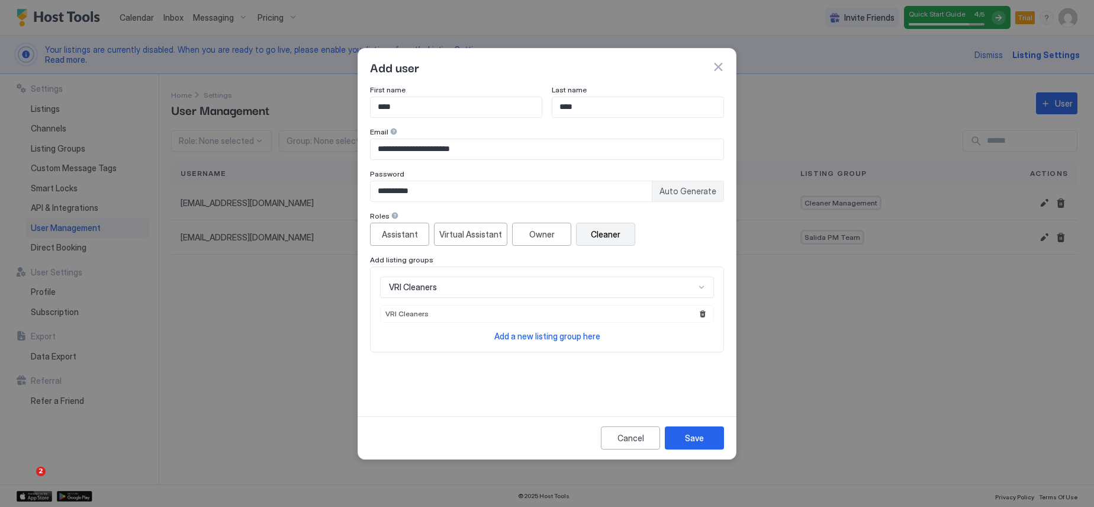
click at [437, 176] on div "Password" at bounding box center [547, 174] width 354 height 11
click at [696, 445] on button "Save" at bounding box center [694, 437] width 59 height 23
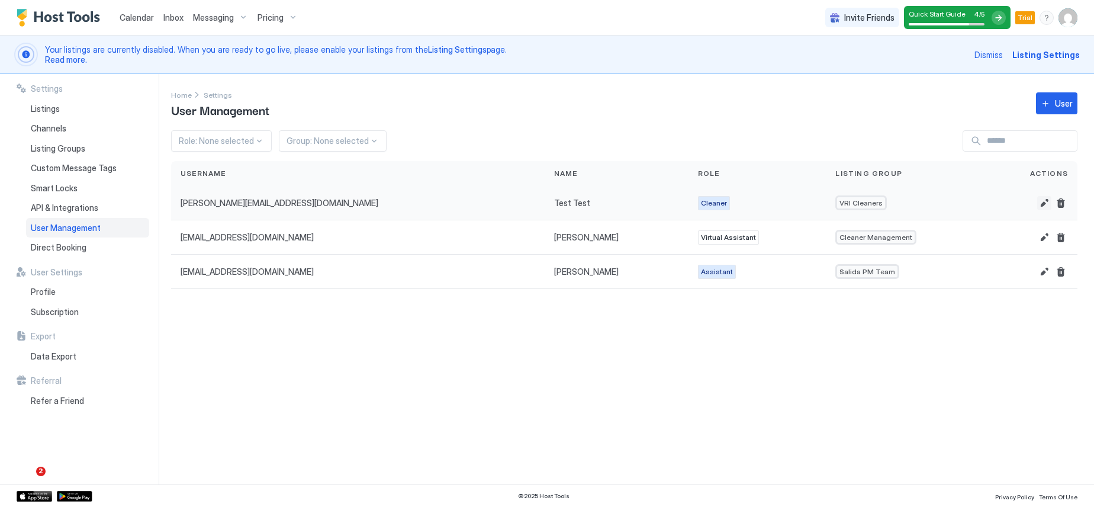
click at [1040, 201] on button "Edit" at bounding box center [1044, 203] width 14 height 14
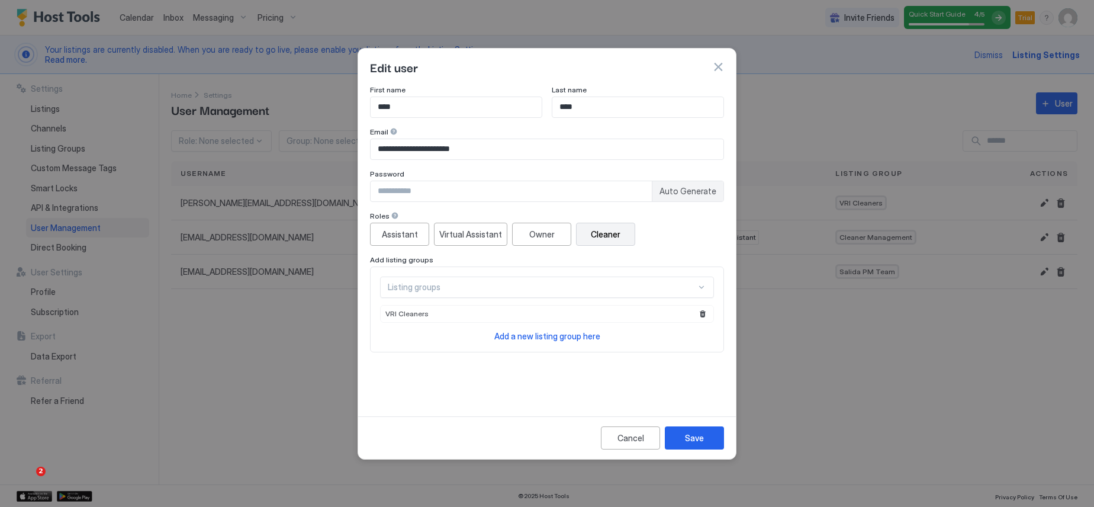
click at [717, 67] on button "button" at bounding box center [718, 67] width 12 height 12
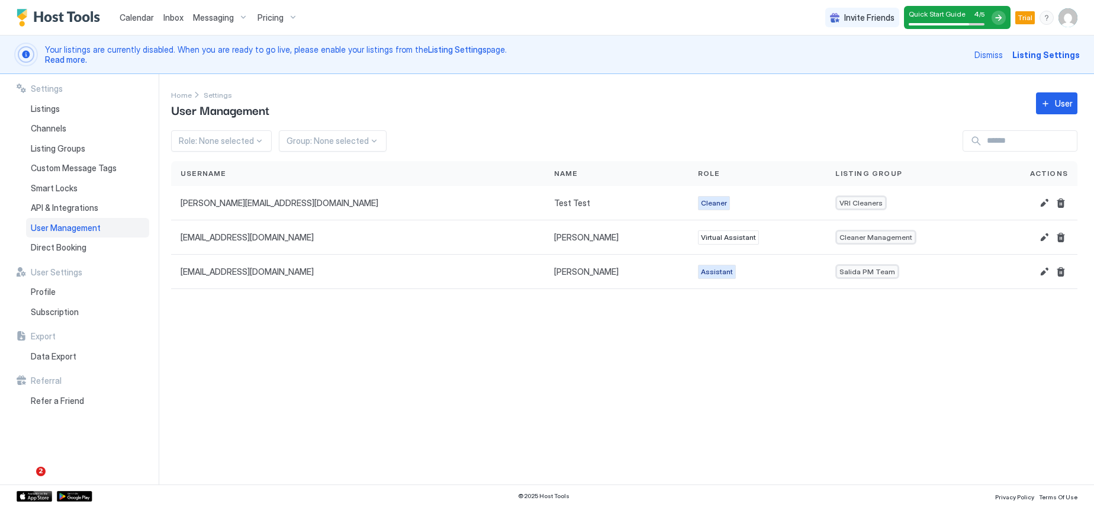
click at [185, 22] on div "Inbox" at bounding box center [174, 18] width 30 height 22
click at [176, 20] on span "Inbox" at bounding box center [173, 17] width 20 height 10
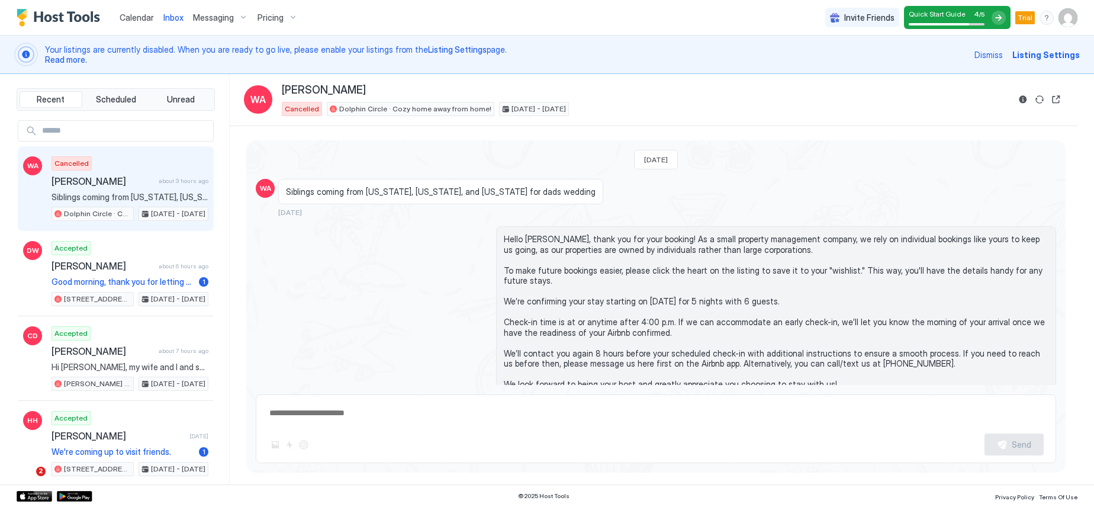
type textarea "*"
click at [1068, 22] on img "User profile" at bounding box center [1067, 17] width 19 height 19
click at [970, 63] on span "Settings" at bounding box center [961, 66] width 32 height 11
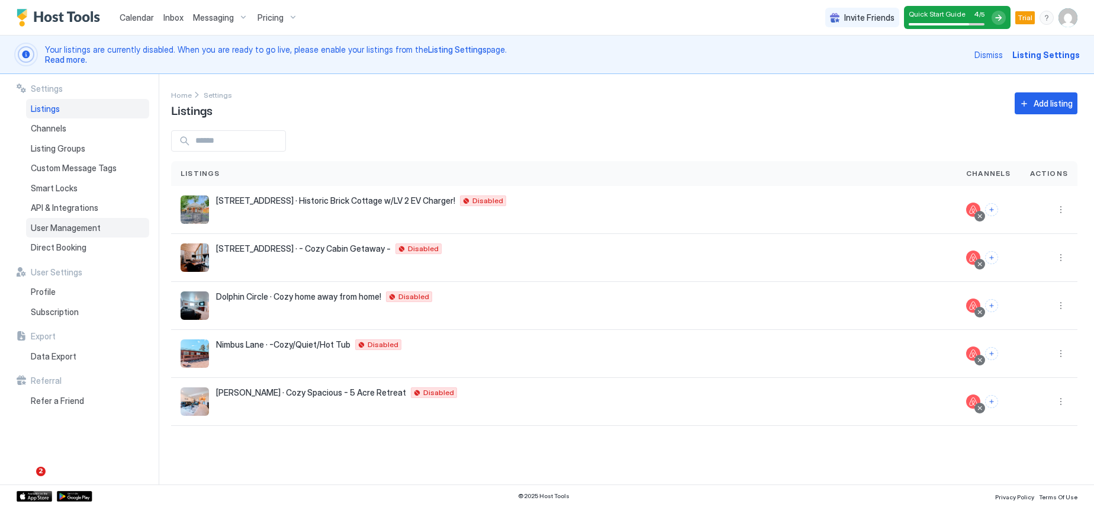
click at [61, 228] on span "User Management" at bounding box center [66, 227] width 70 height 11
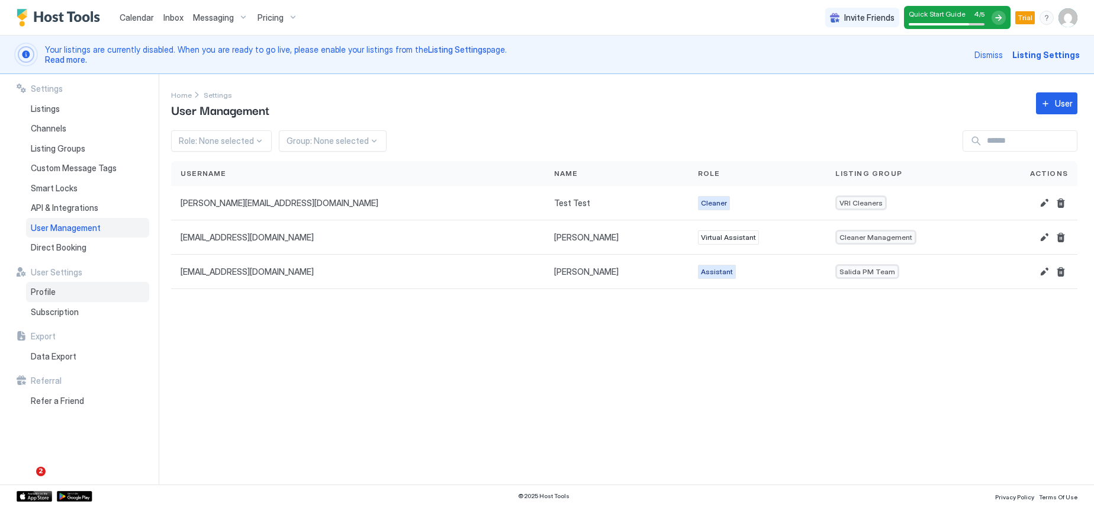
click at [62, 286] on div "Profile" at bounding box center [87, 292] width 123 height 20
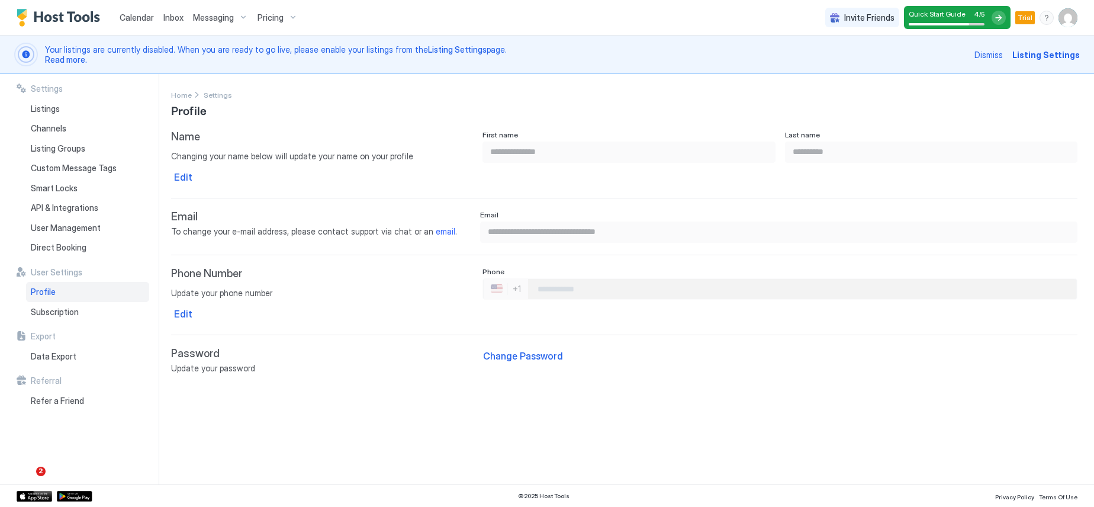
type input "**********"
click at [1069, 22] on img "User profile" at bounding box center [1067, 17] width 19 height 19
click at [992, 70] on div "Settings" at bounding box center [1001, 66] width 150 height 21
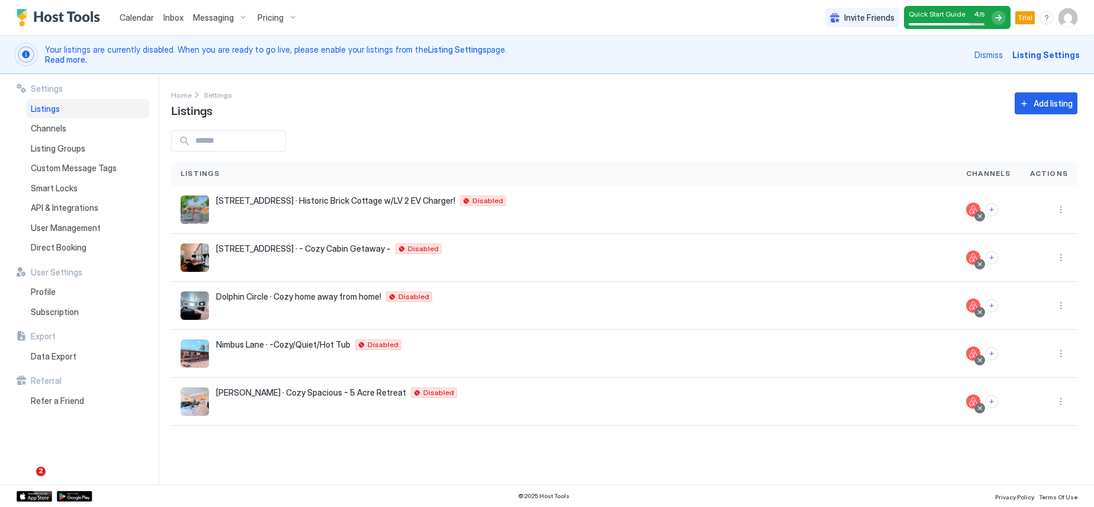
click at [1062, 15] on img "User profile" at bounding box center [1067, 17] width 19 height 19
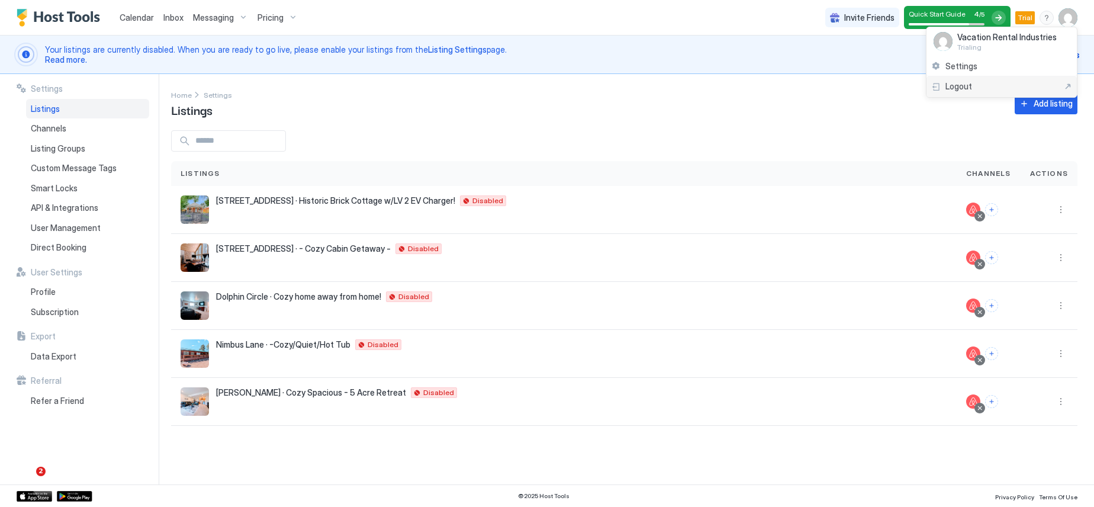
click at [956, 83] on span "Logout" at bounding box center [958, 86] width 27 height 11
